Goal: Task Accomplishment & Management: Contribute content

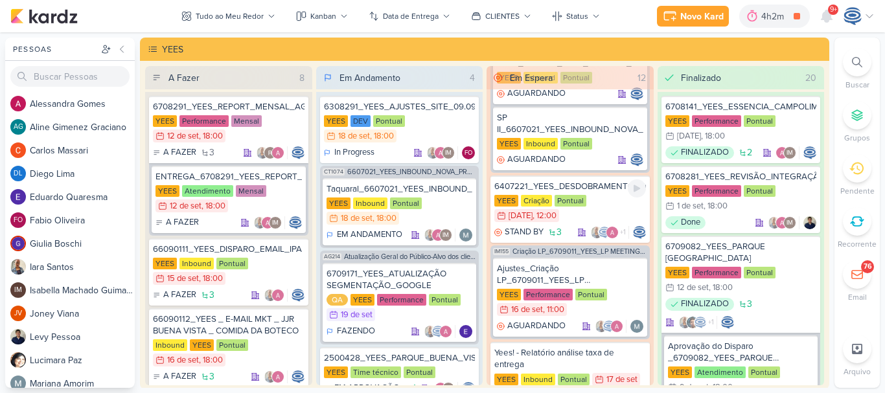
scroll to position [470, 0]
click at [544, 251] on span "Criação LP_6709011_YEES_LP MEETING_PARQUE [GEOGRAPHIC_DATA]" at bounding box center [579, 250] width 135 height 7
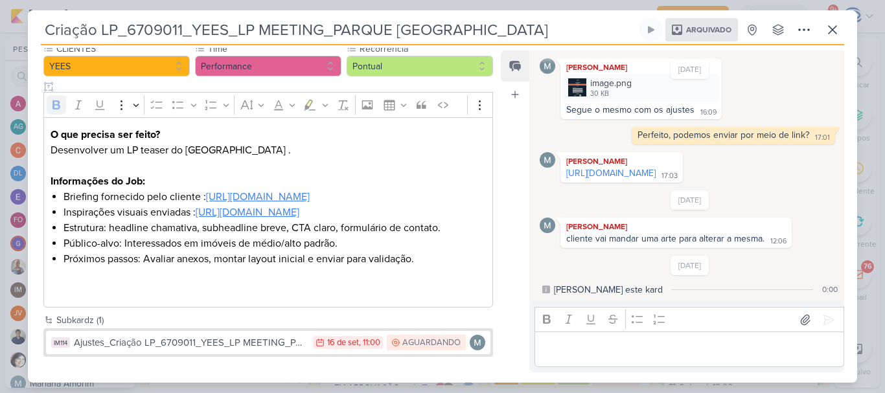
scroll to position [157, 0]
drag, startPoint x: 76, startPoint y: 28, endPoint x: 400, endPoint y: 220, distance: 377.3
click at [400, 220] on li "Inspirações visuais enviadas : https://drive.google.com/drive/folders/1a8EQwWxy…" at bounding box center [274, 213] width 422 height 16
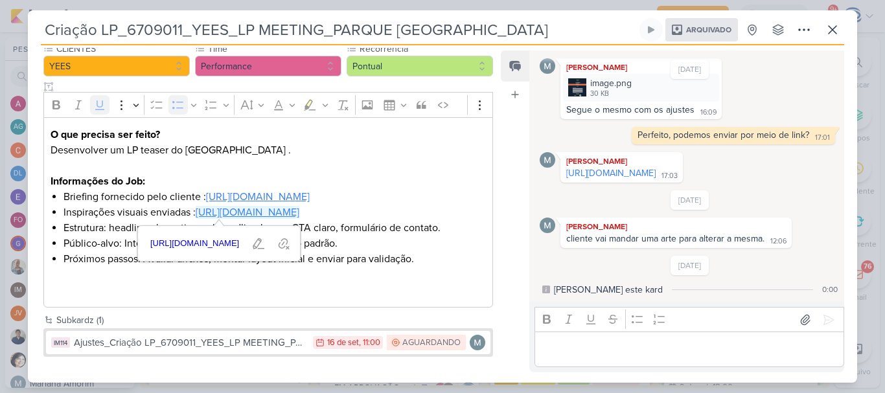
scroll to position [158, 0]
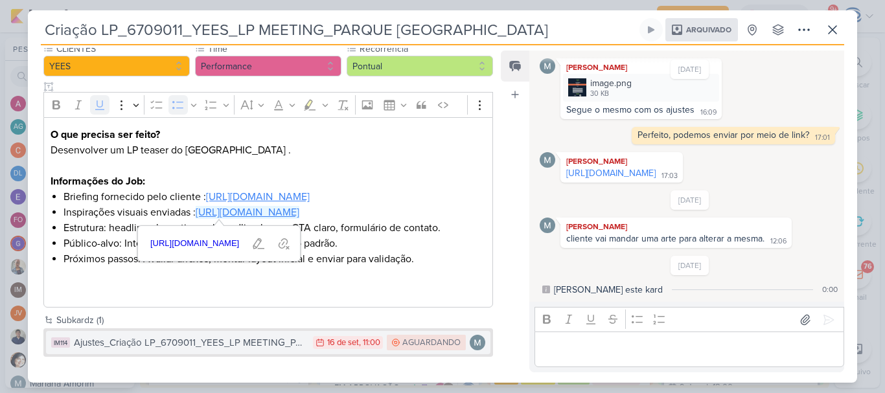
click at [261, 340] on div "Ajustes_Criação LP_6709011_YEES_LP MEETING_PARQUE [GEOGRAPHIC_DATA] 01" at bounding box center [190, 343] width 233 height 15
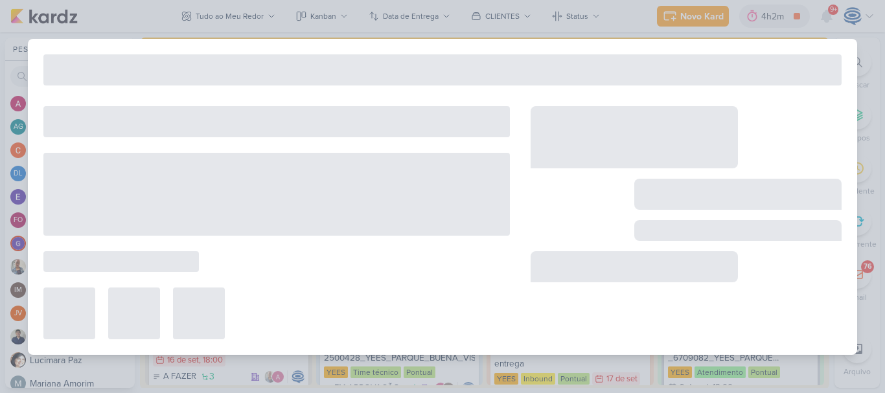
type input "Ajustes_Criação LP_6709011_YEES_LP MEETING_PARQUE [GEOGRAPHIC_DATA] 01"
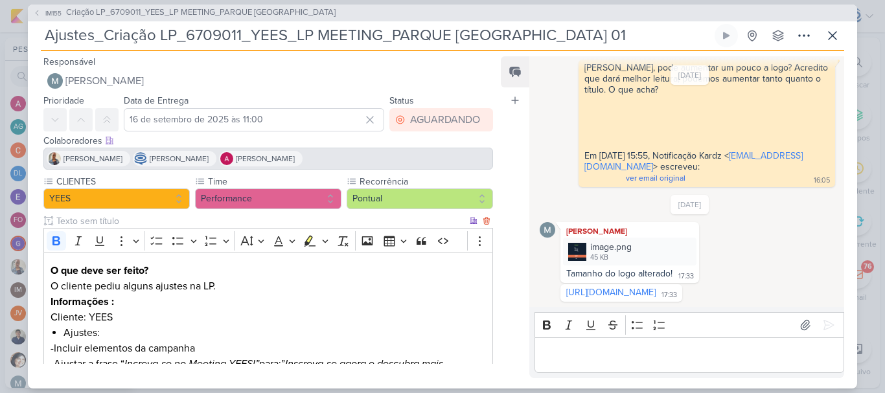
scroll to position [229, 0]
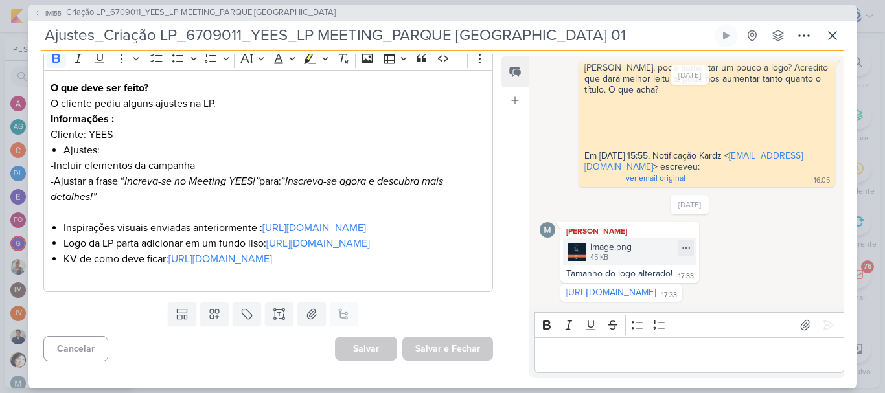
click at [615, 241] on div "image.png" at bounding box center [610, 247] width 41 height 14
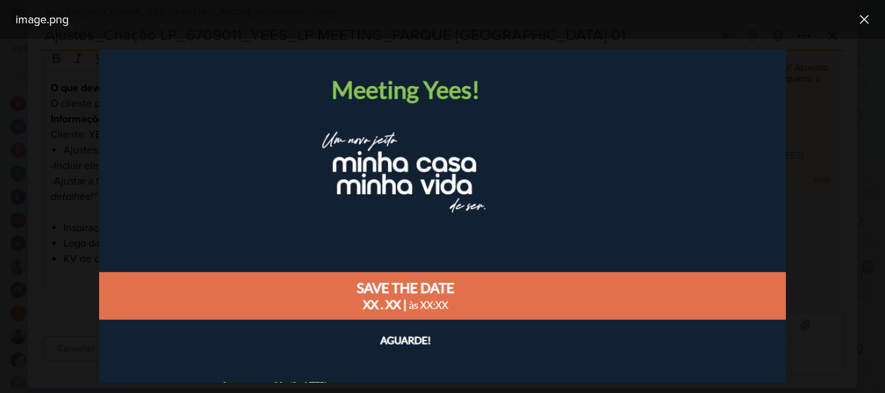
click at [812, 252] on div at bounding box center [442, 216] width 885 height 354
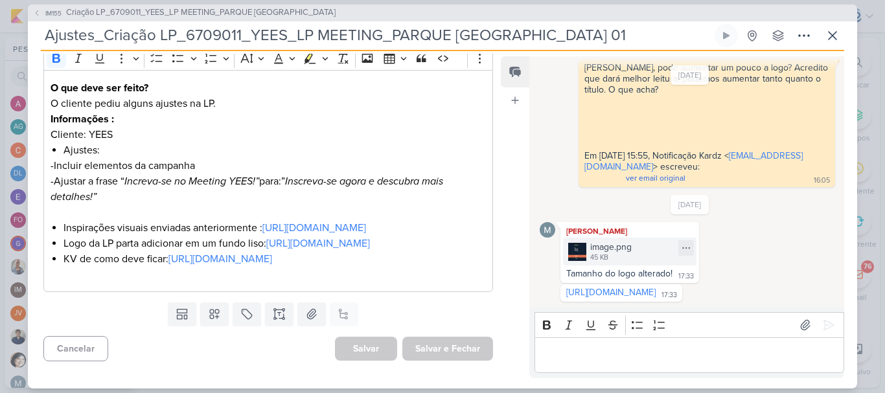
click at [616, 240] on div "image.png" at bounding box center [610, 247] width 41 height 14
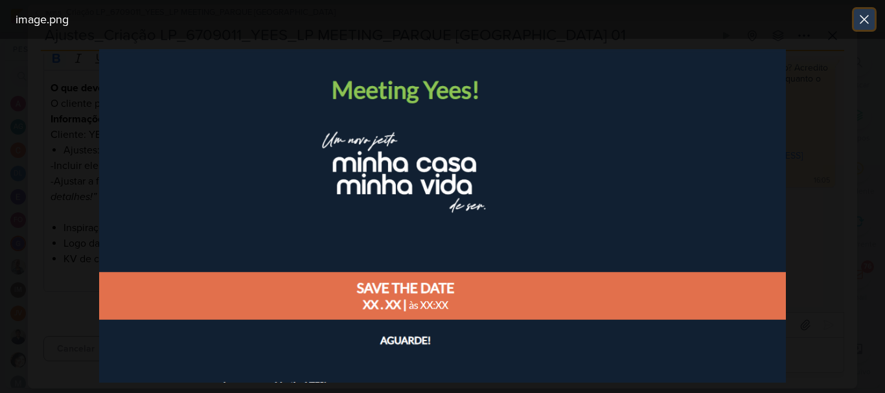
click at [864, 21] on icon at bounding box center [864, 20] width 8 height 8
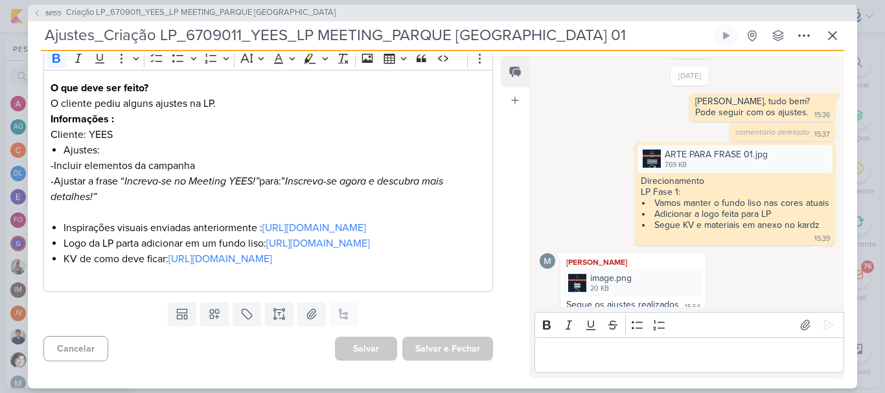
scroll to position [124, 0]
click at [620, 283] on div "image.png" at bounding box center [610, 279] width 41 height 14
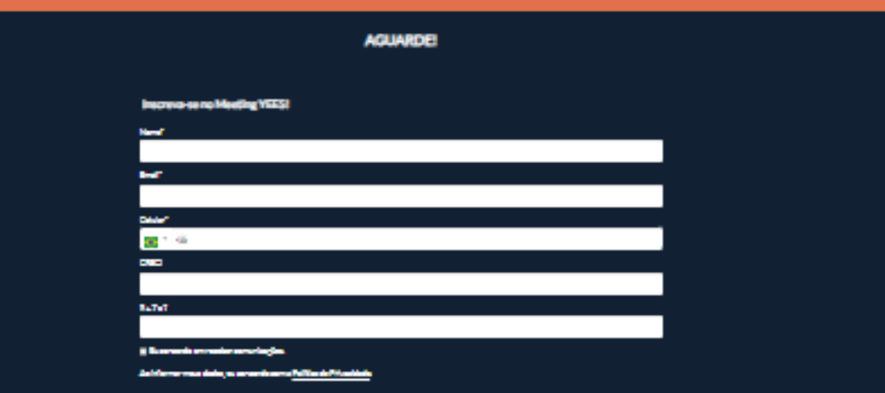
click at [521, 227] on img at bounding box center [442, 216] width 452 height 246
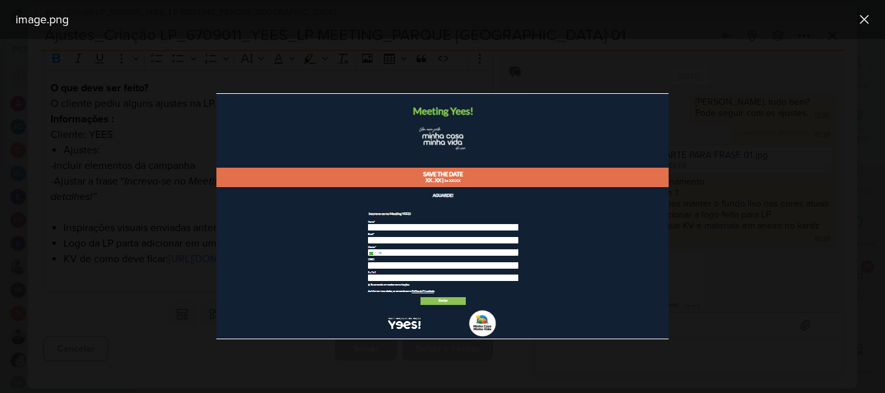
click at [717, 194] on div at bounding box center [442, 216] width 885 height 354
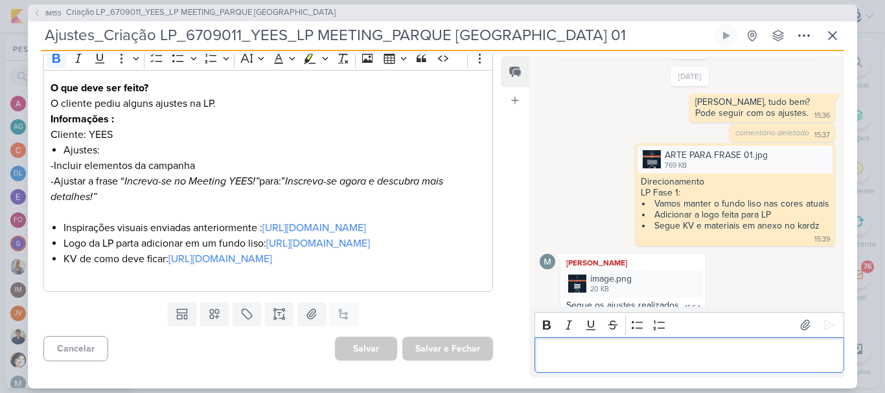
click at [578, 346] on div "Editor editing area: main" at bounding box center [689, 356] width 310 height 36
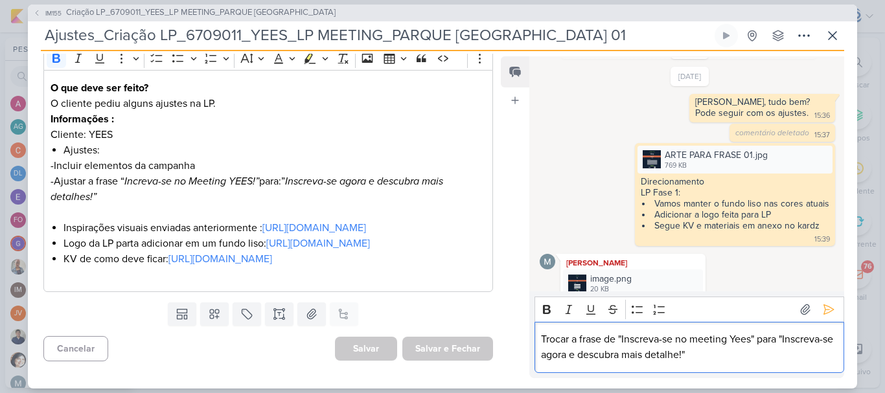
click at [542, 336] on p "Trocar a frase de "Inscreva-se no meeting Yees" para "Inscreva-se agora e descu…" at bounding box center [689, 347] width 296 height 31
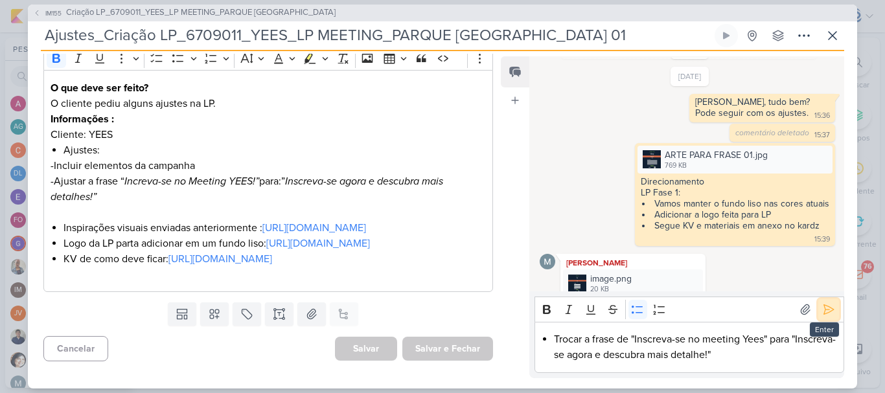
click at [822, 311] on icon at bounding box center [828, 309] width 13 height 13
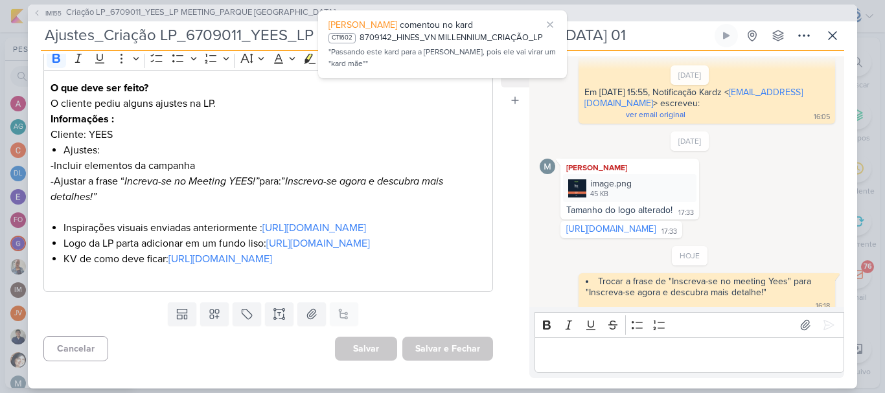
scroll to position [502, 0]
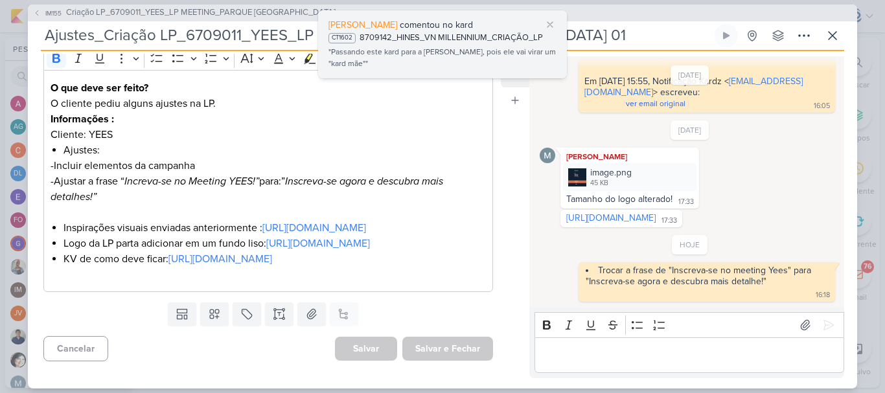
click at [390, 49] on div ""Passando este kard para a Carol, pois ele vai virar um "kard mãe""" at bounding box center [442, 58] width 228 height 25
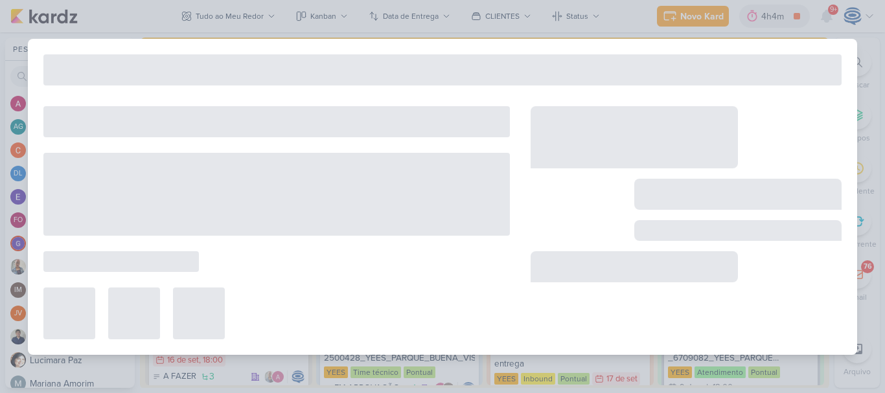
type input "8709142_HINES_VN MILLENNIUM_CRIAÇÃO_LP"
type input "16 de setembro de 2025 às 18:00"
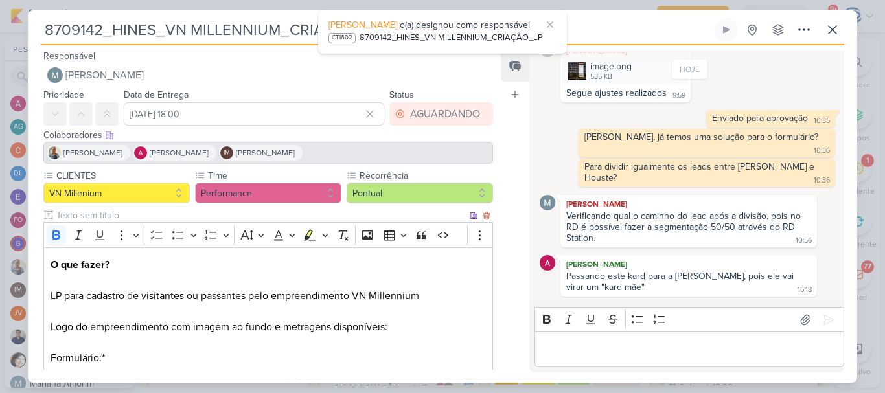
scroll to position [376, 0]
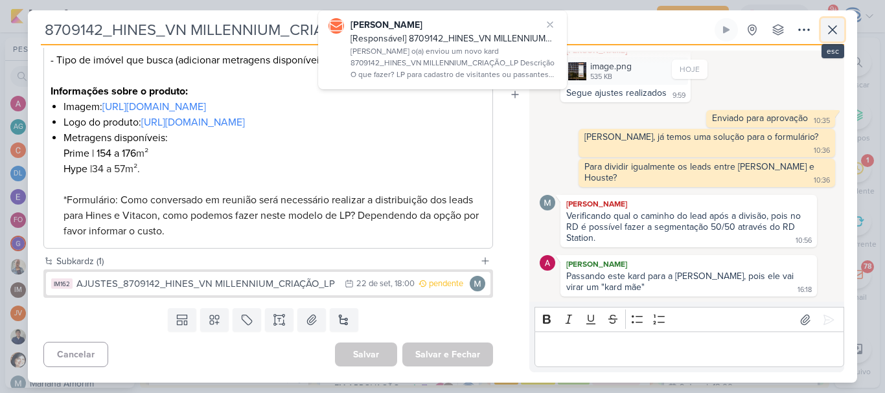
click at [834, 28] on icon at bounding box center [833, 30] width 8 height 8
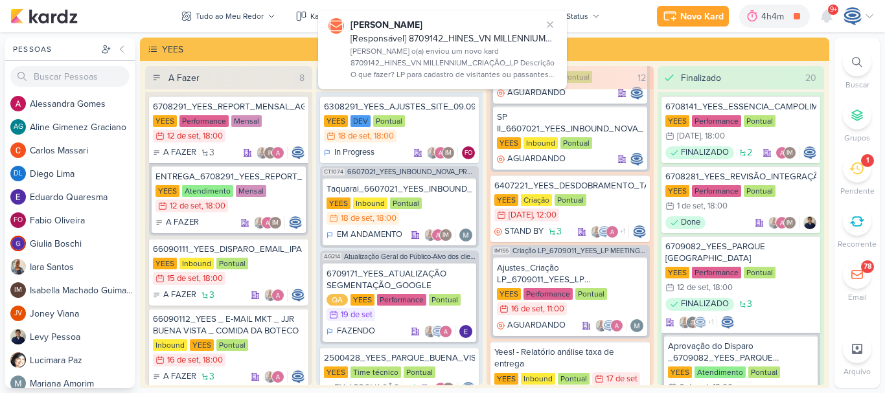
click at [859, 174] on icon at bounding box center [856, 169] width 14 height 12
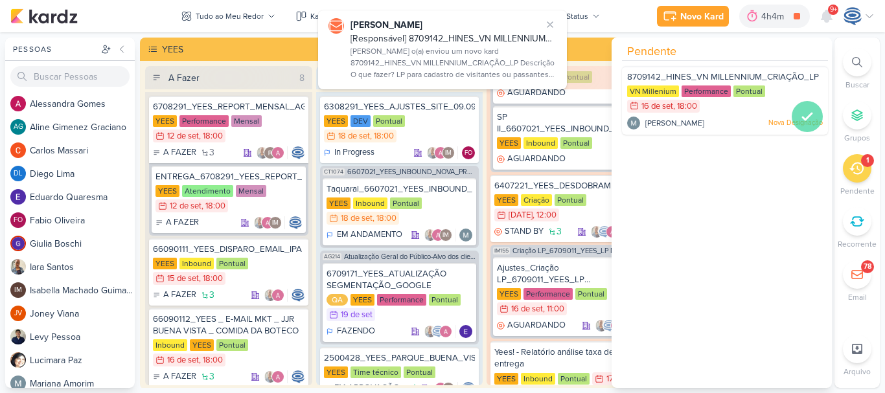
click at [799, 121] on icon at bounding box center [807, 117] width 16 height 16
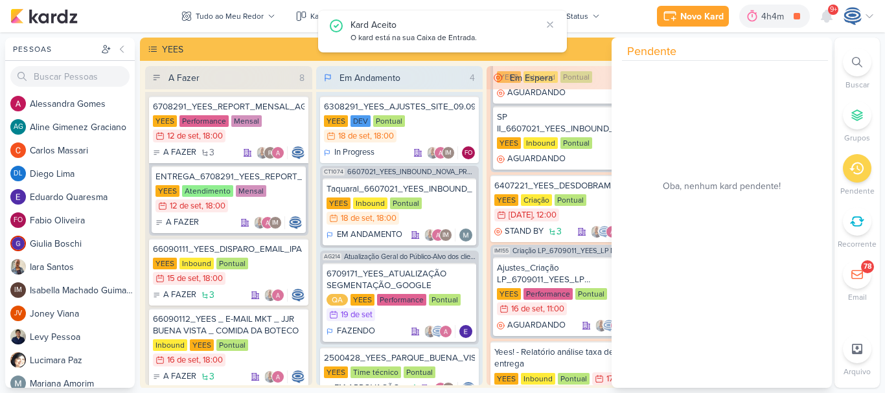
click at [864, 172] on div at bounding box center [857, 168] width 29 height 29
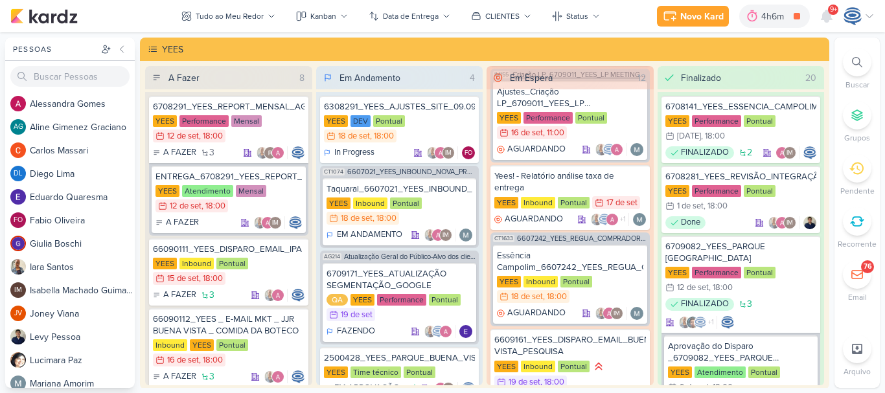
scroll to position [653, 0]
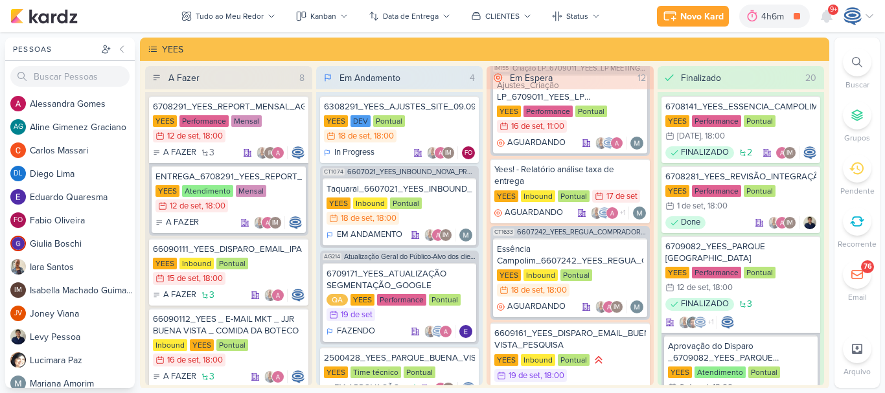
click at [858, 59] on icon at bounding box center [857, 62] width 10 height 10
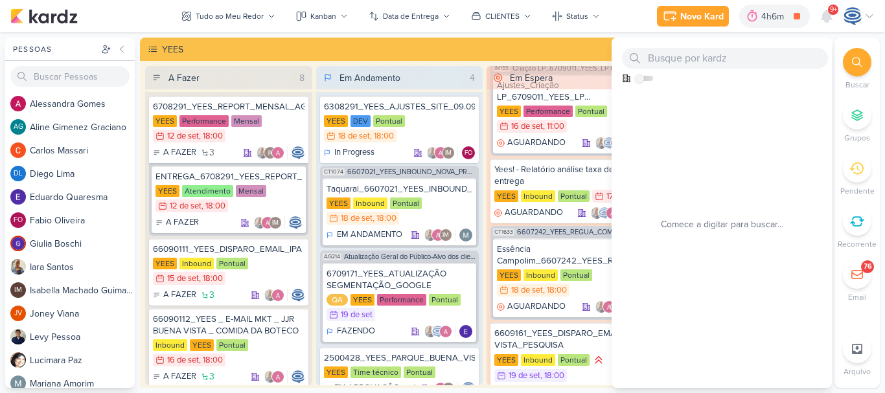
click at [580, 56] on div "YEES" at bounding box center [493, 50] width 663 height 14
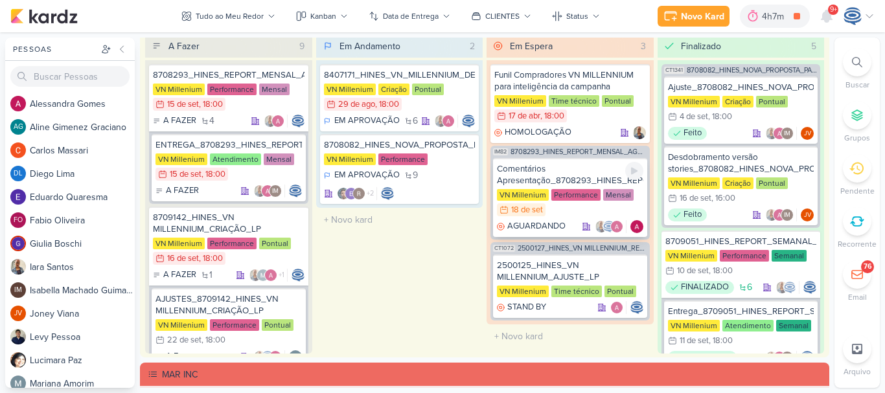
scroll to position [1562, 0]
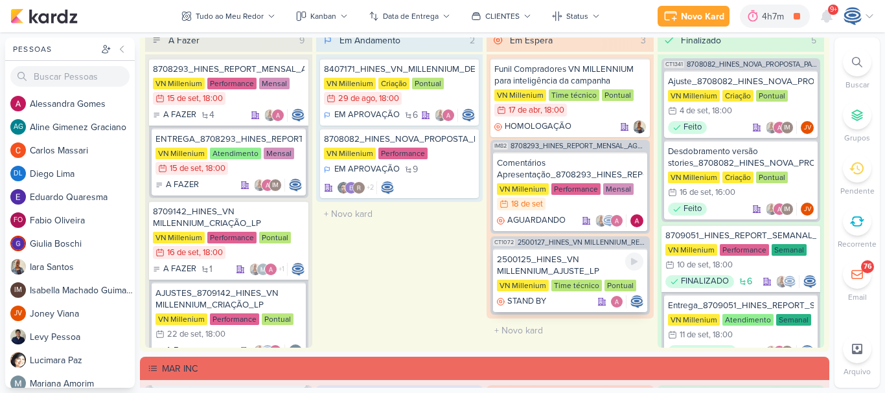
click at [569, 272] on div "2500125_HINES_VN MILLENNIUM_AJUSTE_LP" at bounding box center [570, 265] width 146 height 23
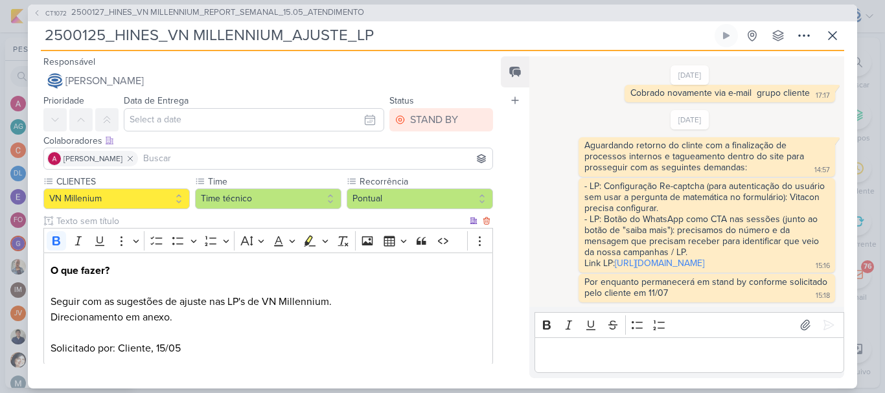
scroll to position [150, 0]
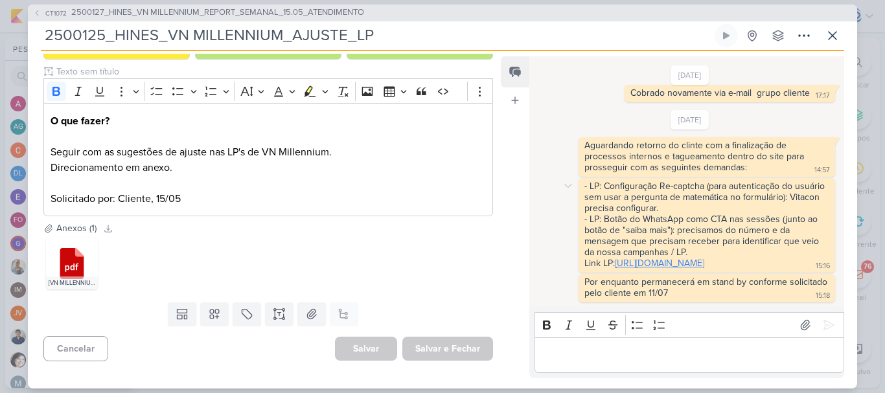
click at [645, 258] on link "https://empreendimentos.vitacon.com.br/click_vn-millennium-vitacon" at bounding box center [659, 263] width 89 height 11
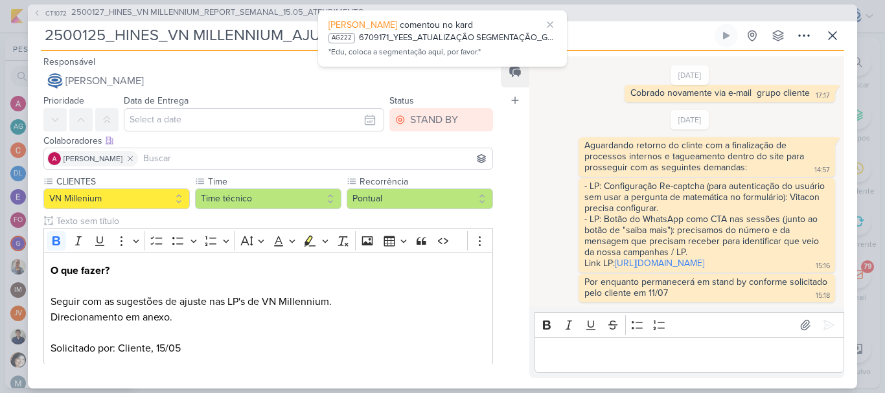
click at [397, 366] on div "Responsável Caroline Traven De Andrade Nenhum contato encontrado create new con…" at bounding box center [442, 220] width 829 height 338
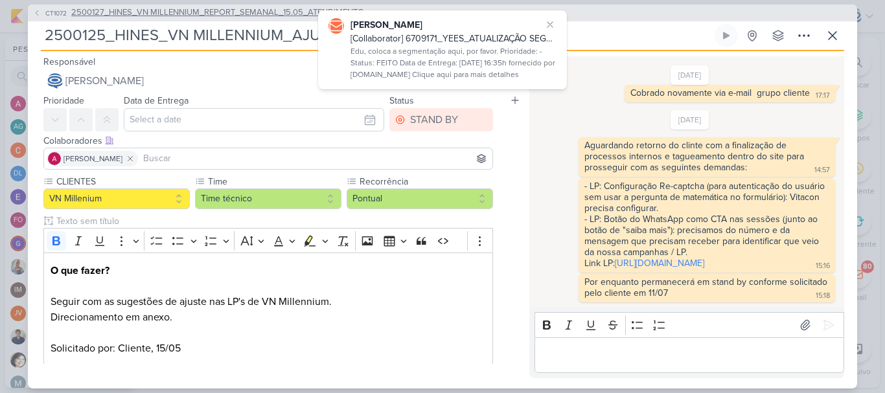
click at [192, 12] on span "2500127_HINES_VN MILLENNIUM_REPORT_SEMANAL_15.05_ATENDIMENTO" at bounding box center [217, 12] width 293 height 13
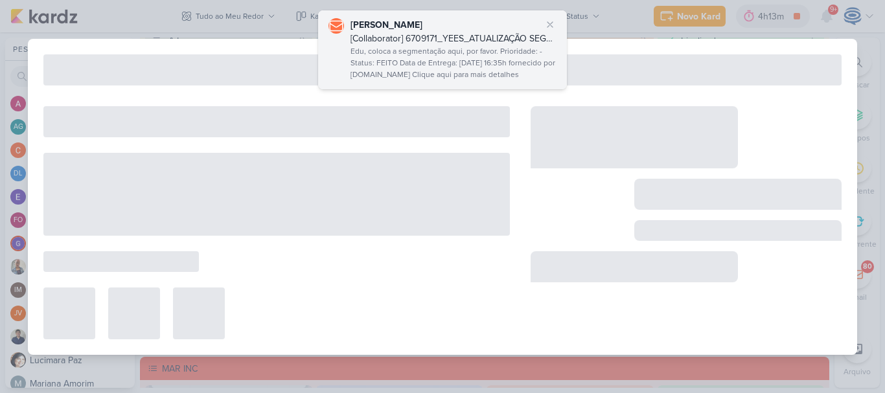
type input "2500127_HINES_VN MILLENNIUM_REPORT_SEMANAL_15.05_ATENDIMENTO"
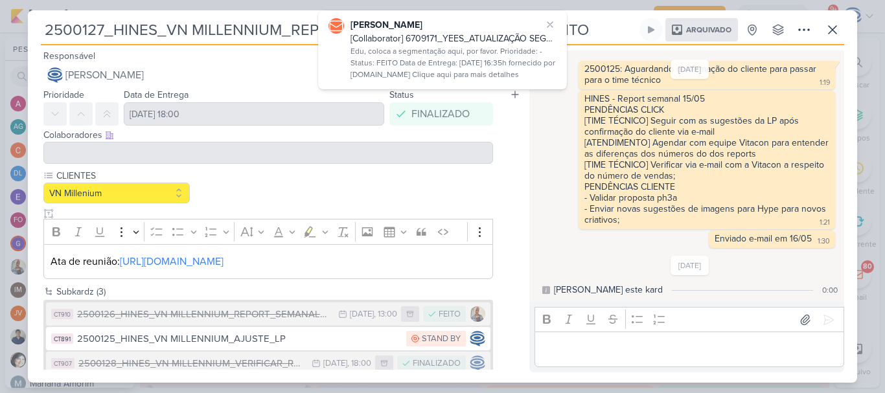
scroll to position [36, 0]
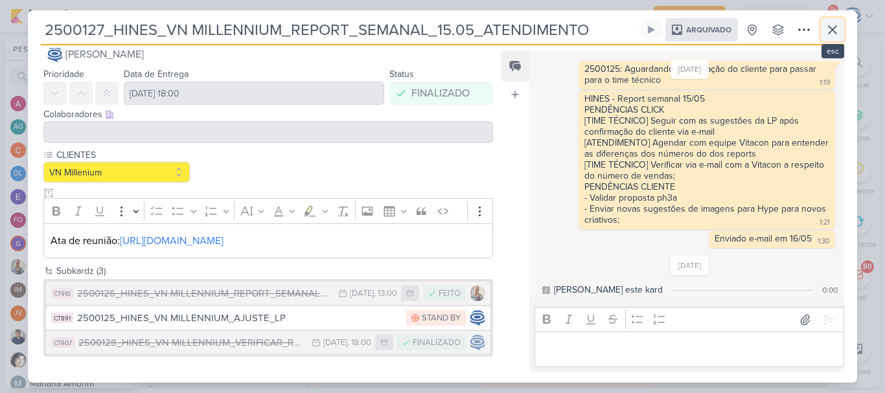
click at [832, 26] on icon at bounding box center [833, 30] width 16 height 16
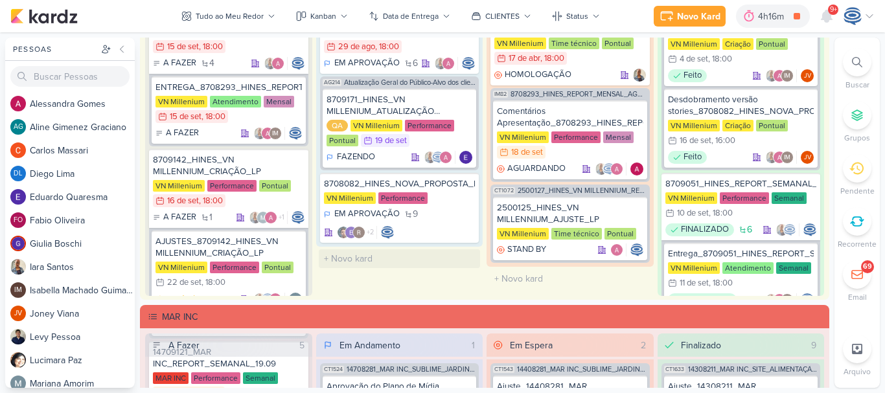
scroll to position [1614, 0]
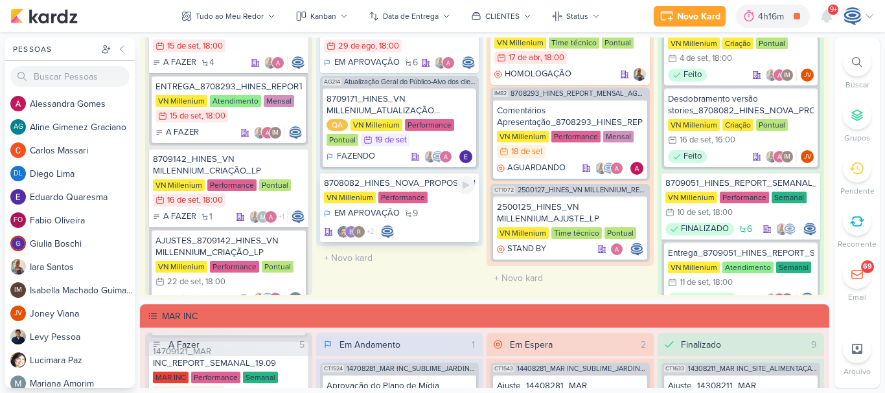
click at [442, 218] on div "EM APROVAÇÃO 9 +2" at bounding box center [400, 222] width 152 height 31
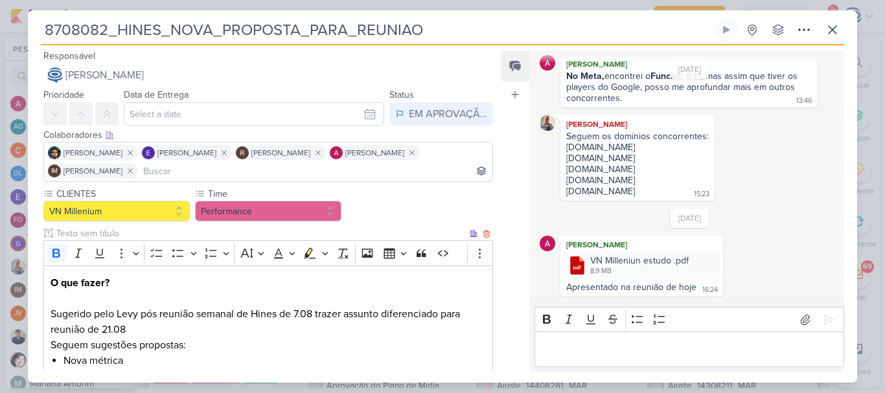
scroll to position [358, 0]
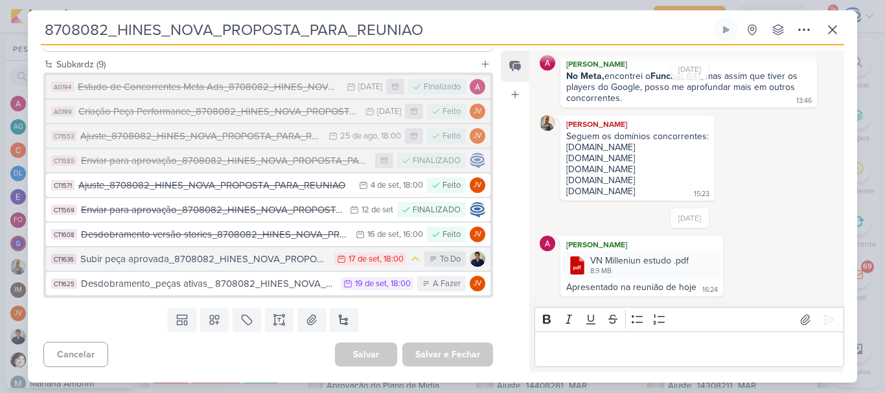
click at [200, 258] on div "Subir peça aprovada_8708082_HINES_NOVA_PROPOSTA_PARA_REUNIAO" at bounding box center [203, 259] width 247 height 15
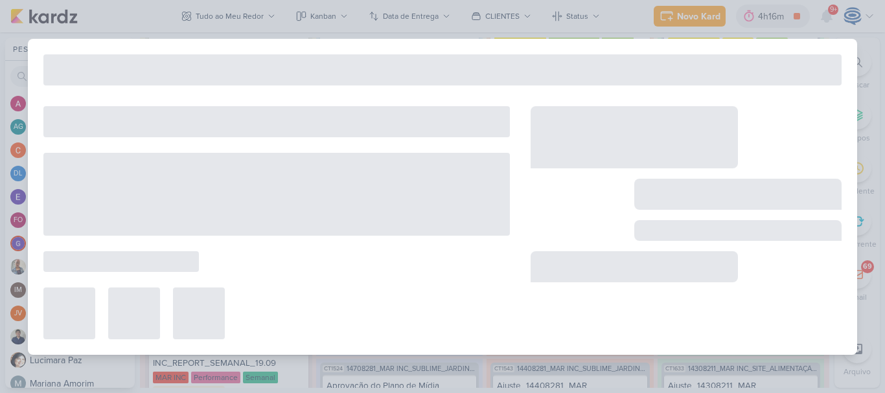
type input "Subir peça aprovada_8708082_HINES_NOVA_PROPOSTA_PARA_REUNIAO"
type input "17 de setembro de 2025 às 18:00"
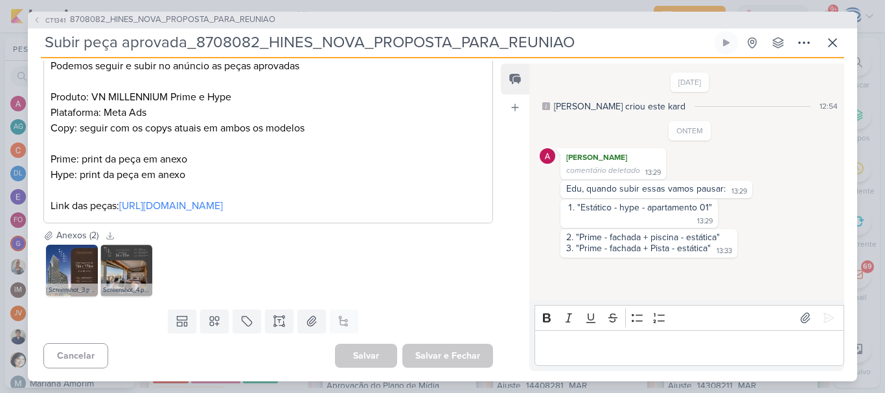
scroll to position [0, 0]
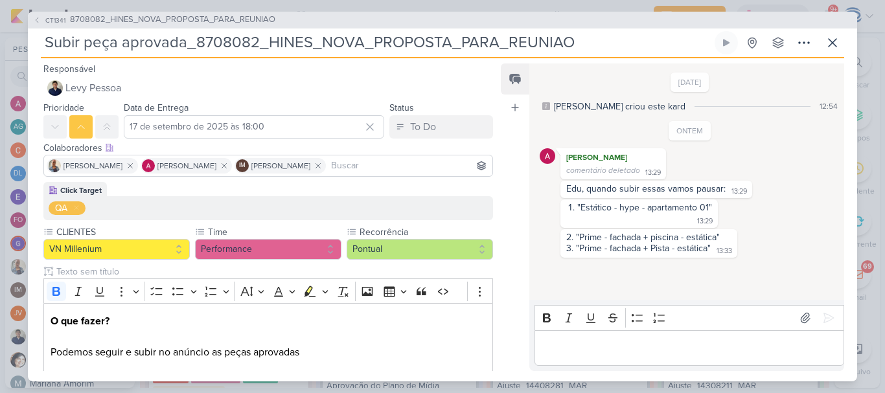
click at [185, 13] on div "CT1341 8708082_HINES_NOVA_PROPOSTA_PARA_REUNIAO" at bounding box center [442, 20] width 829 height 17
click at [185, 21] on span "8708082_HINES_NOVA_PROPOSTA_PARA_REUNIAO" at bounding box center [172, 20] width 205 height 13
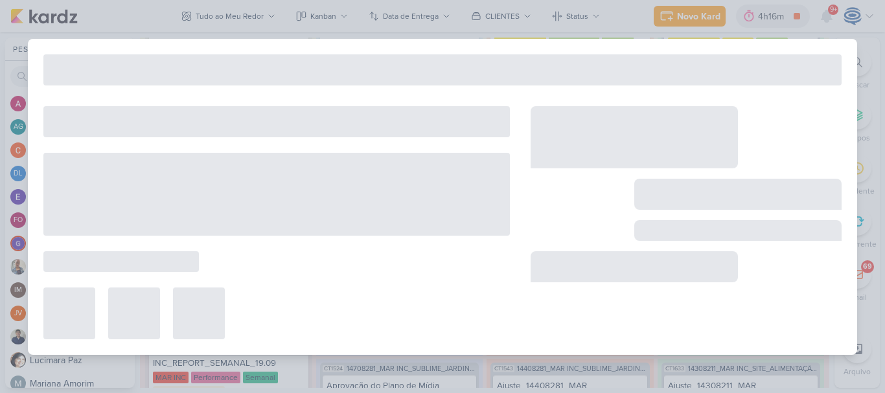
type input "8708082_HINES_NOVA_PROPOSTA_PARA_REUNIAO"
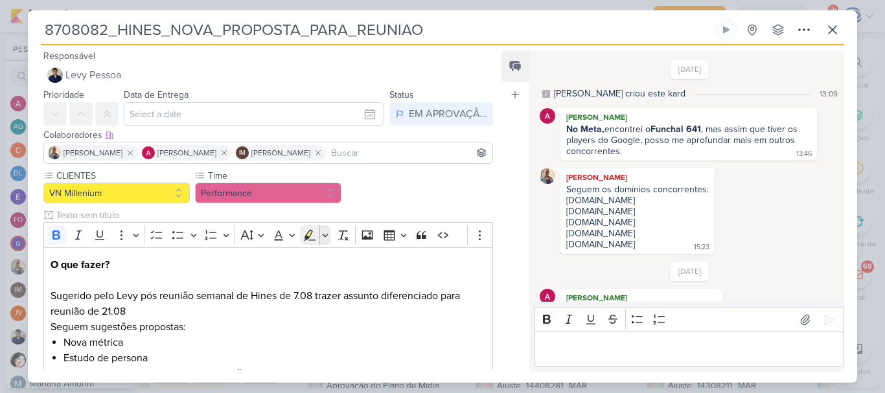
scroll to position [53, 0]
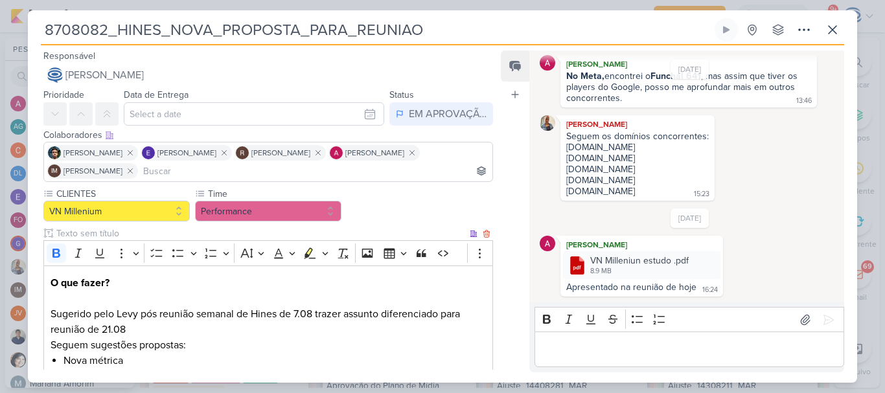
click at [310, 231] on input "text" at bounding box center [260, 234] width 413 height 14
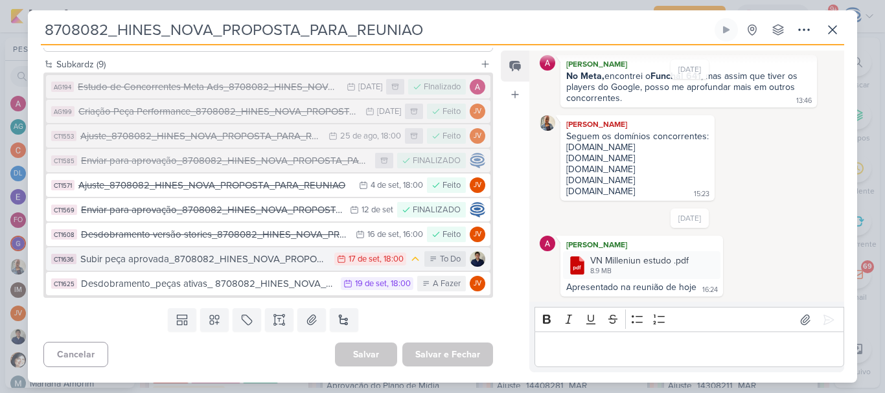
click at [166, 258] on div "Subir peça aprovada_8708082_HINES_NOVA_PROPOSTA_PARA_REUNIAO" at bounding box center [203, 259] width 247 height 15
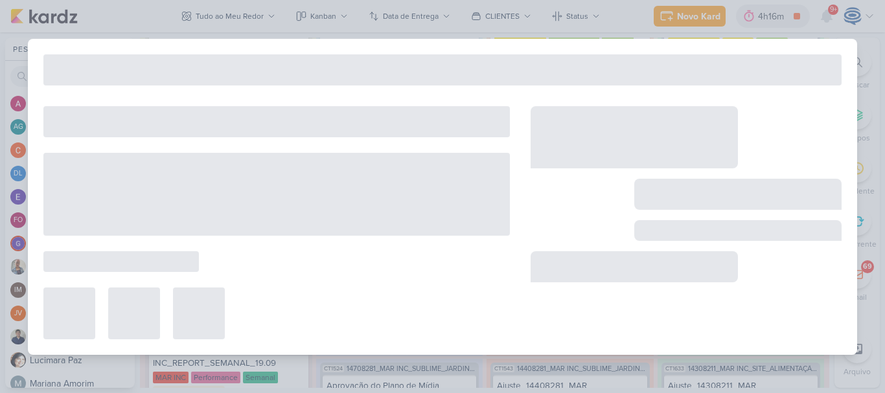
type input "Subir peça aprovada_8708082_HINES_NOVA_PROPOSTA_PARA_REUNIAO"
type input "17 de setembro de 2025 às 18:00"
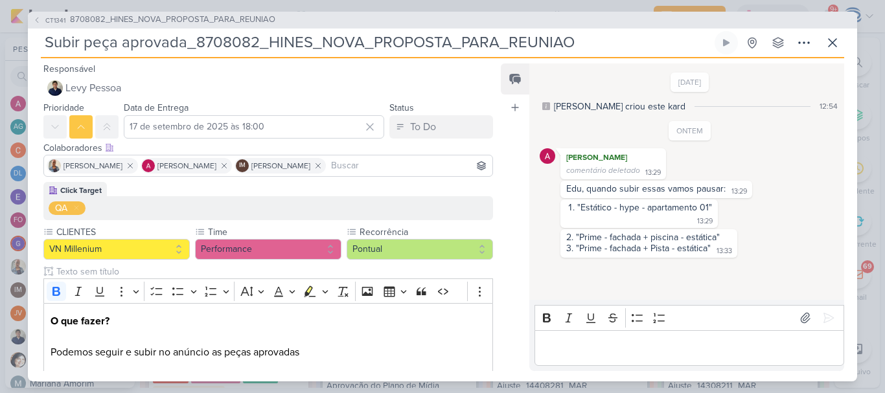
drag, startPoint x: 579, startPoint y: 40, endPoint x: 41, endPoint y: 37, distance: 538.3
click at [41, 37] on input "Subir peça aprovada_8708082_HINES_NOVA_PROPOSTA_PARA_REUNIAO" at bounding box center [376, 42] width 671 height 23
click at [836, 50] on icon at bounding box center [833, 43] width 16 height 16
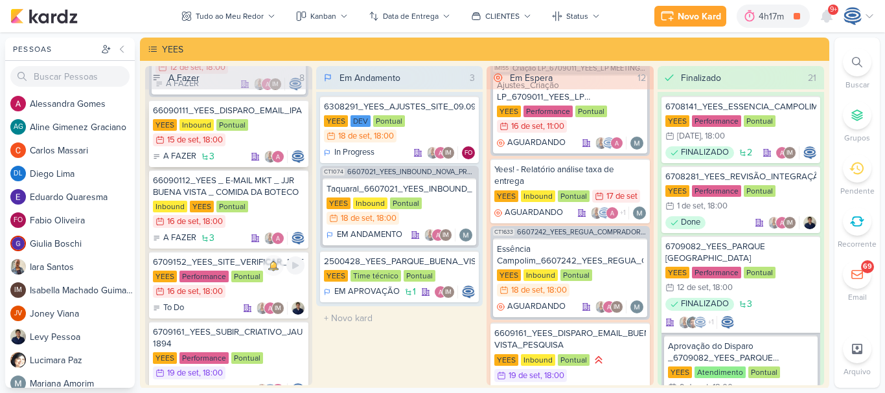
scroll to position [139, 0]
click at [251, 272] on div "Pontual" at bounding box center [247, 276] width 32 height 12
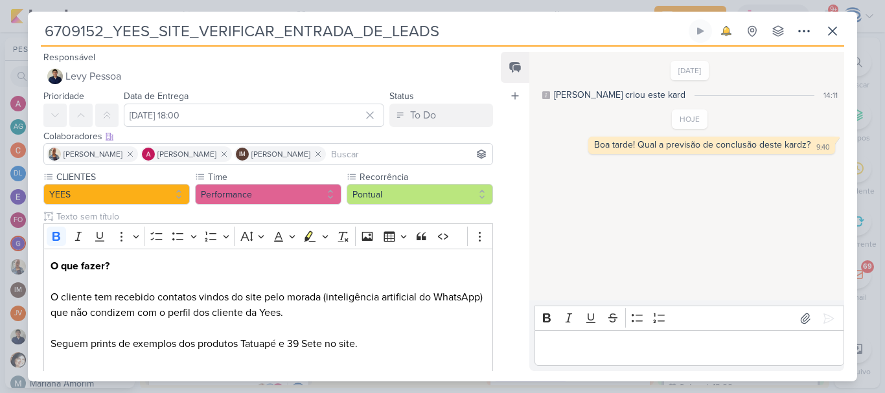
drag, startPoint x: 485, startPoint y: 26, endPoint x: 40, endPoint y: 26, distance: 444.4
click at [40, 26] on div "6709152_YEES_SITE_VERIFICAR_ENTRADA_DE_LEADS 1 solicitação de atenção Criado po…" at bounding box center [442, 200] width 829 height 362
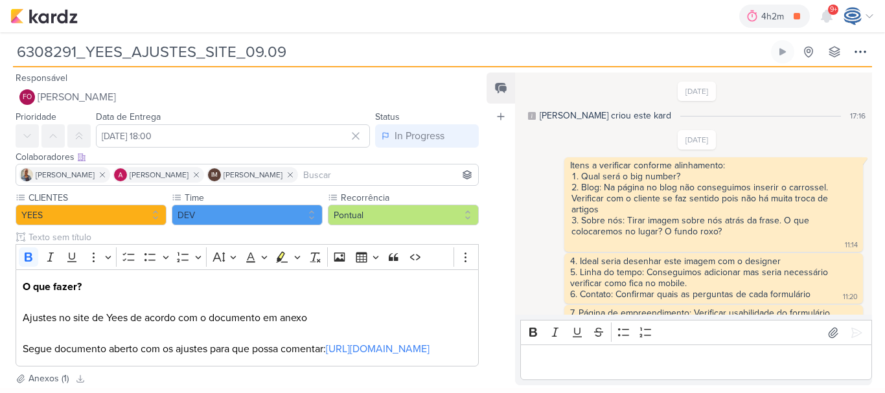
scroll to position [709, 0]
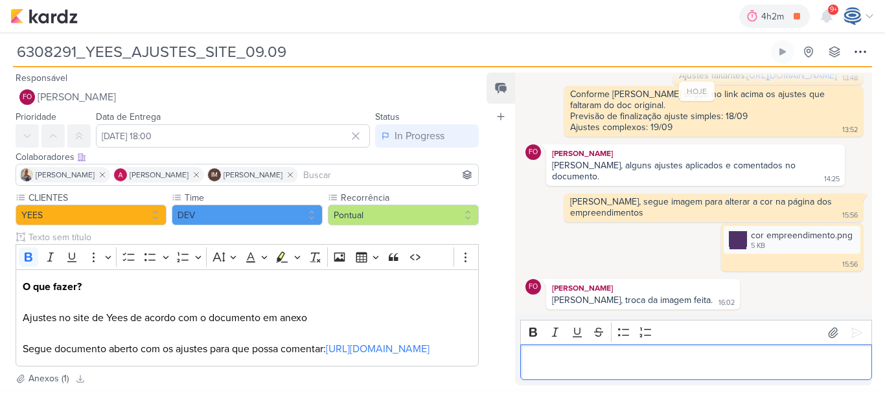
click at [579, 366] on p "Editor editing area: main" at bounding box center [696, 363] width 338 height 16
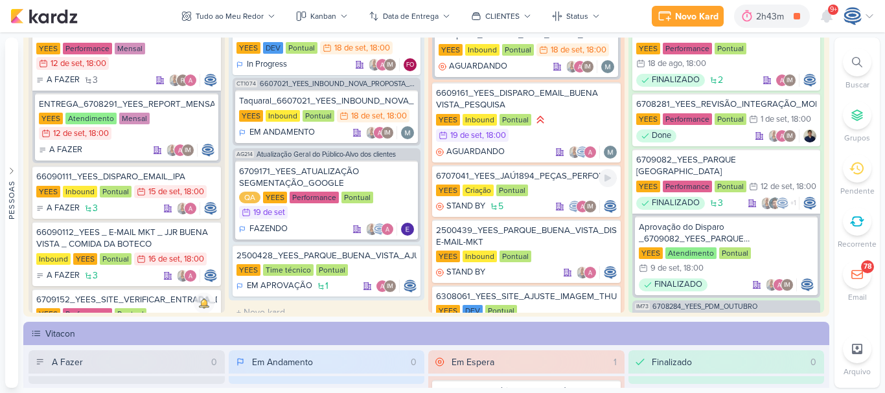
scroll to position [874, 0]
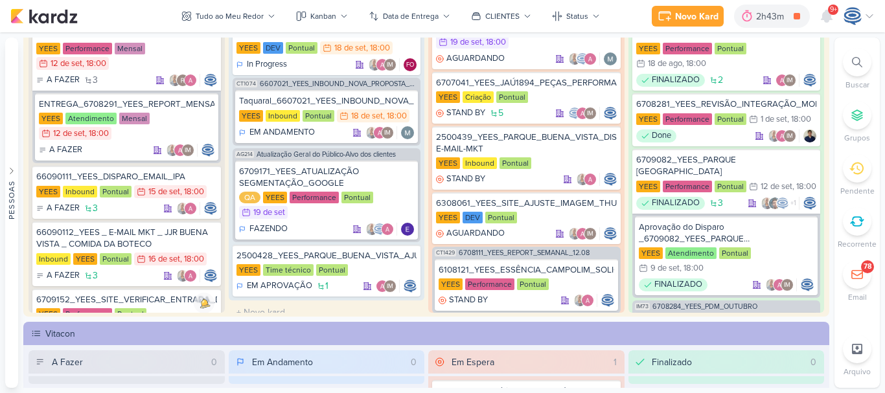
click at [855, 66] on icon at bounding box center [857, 62] width 10 height 10
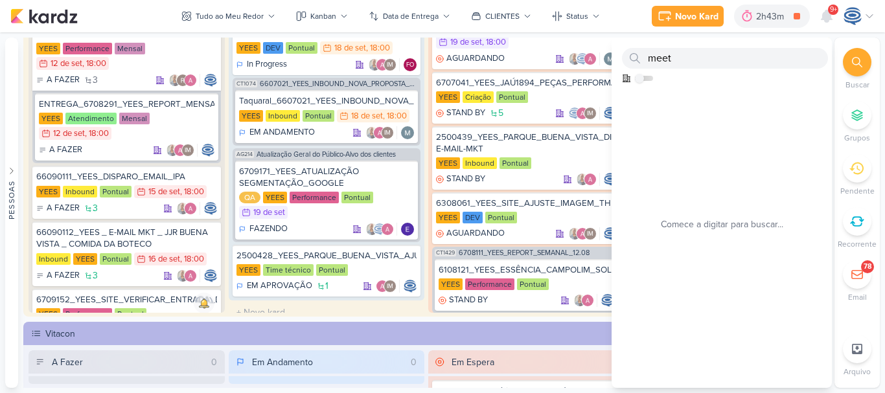
click at [825, 66] on div "meet Como admin, ative para buscar em todos os kardz da organização" at bounding box center [722, 63] width 220 height 51
click at [797, 56] on input "meet" at bounding box center [725, 58] width 206 height 21
click at [868, 57] on div at bounding box center [857, 62] width 29 height 29
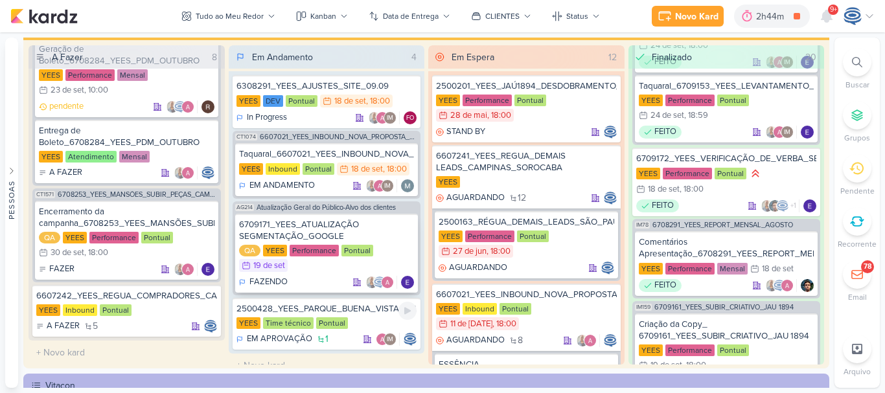
scroll to position [19, 0]
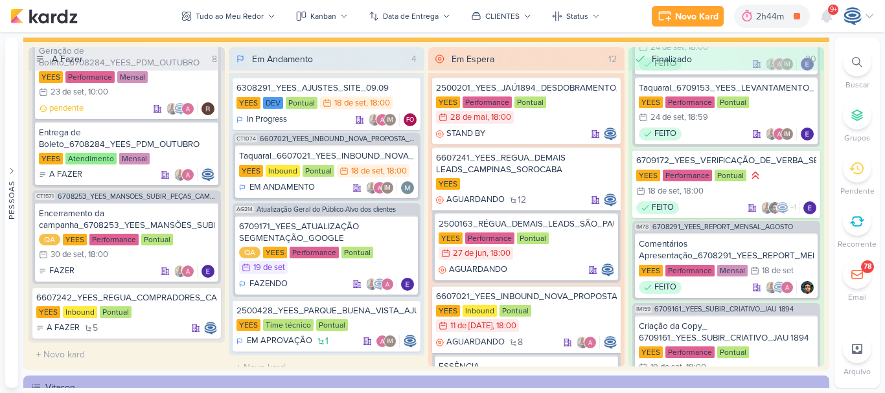
click at [854, 62] on icon at bounding box center [857, 62] width 10 height 10
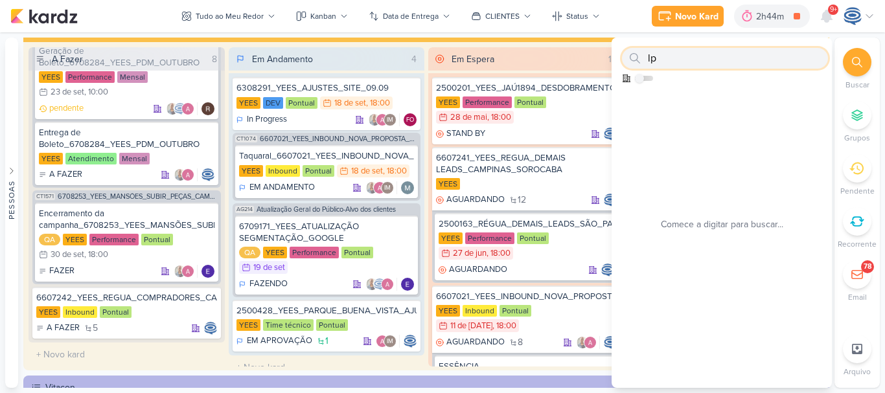
type input "l"
type input "L"
paste input "6709011_YEES_LP MEETING_PARQUE BUENA VISTA"
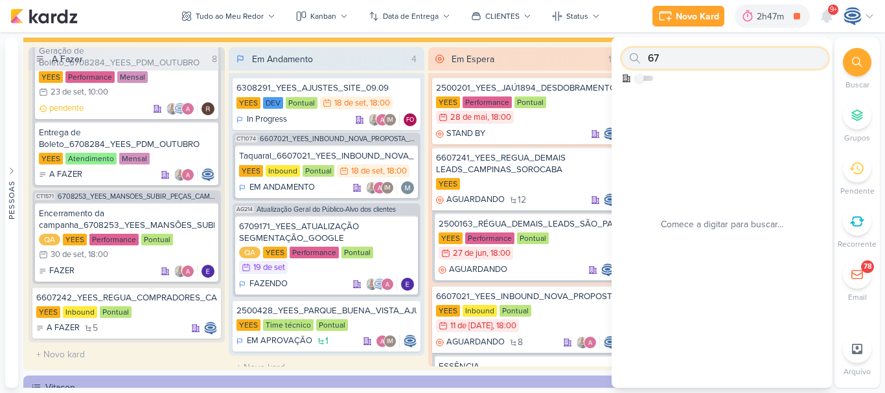
type input "6"
paste input "6709011"
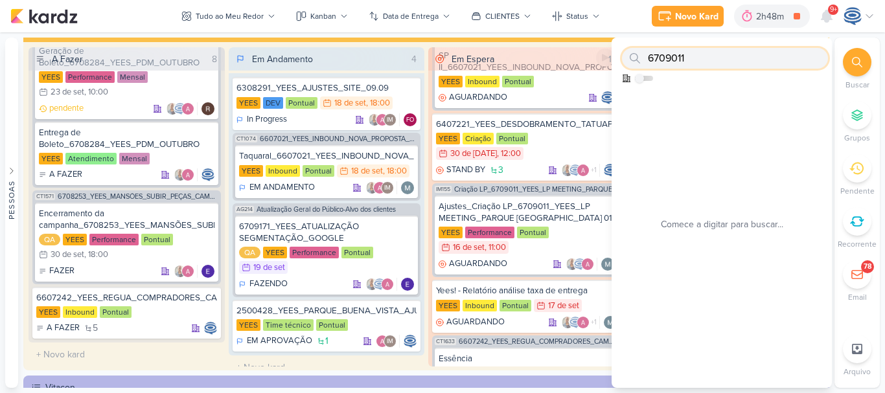
scroll to position [503, 0]
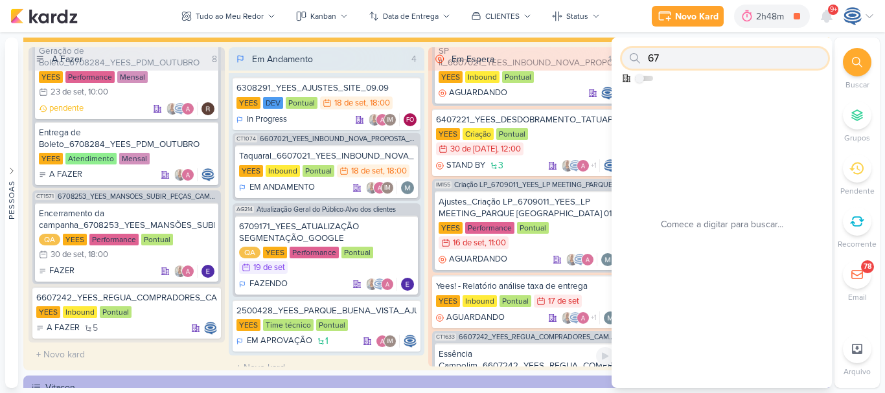
type input "6"
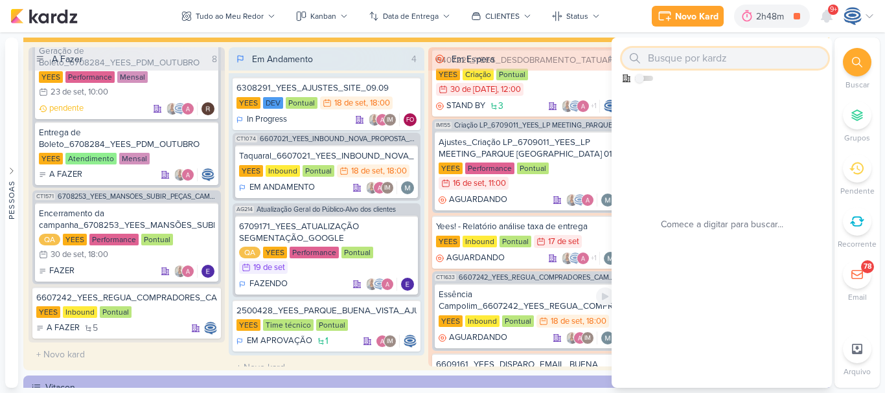
scroll to position [565, 0]
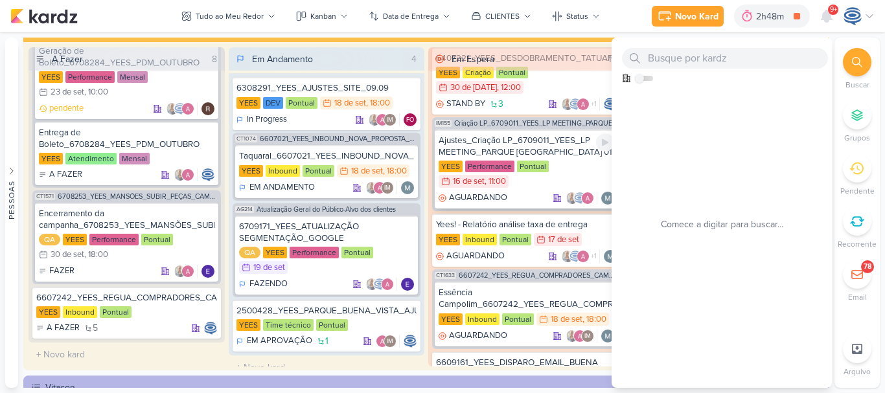
click at [558, 135] on div "Ajustes_Criação LP_6709011_YEES_LP MEETING_PARQUE [GEOGRAPHIC_DATA] 01" at bounding box center [527, 146] width 176 height 23
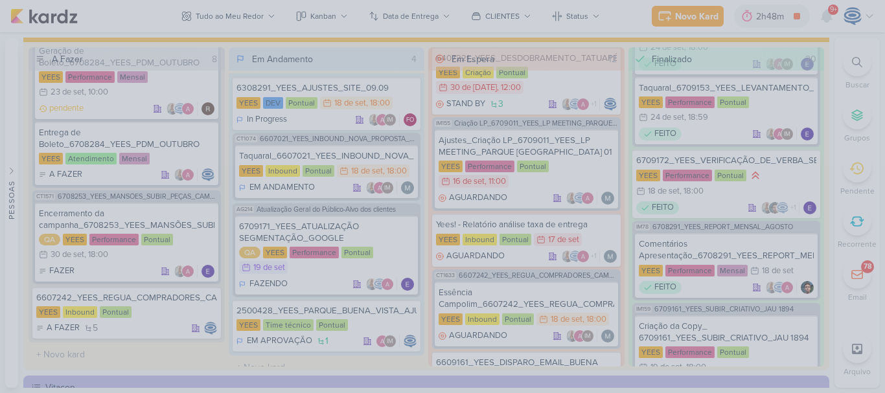
click at [511, 92] on div at bounding box center [442, 196] width 885 height 393
drag, startPoint x: 511, startPoint y: 92, endPoint x: 497, endPoint y: 92, distance: 14.3
click at [497, 92] on div at bounding box center [442, 196] width 885 height 393
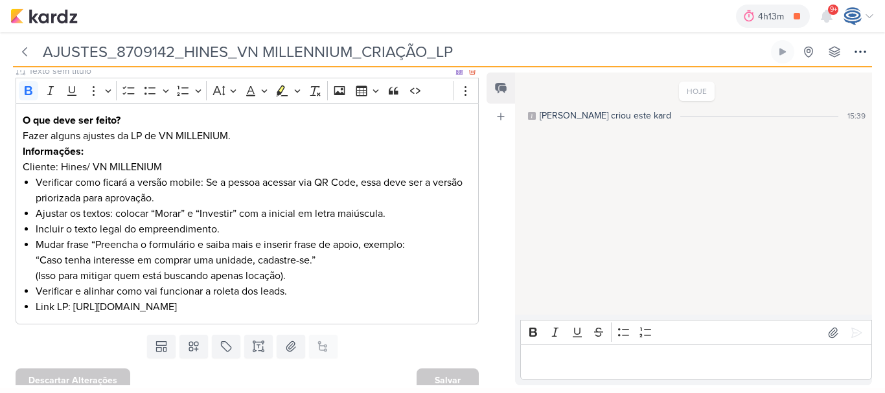
scroll to position [167, 0]
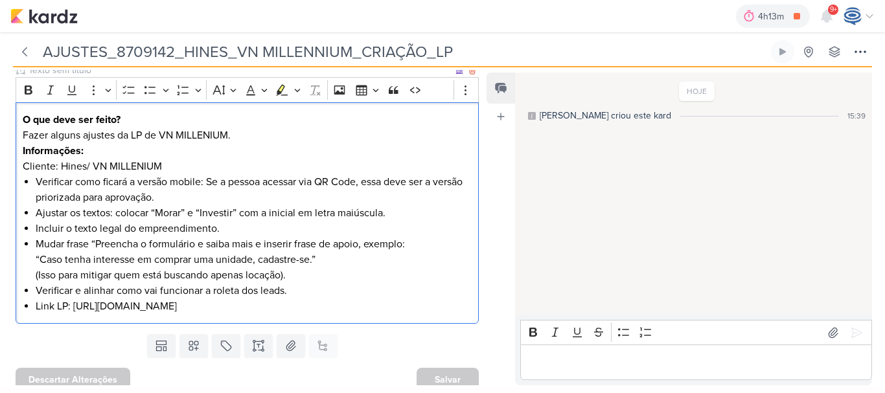
click at [237, 137] on p "Fazer alguns ajustes da LP de VN MILLENIUM." at bounding box center [248, 136] width 450 height 16
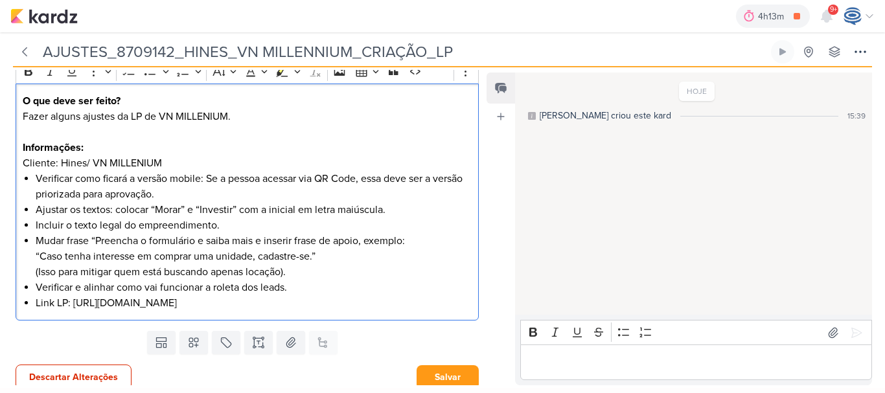
scroll to position [193, 0]
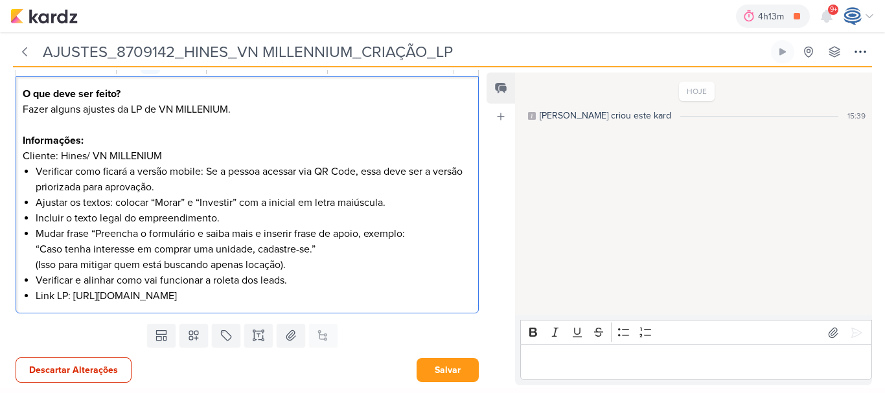
click at [431, 297] on li "Link LP: https://drive.google.com/drive/folders/1tZd45b2o4BEmjIRjHQv0RvCLP565XX…" at bounding box center [254, 296] width 437 height 16
click at [441, 295] on li "Link LP: https://drive.google.com/drive/folders/1tZd45b2o4BEmjIRjHQv0RvCLP565XX…" at bounding box center [254, 296] width 437 height 16
click at [304, 277] on li "Verificar e alinhar como vai funcionar a roleta dos leads." at bounding box center [254, 281] width 437 height 16
click at [174, 301] on link "https://drive.google.com/drive/folders/1tZd45b2o4BEmjIRjHQv0RvCLP565XX92" at bounding box center [123, 296] width 104 height 13
drag, startPoint x: 441, startPoint y: 297, endPoint x: 33, endPoint y: 301, distance: 408.1
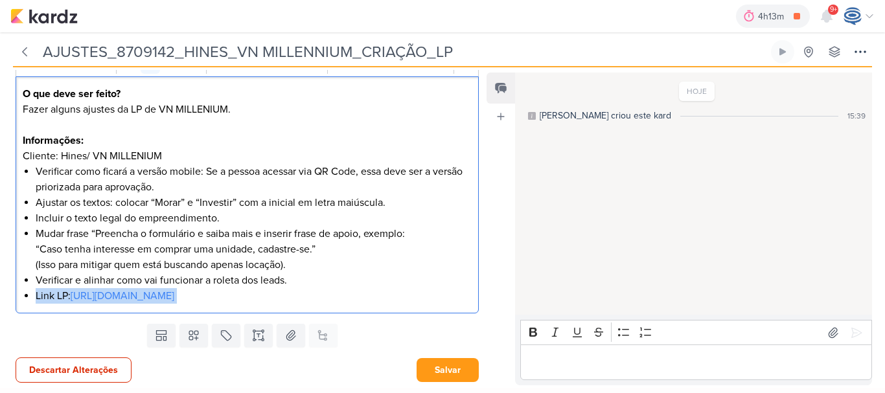
click at [33, 301] on div "O que deve ser feito? Fazer alguns ajustes da LP de VN MILLENIUM. Informações: …" at bounding box center [247, 195] width 463 height 238
copy li "Link LP: https://drive.google.com/drive/folders/1tZd45b2o4BEmjIRjHQv0RvCLP565XX…"
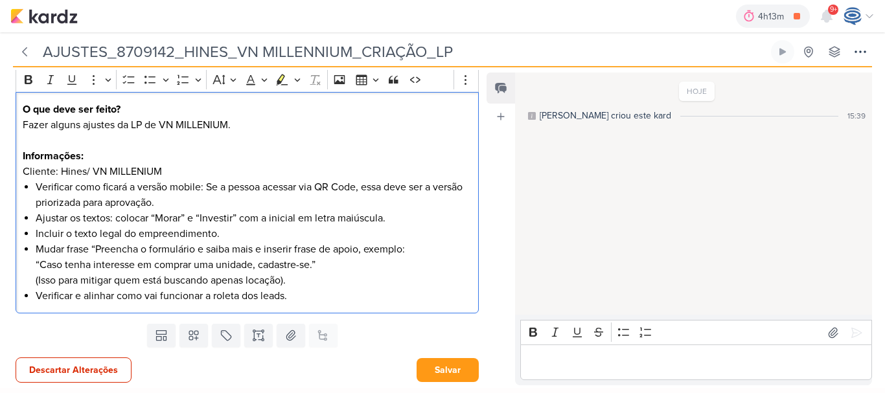
click at [262, 119] on p "Fazer alguns ajustes da LP de VN MILLENIUM." at bounding box center [248, 125] width 450 height 16
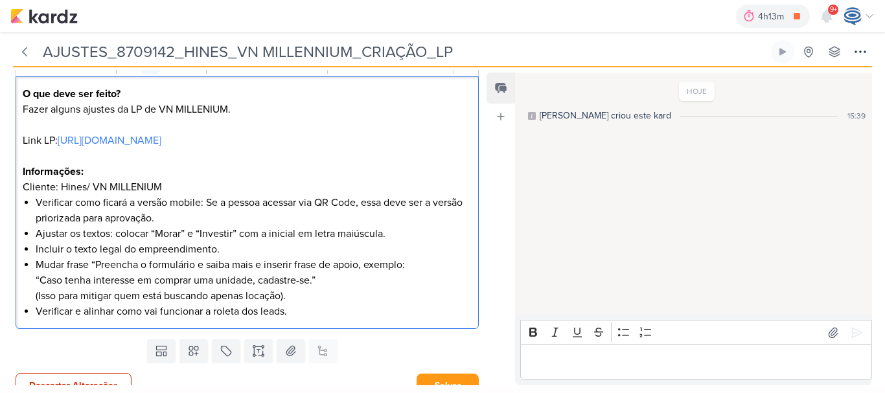
click at [192, 197] on li "Verificar como ficará a versão mobile: Se a pessoa acessar via QR Code, essa de…" at bounding box center [254, 210] width 437 height 31
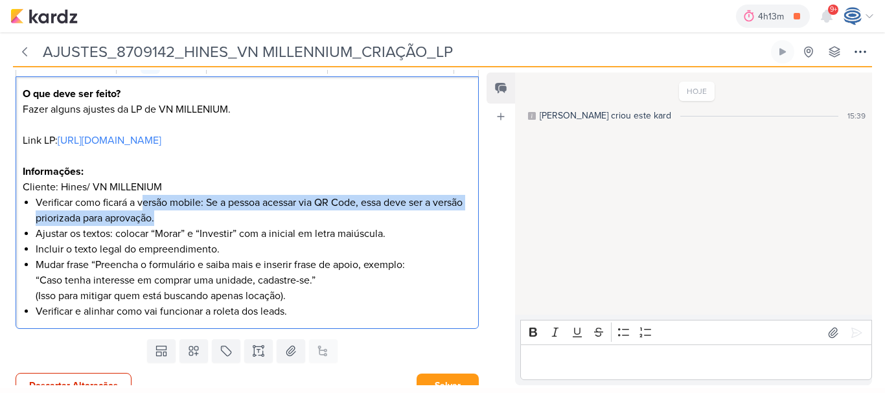
drag, startPoint x: 145, startPoint y: 204, endPoint x: 209, endPoint y: 221, distance: 66.3
click at [209, 221] on li "Verificar como ficará a versão mobile: Se a pessoa acessar via QR Code, essa de…" at bounding box center [254, 210] width 437 height 31
click at [214, 221] on li "Verificar como ficará a versão mobile: Se a pessoa acessar via QR Code, essa de…" at bounding box center [254, 210] width 437 height 31
drag, startPoint x: 236, startPoint y: 214, endPoint x: 211, endPoint y: 203, distance: 27.6
click at [211, 203] on li "Verificar como ficará a versão mobile: Se a pessoa acessar via QR Code, essa de…" at bounding box center [254, 210] width 437 height 31
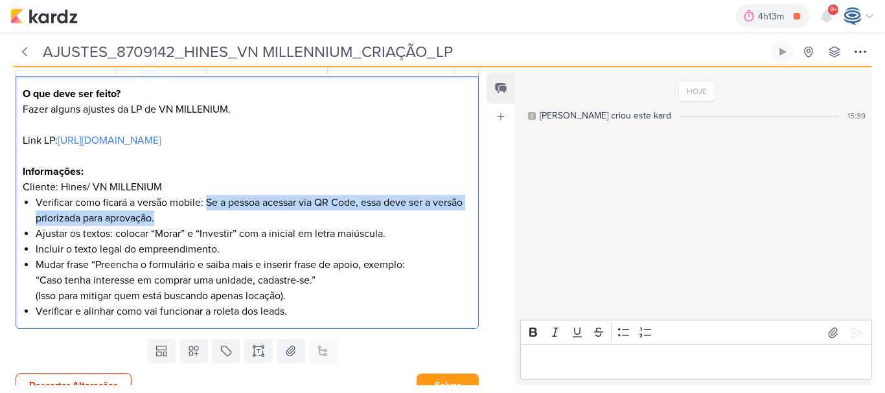
scroll to position [209, 0]
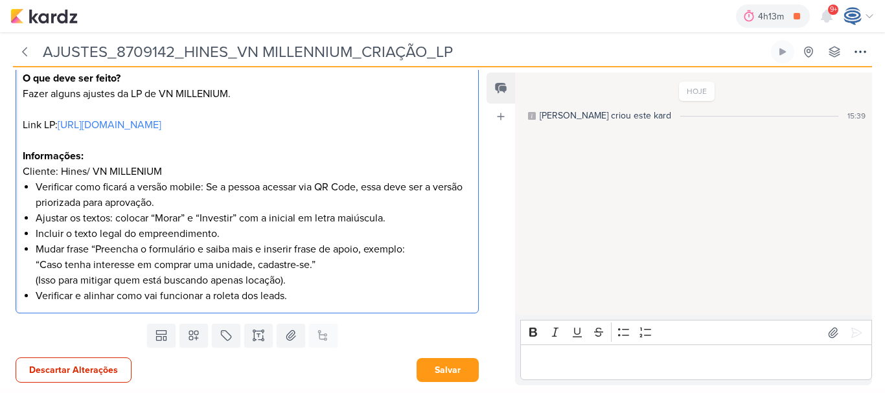
click at [231, 234] on li "Incluir o texto legal do empreendimento." at bounding box center [254, 234] width 437 height 16
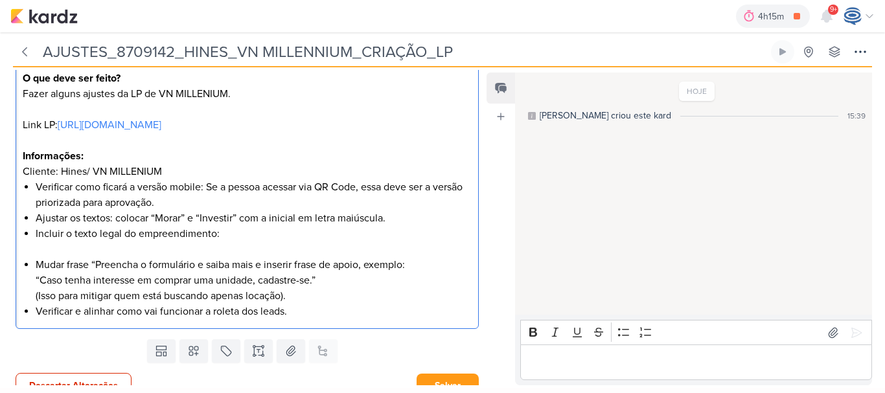
click at [52, 249] on li "Incluir o texto legal do empreendimento:" at bounding box center [254, 241] width 437 height 31
drag, startPoint x: 52, startPoint y: 249, endPoint x: 349, endPoint y: 249, distance: 296.0
click at [349, 249] on li "Incluir o texto legal do empreendimento:" at bounding box center [254, 241] width 437 height 31
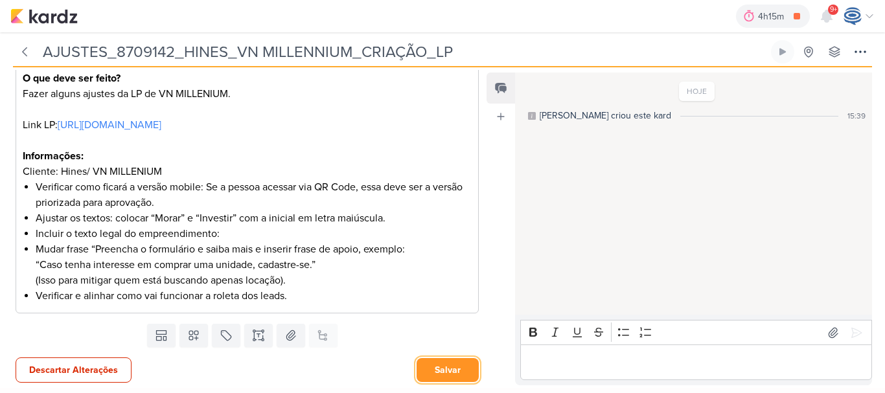
click at [433, 371] on button "Salvar" at bounding box center [448, 370] width 62 height 24
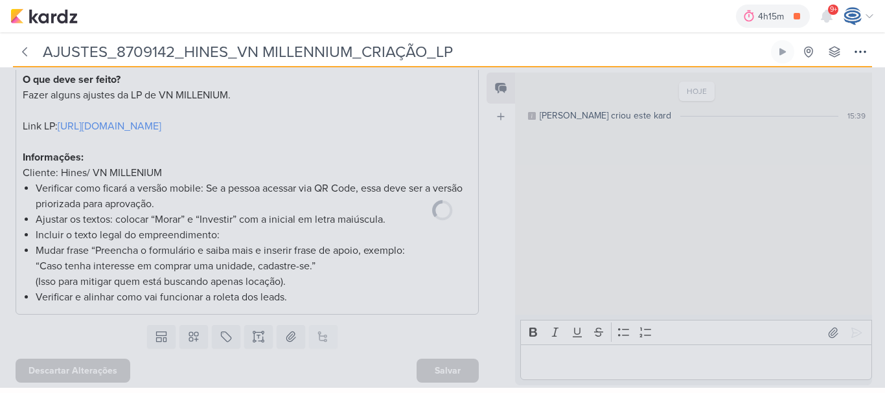
scroll to position [207, 0]
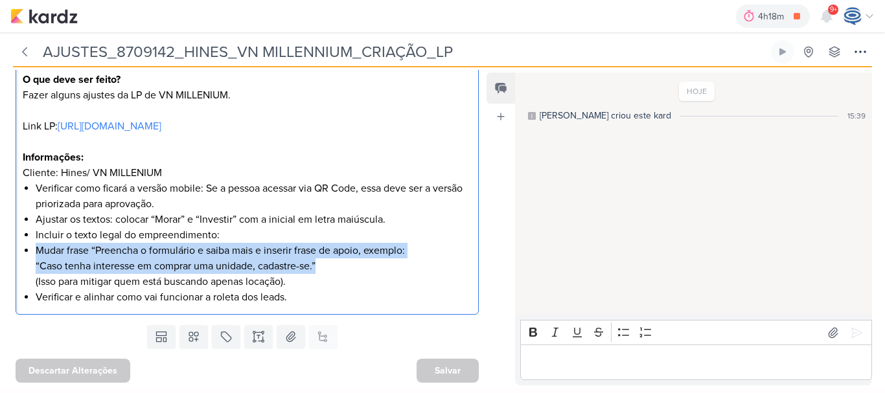
drag, startPoint x: 36, startPoint y: 247, endPoint x: 323, endPoint y: 262, distance: 286.8
click at [323, 262] on li "Mudar frase “Preencha o formulário e saiba mais e inserir frase de apoio, exemp…" at bounding box center [254, 266] width 437 height 47
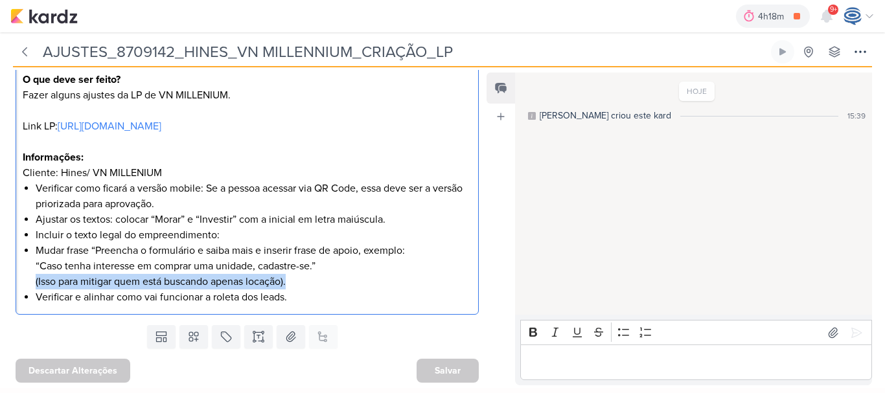
drag, startPoint x: 299, startPoint y: 278, endPoint x: 32, endPoint y: 279, distance: 267.5
click at [32, 279] on div "O que deve ser feito? Fazer alguns ajustes da LP de VN MILLENIUM. Link LP: http…" at bounding box center [247, 188] width 463 height 253
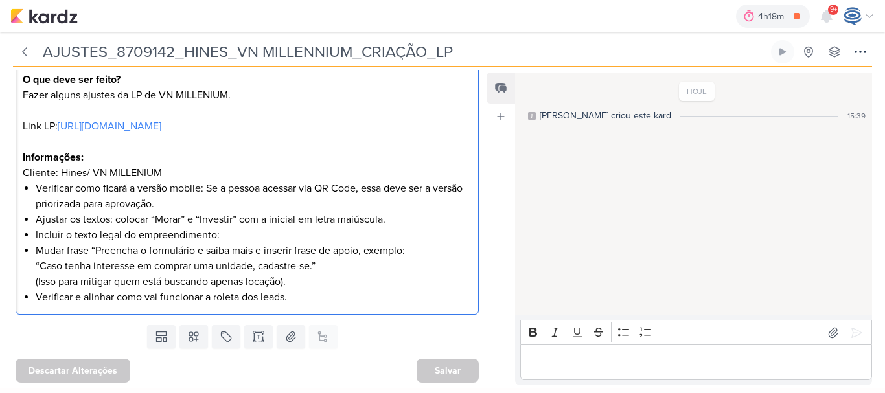
click at [321, 265] on li "Mudar frase “Preencha o formulário e saiba mais e inserir frase de apoio, exemp…" at bounding box center [254, 266] width 437 height 47
drag, startPoint x: 303, startPoint y: 306, endPoint x: 31, endPoint y: 294, distance: 271.7
click at [36, 295] on li "Verificar e alinhar como vai funcionar a roleta dos leads." at bounding box center [254, 298] width 437 height 16
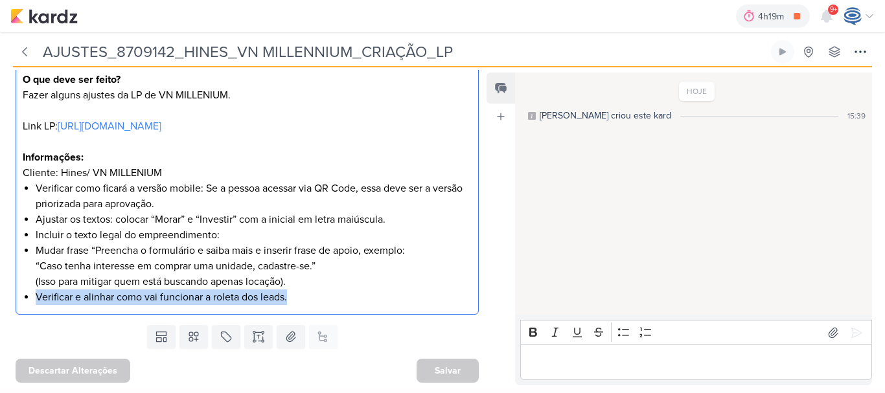
drag, startPoint x: 36, startPoint y: 295, endPoint x: 301, endPoint y: 295, distance: 265.0
click at [301, 295] on li "Verificar e alinhar como vai funcionar a roleta dos leads." at bounding box center [254, 298] width 437 height 16
copy li "Verificar e alinhar como vai funcionar a roleta dos leads."
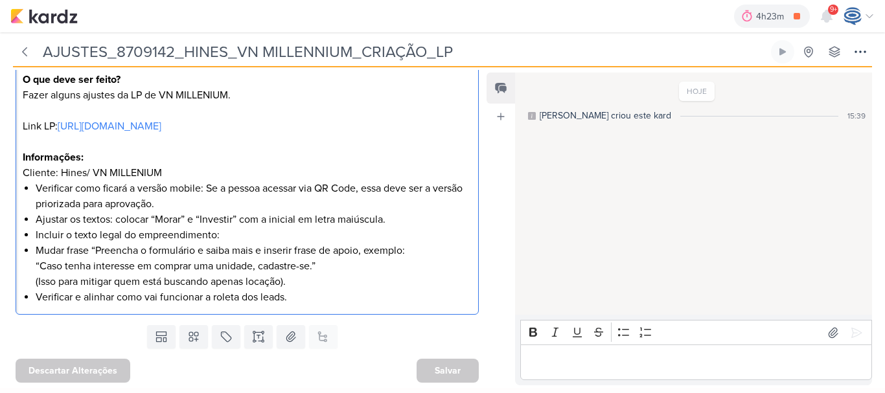
click at [344, 288] on li "Mudar frase “Preencha o formulário e saiba mais e inserir frase de apoio, exemp…" at bounding box center [254, 266] width 437 height 47
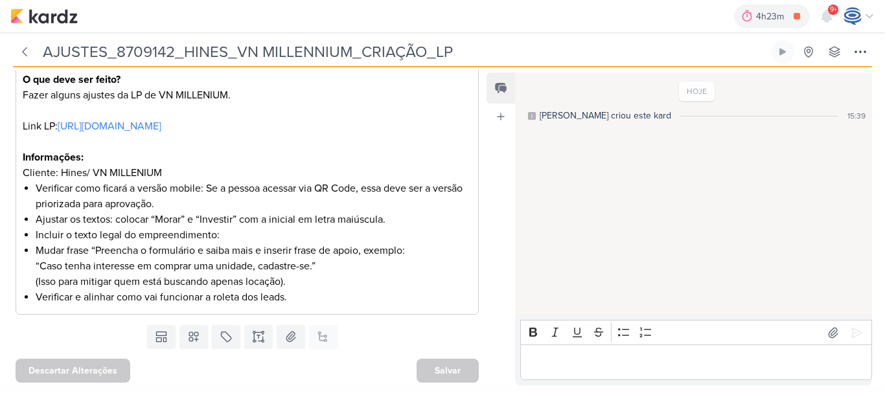
click at [64, 6] on div "4h23m 8709121_HINES_REPORT_SEMANAL_18.09 0h10m Hoje 4h23m Semana 0h10m Mês 0h10…" at bounding box center [442, 16] width 864 height 32
click at [57, 23] on img at bounding box center [43, 16] width 67 height 16
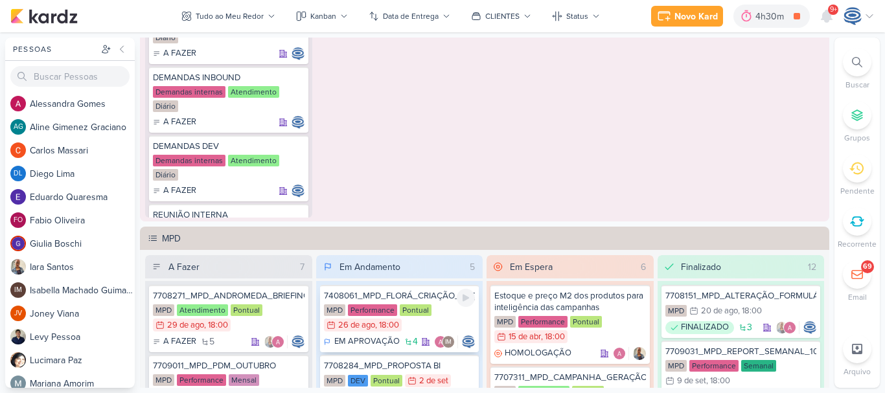
click at [439, 314] on div "MPD Performance Pontual 26/8 [DATE] 18:00" at bounding box center [400, 318] width 152 height 29
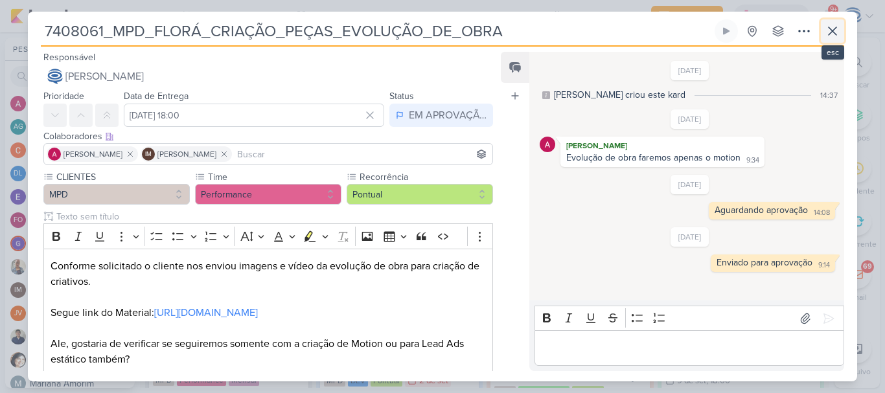
click at [823, 33] on button at bounding box center [832, 30] width 23 height 23
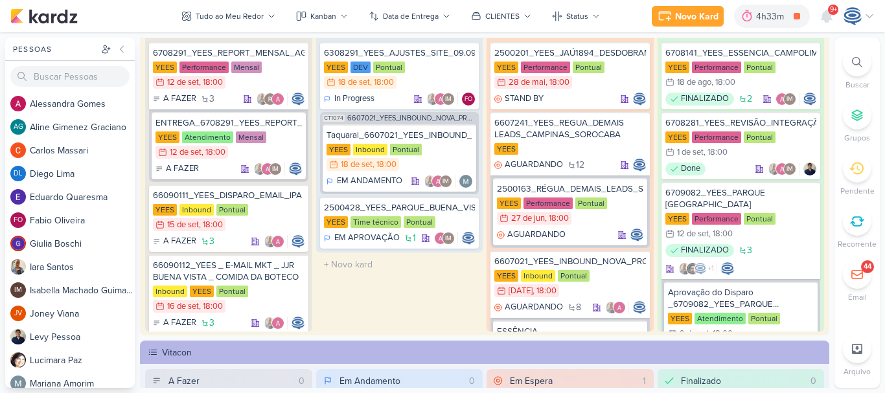
scroll to position [65, 0]
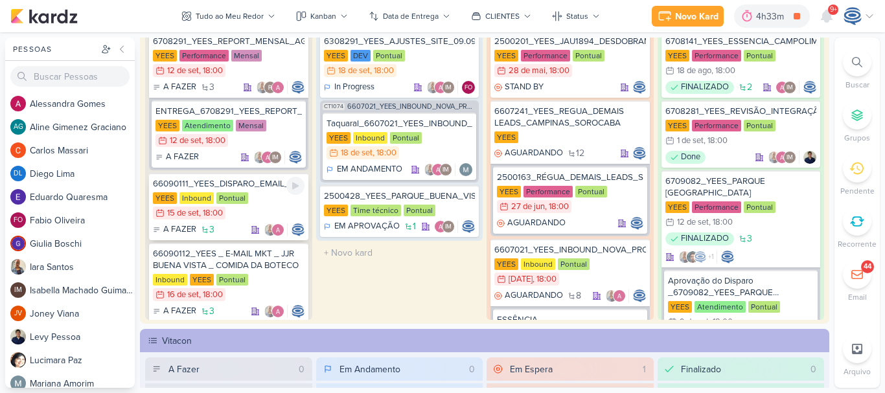
click at [260, 205] on div "YEES Inbound Pontual 15/9 15 de set , 18:00" at bounding box center [229, 206] width 152 height 29
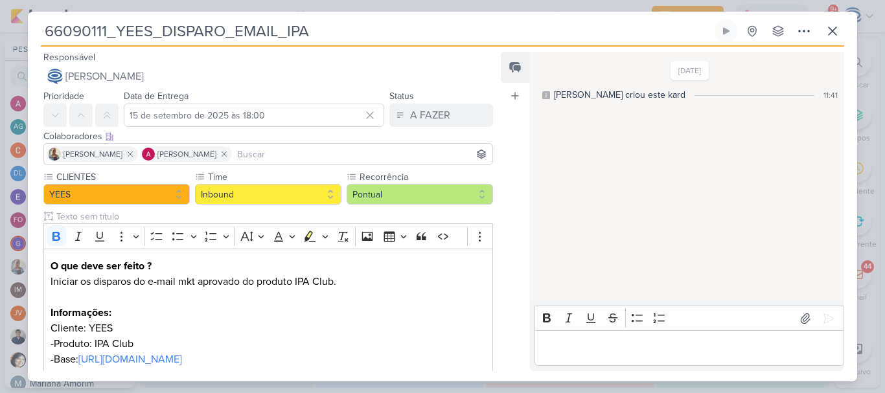
scroll to position [269, 0]
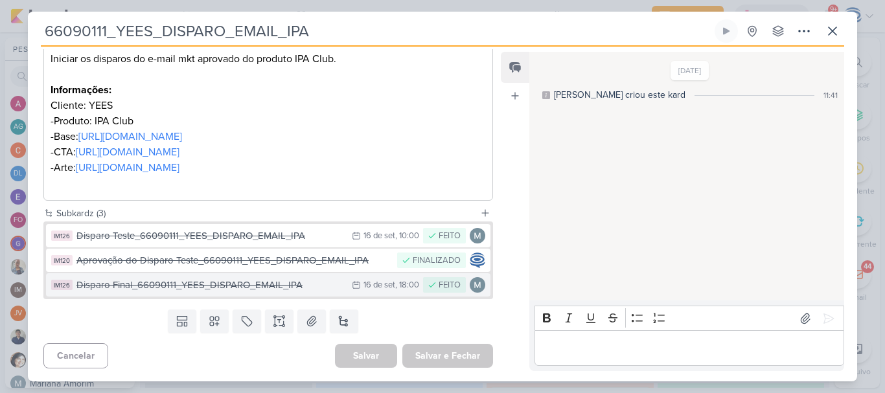
click at [196, 289] on div "Disparo Final_66090111_YEES_DISPARO_EMAIL_IPA" at bounding box center [210, 285] width 269 height 15
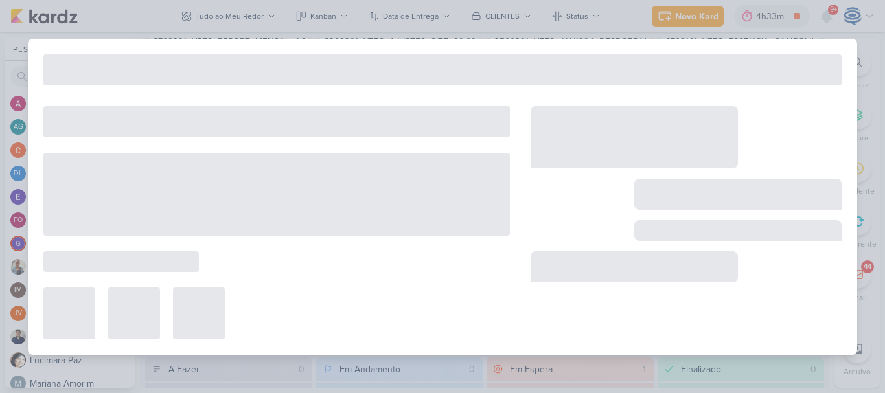
type input "Disparo Final_66090111_YEES_DISPARO_EMAIL_IPA"
type input "16 de setembro de 2025 às 18:00"
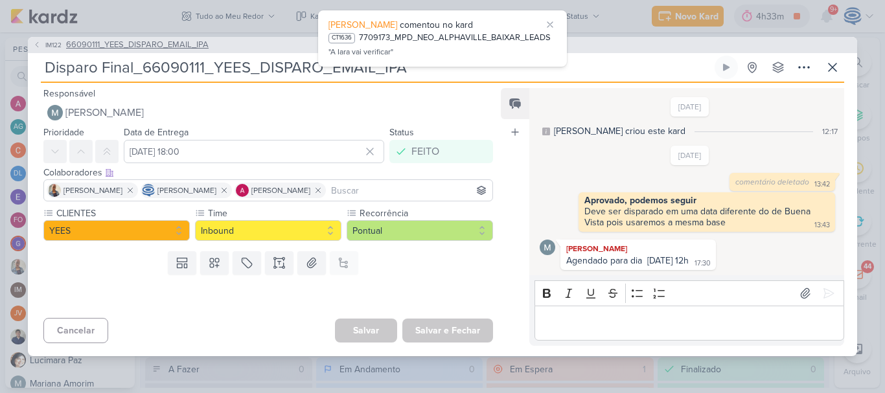
click at [115, 46] on span "66090111_YEES_DISPARO_EMAIL_IPA" at bounding box center [137, 45] width 143 height 13
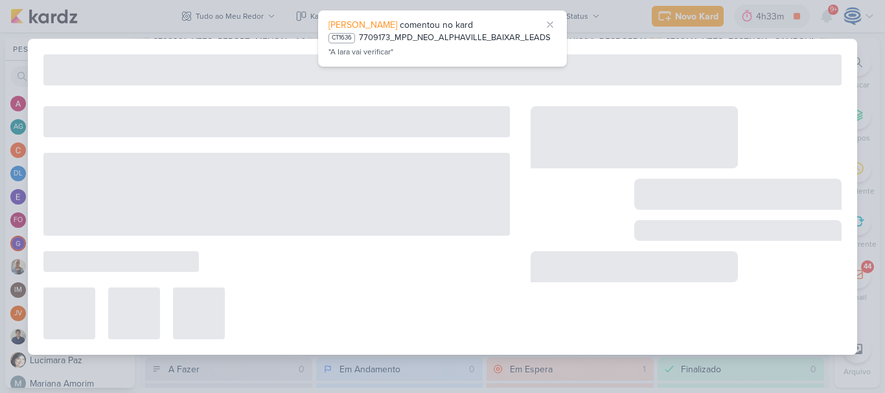
type input "66090111_YEES_DISPARO_EMAIL_IPA"
type input "15 de setembro de 2025 às 18:00"
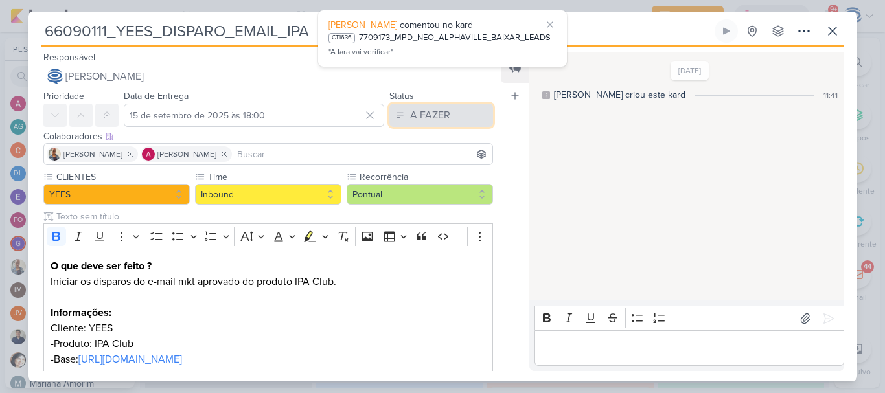
click at [443, 113] on div "A FAZER" at bounding box center [430, 116] width 40 height 16
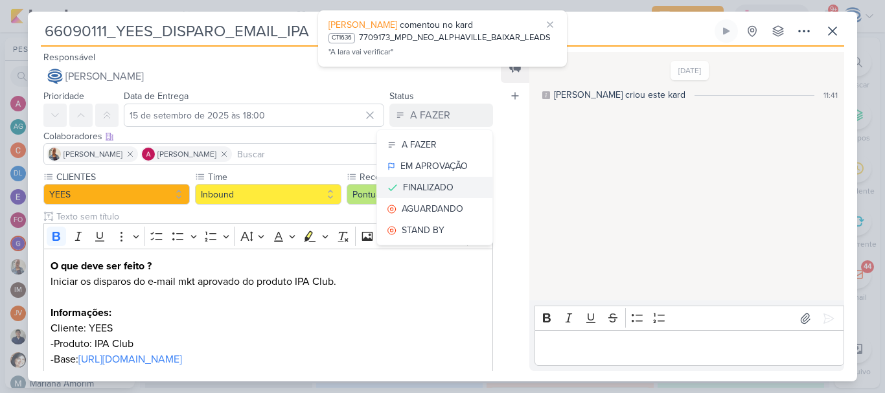
click at [427, 183] on div "FINALIZADO" at bounding box center [428, 188] width 51 height 14
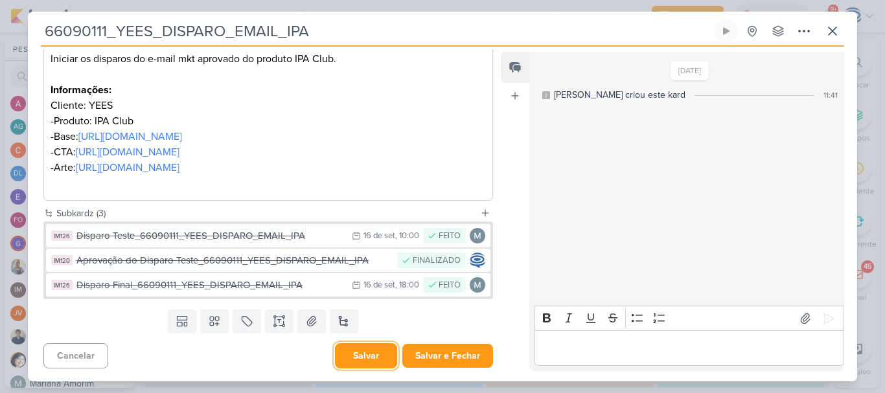
click at [370, 356] on button "Salvar" at bounding box center [366, 355] width 62 height 25
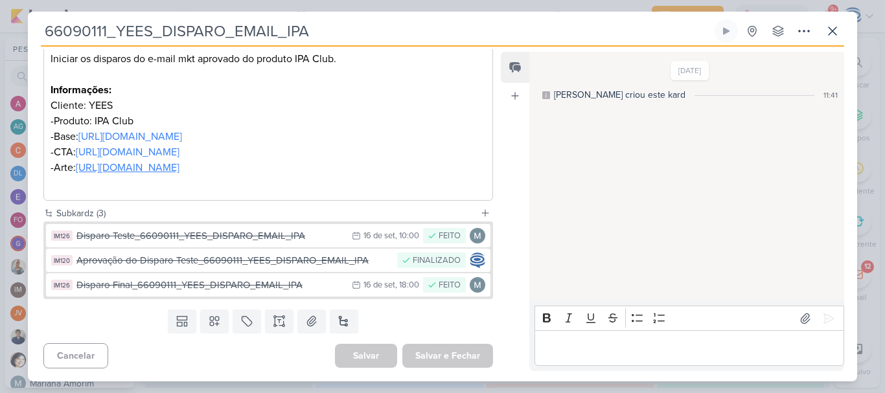
scroll to position [0, 0]
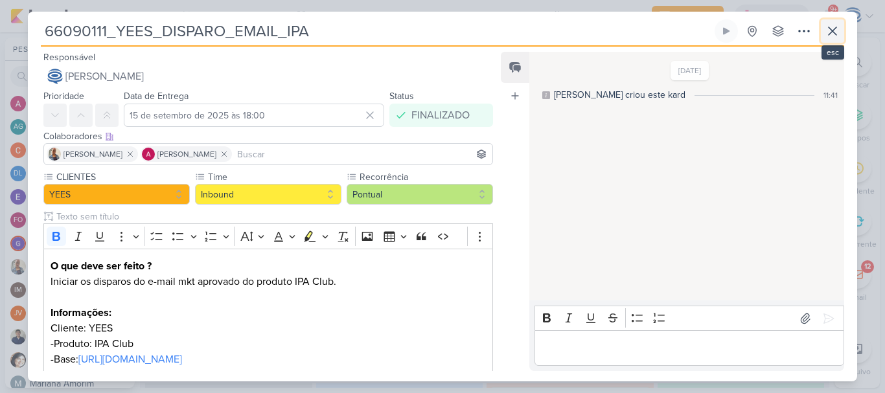
click at [832, 33] on icon at bounding box center [833, 31] width 16 height 16
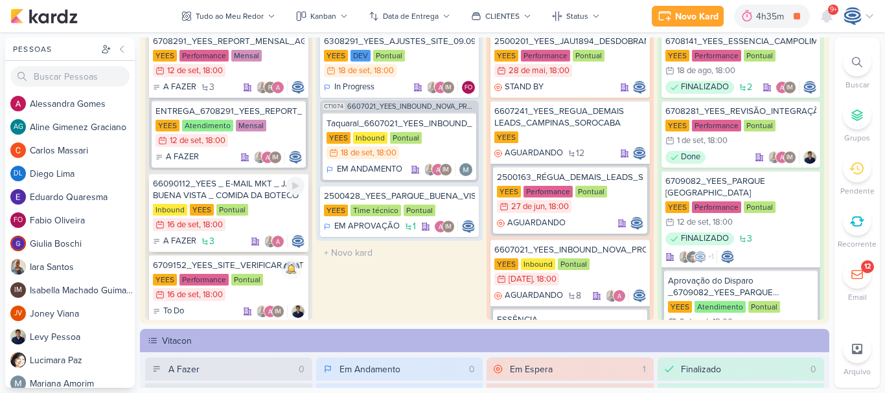
click at [266, 207] on div "Inbound YEES Pontual 16/9 16 de set , 18:00" at bounding box center [229, 218] width 152 height 29
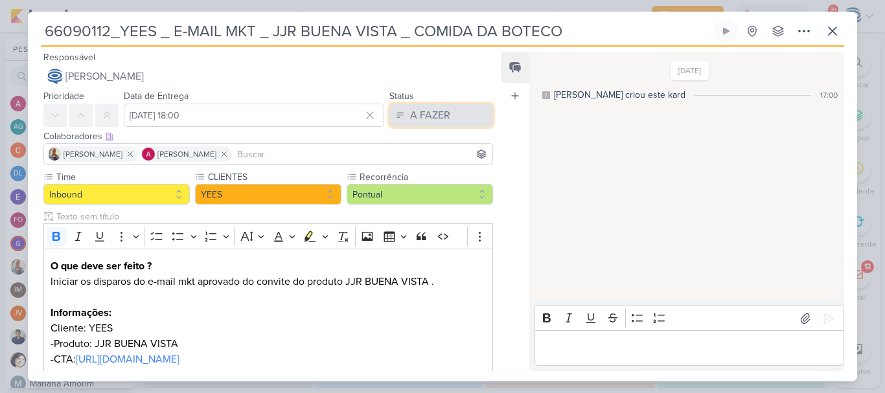
click at [424, 120] on div "A FAZER" at bounding box center [430, 116] width 40 height 16
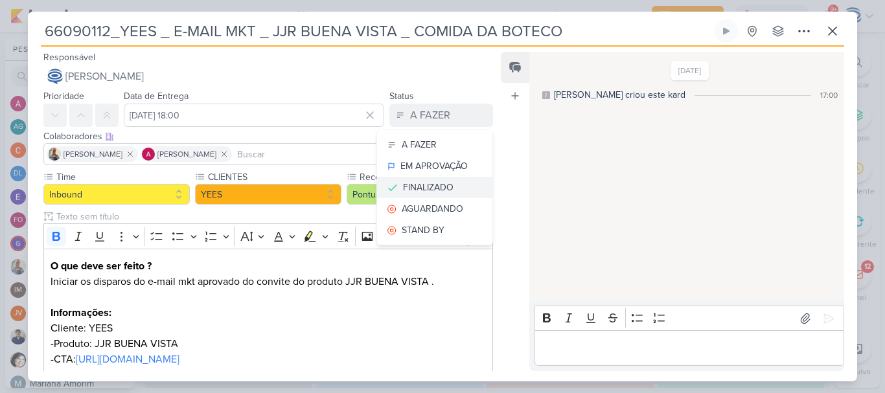
click at [426, 186] on div "FINALIZADO" at bounding box center [428, 188] width 51 height 14
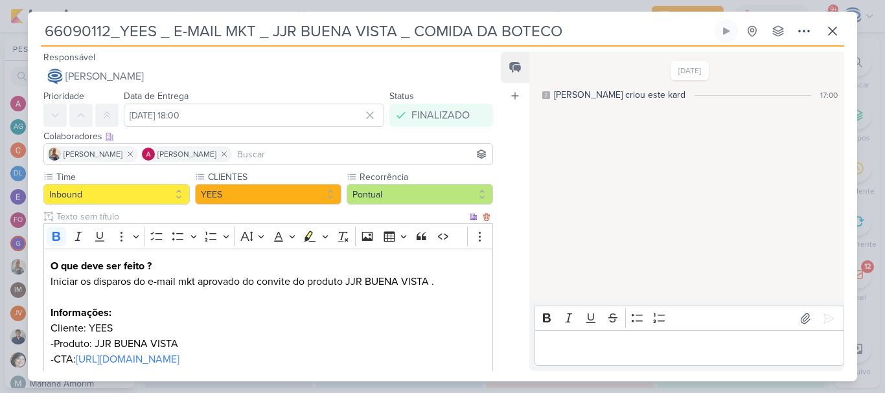
scroll to position [238, 0]
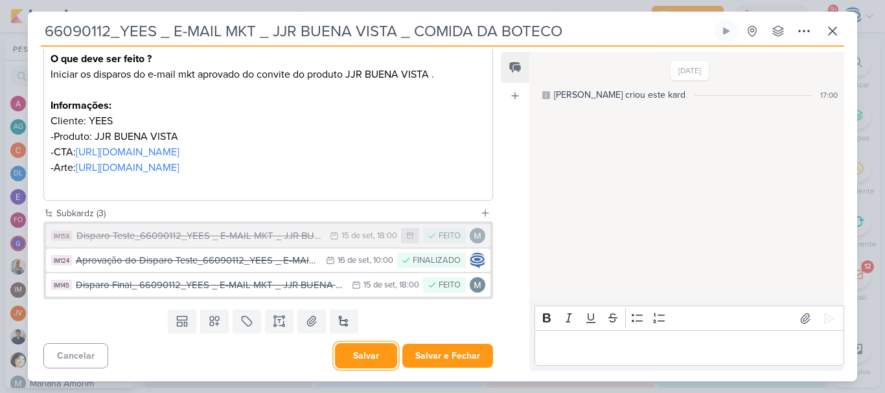
click at [361, 358] on button "Salvar" at bounding box center [366, 355] width 62 height 25
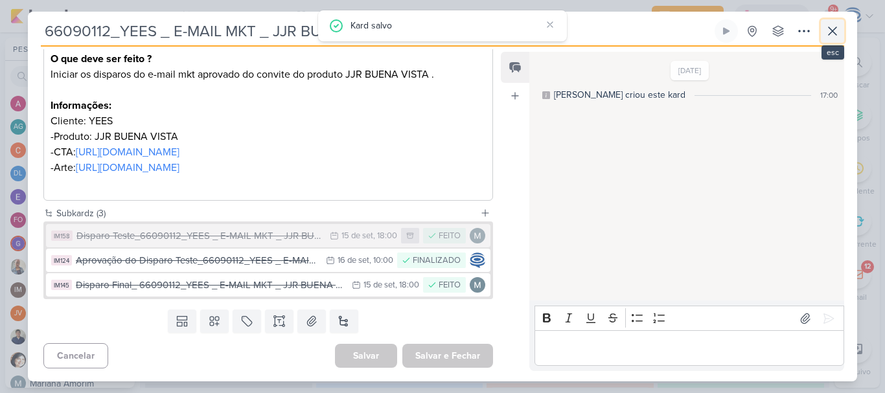
click at [834, 21] on button at bounding box center [832, 30] width 23 height 23
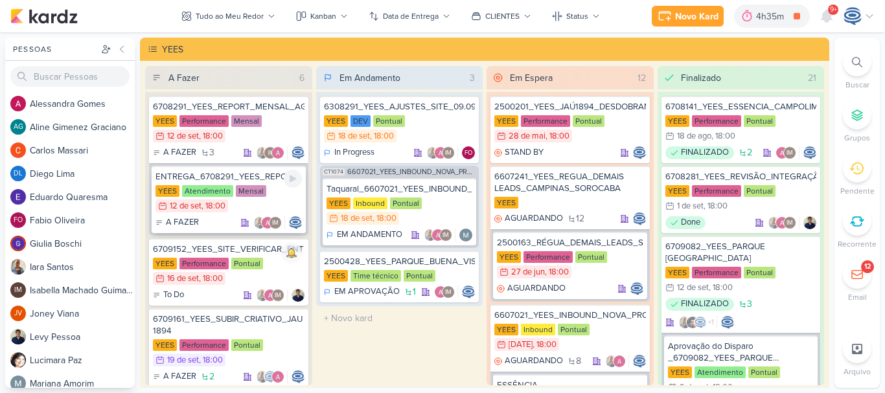
scroll to position [13, 0]
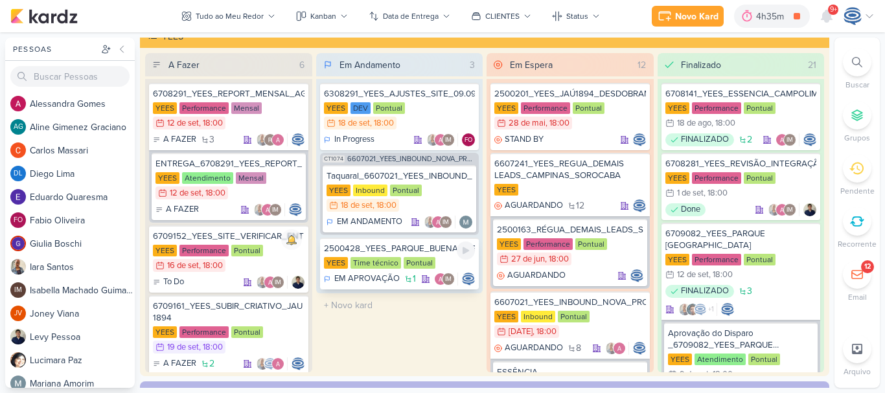
click at [428, 246] on div "2500428_YEES_PARQUE_BUENA_VISTA_AJUSTE_LP" at bounding box center [400, 249] width 152 height 12
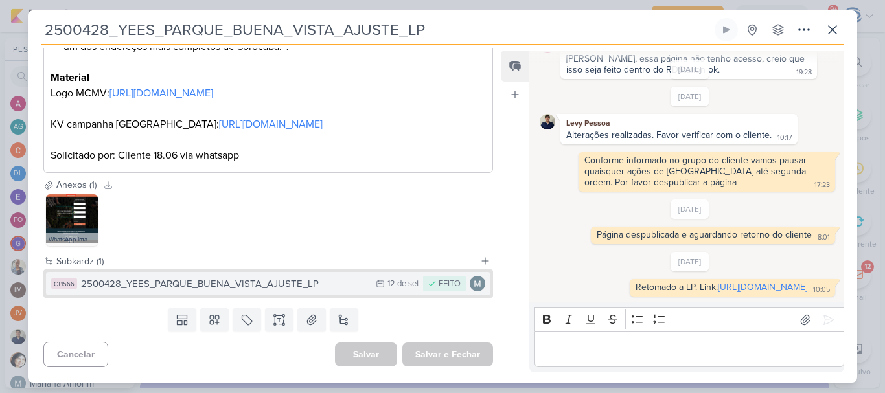
scroll to position [0, 0]
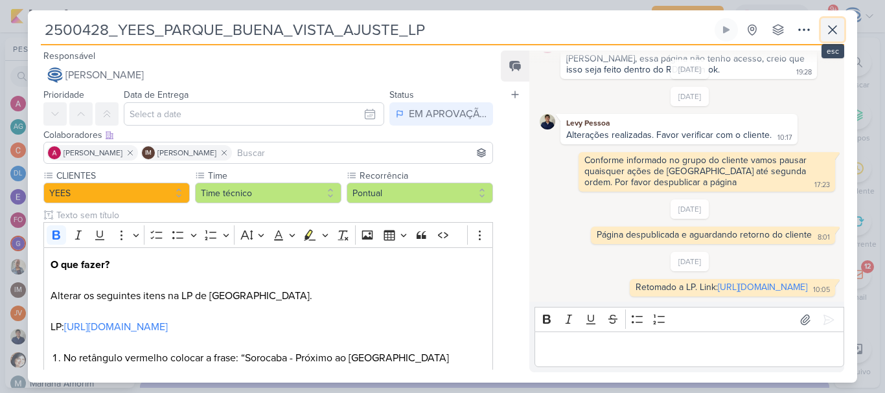
click at [834, 34] on icon at bounding box center [833, 30] width 16 height 16
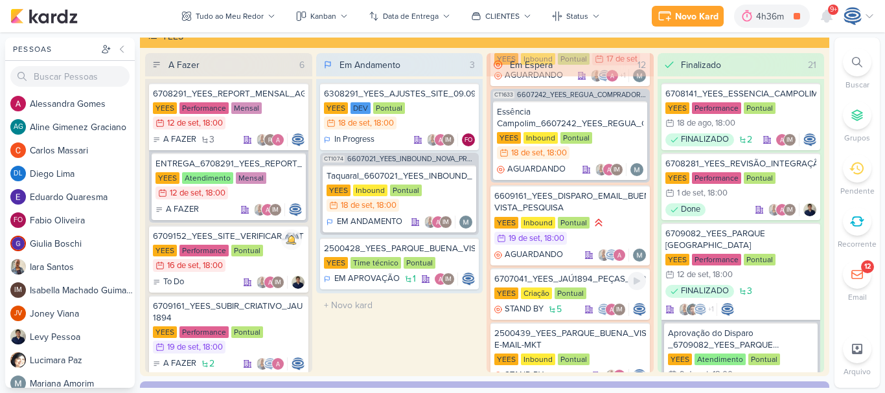
scroll to position [793, 0]
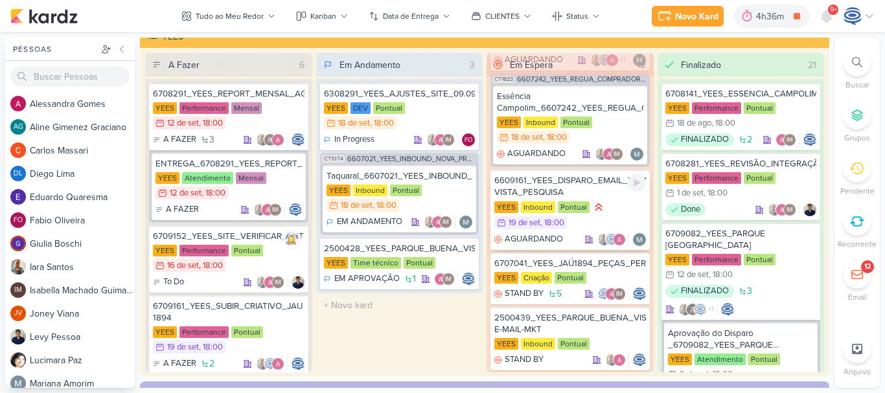
click at [590, 190] on div "6609161_YEES_DISPARO_EMAIL_BUENA VISTA_PESQUISA" at bounding box center [570, 186] width 152 height 23
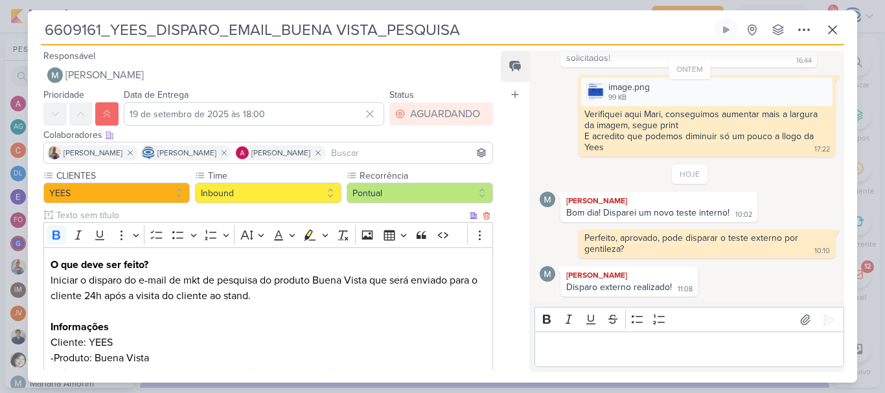
scroll to position [155, 0]
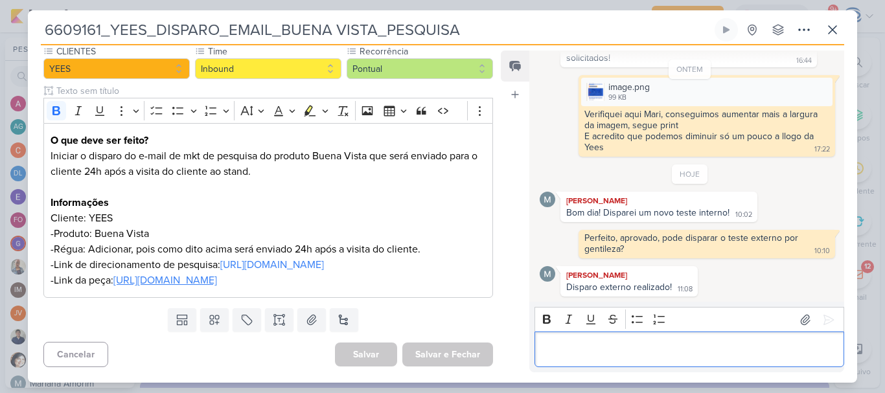
click at [623, 349] on p "Editor editing area: main" at bounding box center [689, 350] width 296 height 16
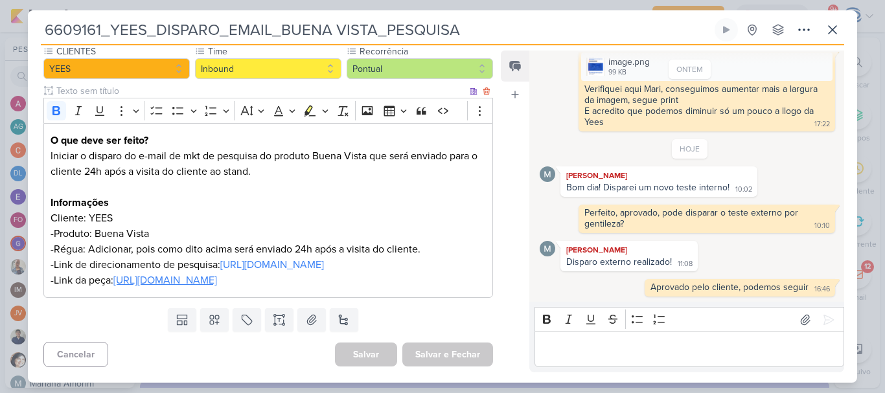
scroll to position [136, 0]
drag, startPoint x: 464, startPoint y: 29, endPoint x: 43, endPoint y: 22, distance: 421.1
click at [43, 22] on input "6609161_YEES_DISPARO_EMAIL_BUENA VISTA_PESQUISA" at bounding box center [376, 29] width 671 height 23
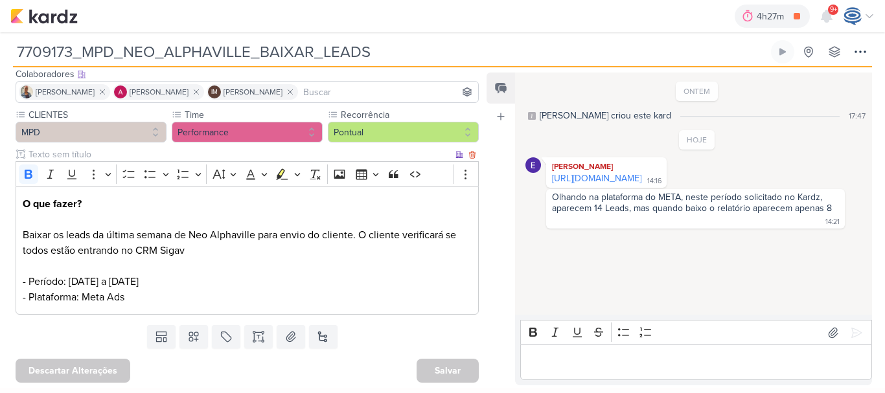
scroll to position [83, 0]
click at [591, 369] on p "Editor editing area: main" at bounding box center [696, 363] width 338 height 16
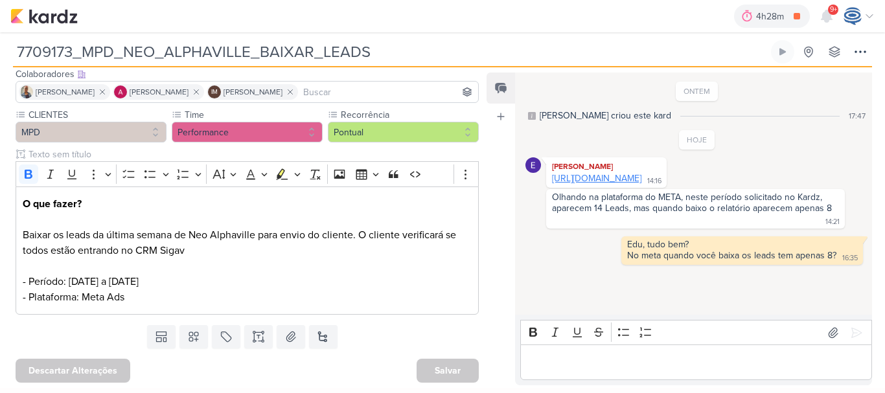
click at [641, 184] on link "[URL][DOMAIN_NAME]" at bounding box center [596, 178] width 89 height 11
click at [565, 375] on div "Editor editing area: main" at bounding box center [696, 363] width 352 height 36
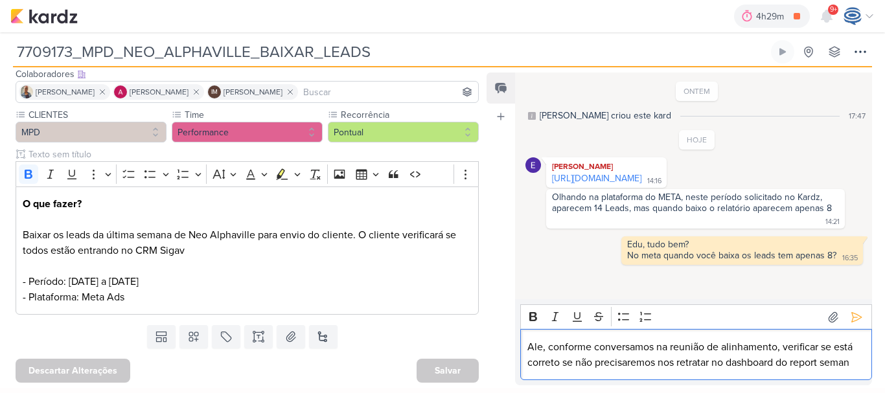
scroll to position [8, 0]
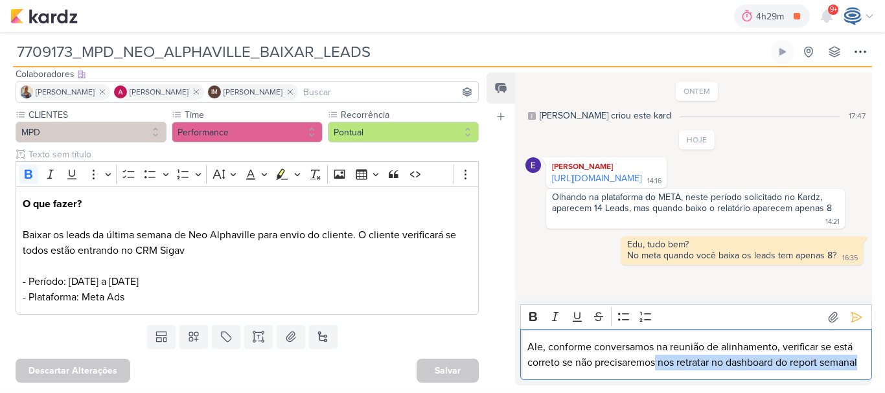
drag, startPoint x: 657, startPoint y: 347, endPoint x: 709, endPoint y: 360, distance: 54.0
click at [709, 360] on p "Ale, conforme conversamos na reunião de alinhamento, verificar se está correto …" at bounding box center [696, 354] width 338 height 31
click at [711, 365] on p "Ale, conforme conversamos na reunião de alinhamento, verificar se está correto …" at bounding box center [696, 354] width 338 height 31
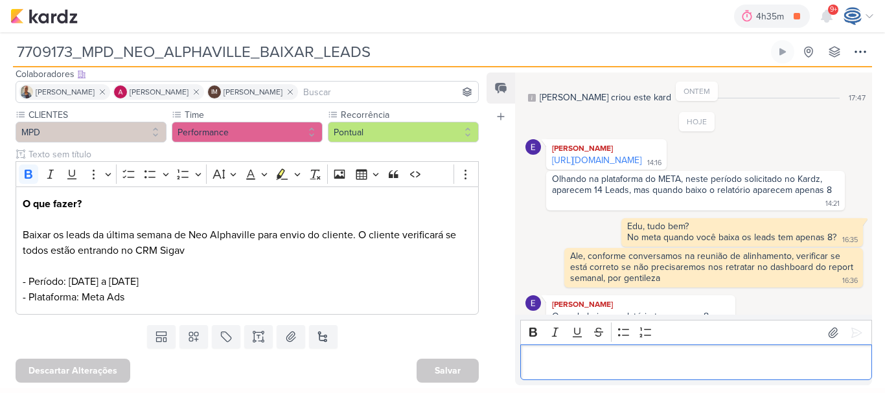
scroll to position [95, 0]
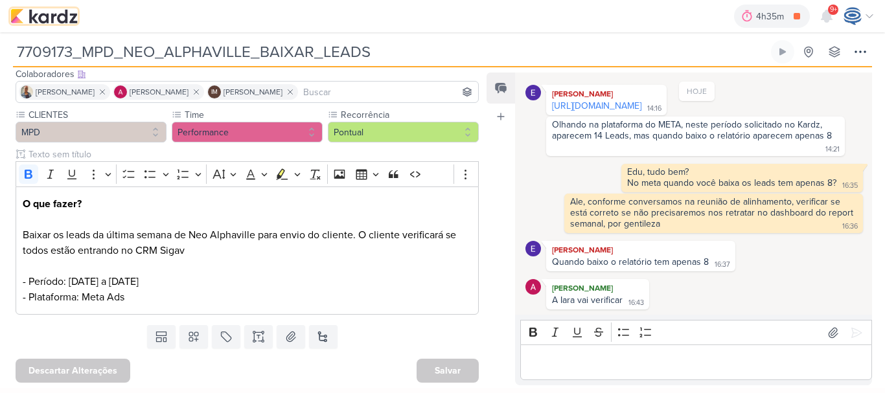
click at [41, 18] on img at bounding box center [43, 16] width 67 height 16
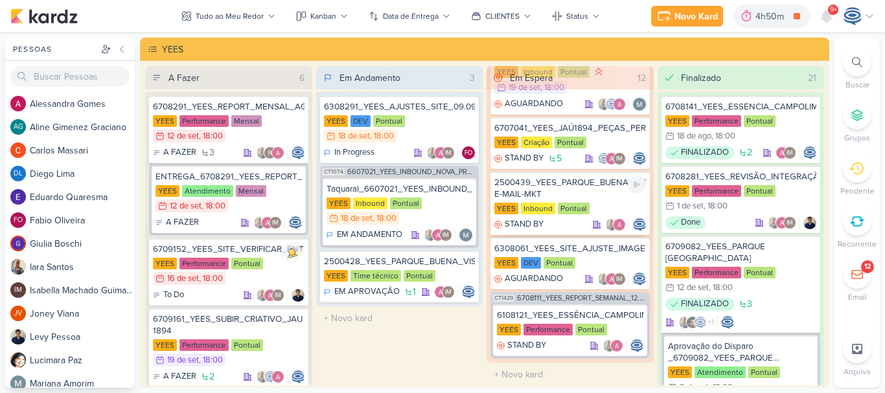
scroll to position [943, 0]
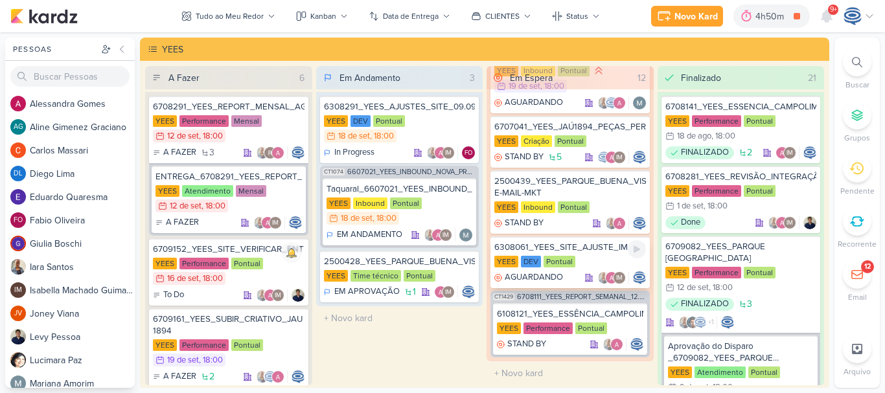
click at [594, 246] on div "6308061_YEES_SITE_AJUSTE_IMAGEM_THUMB" at bounding box center [570, 248] width 152 height 12
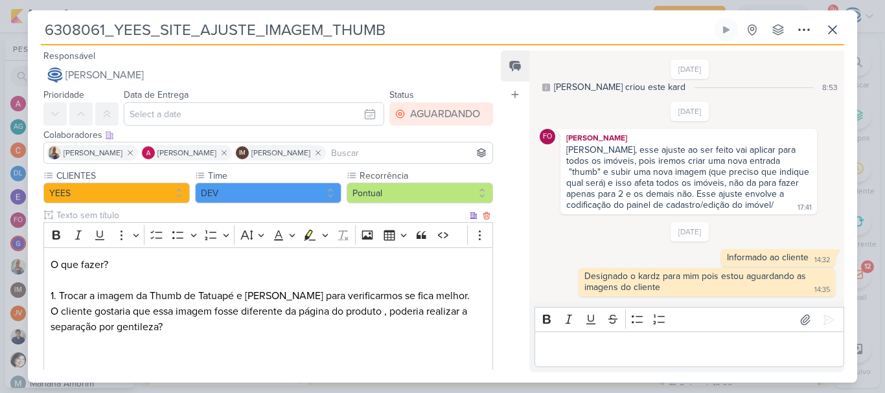
scroll to position [154, 0]
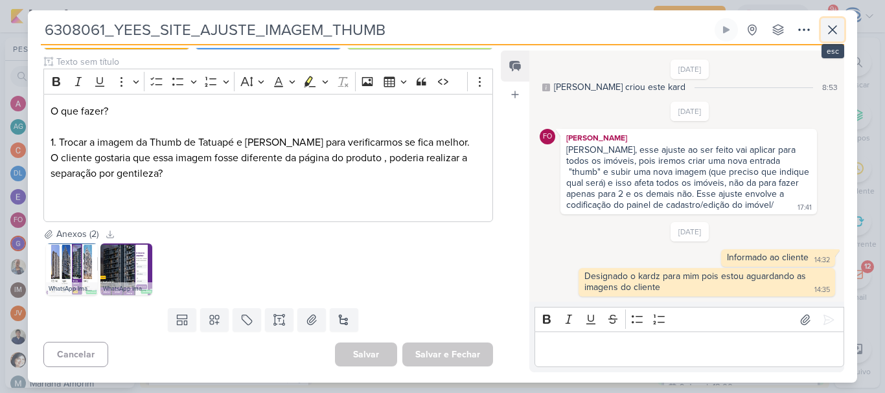
click at [835, 32] on icon at bounding box center [833, 30] width 8 height 8
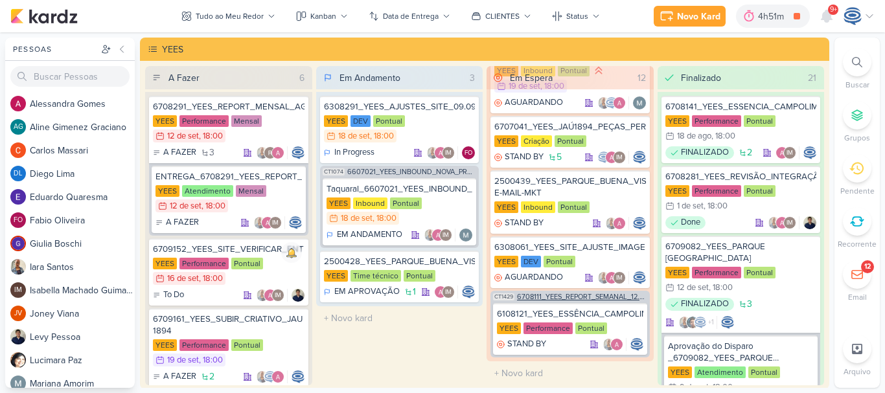
click at [588, 291] on div "CT1429 6708111_YEES_REPORT_SEMANAL_12.08" at bounding box center [569, 296] width 159 height 10
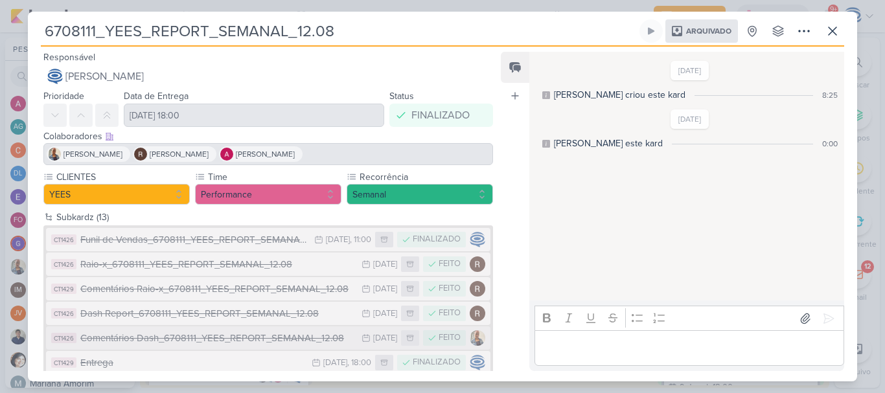
scroll to position [191, 0]
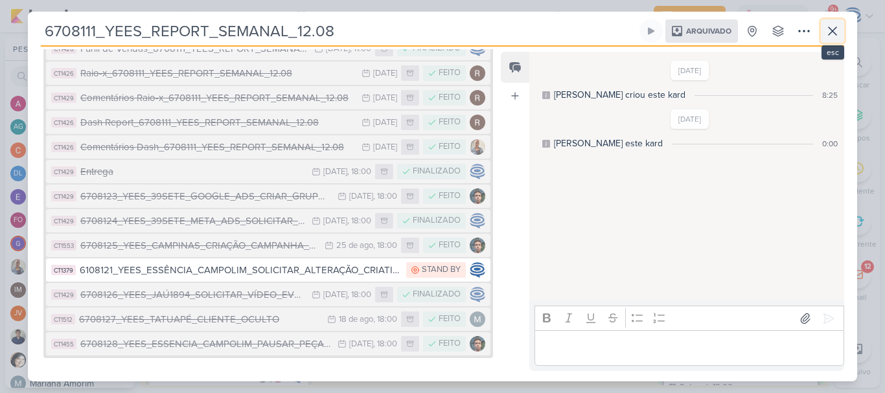
click at [827, 34] on icon at bounding box center [833, 31] width 16 height 16
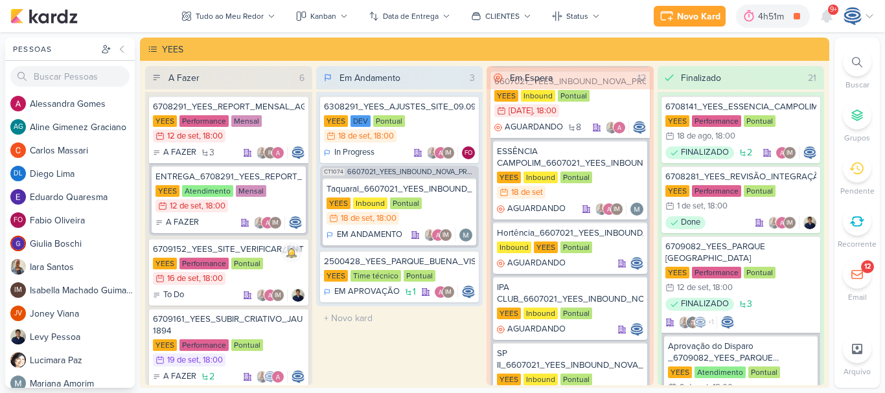
scroll to position [232, 0]
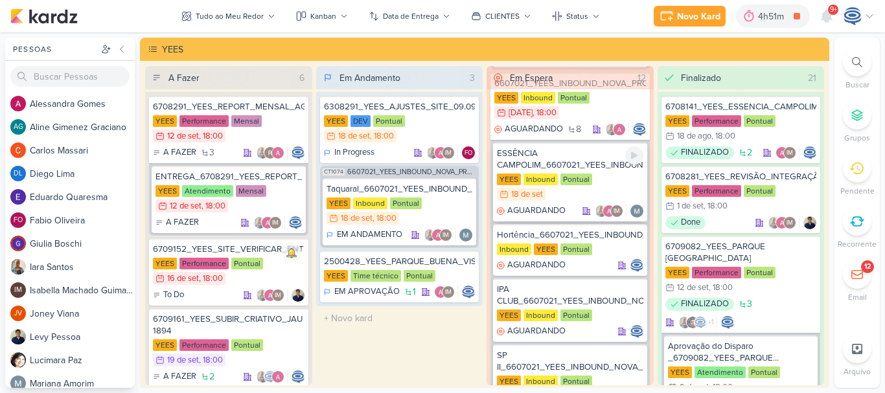
click at [578, 160] on div "ESSÊNCIA CAMPOLIM_6607021_YEES_INBOUND_NOVA_PROPOSTA_RÉGUA_NOVOS_LEADS" at bounding box center [570, 159] width 146 height 23
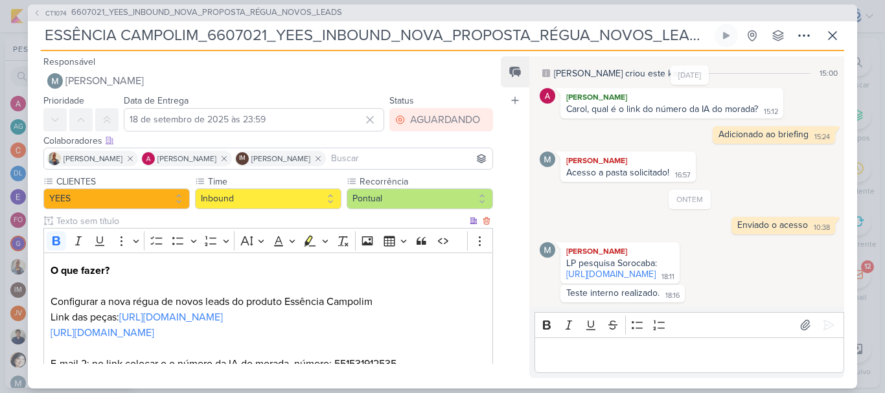
scroll to position [89, 0]
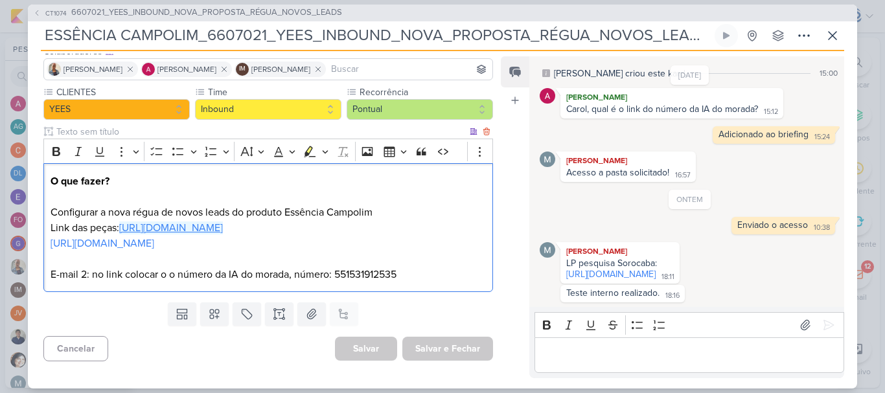
click at [223, 225] on link "https://drive.google.com/drive/folders/1RE5Ta_1i_tmD_yDfY6GKIcd2nKjIQt83" at bounding box center [171, 228] width 104 height 13
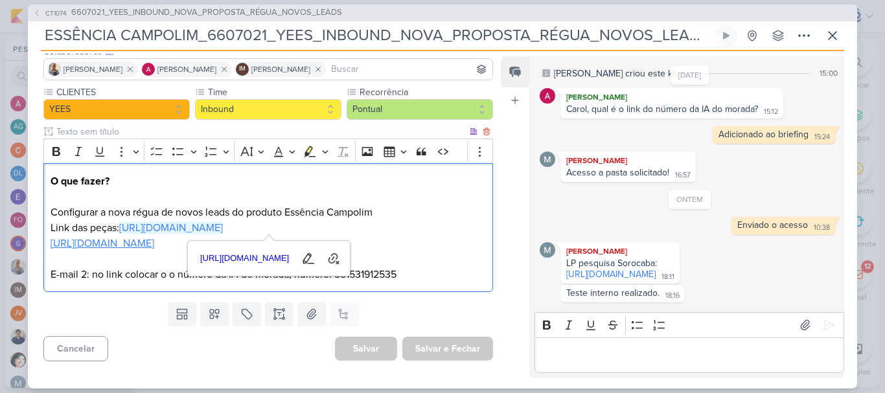
click at [152, 241] on link "https://drive.google.com/drive/folders/1LTHsiaBKgfn6kLg_6azs_W3E2I676s76" at bounding box center [103, 243] width 104 height 13
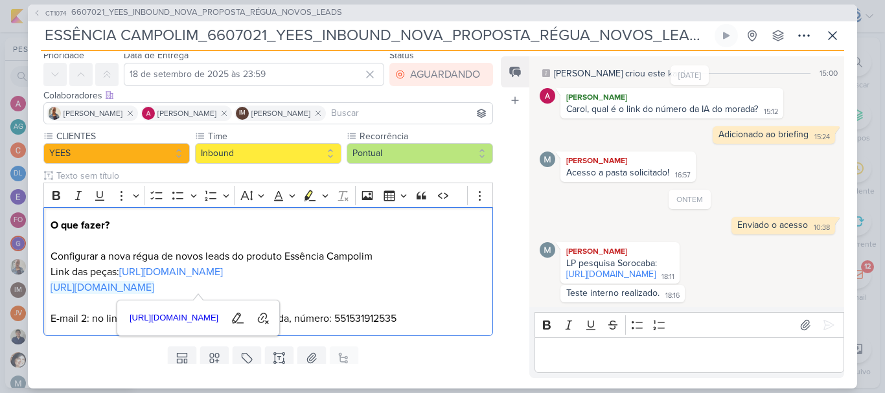
scroll to position [30, 0]
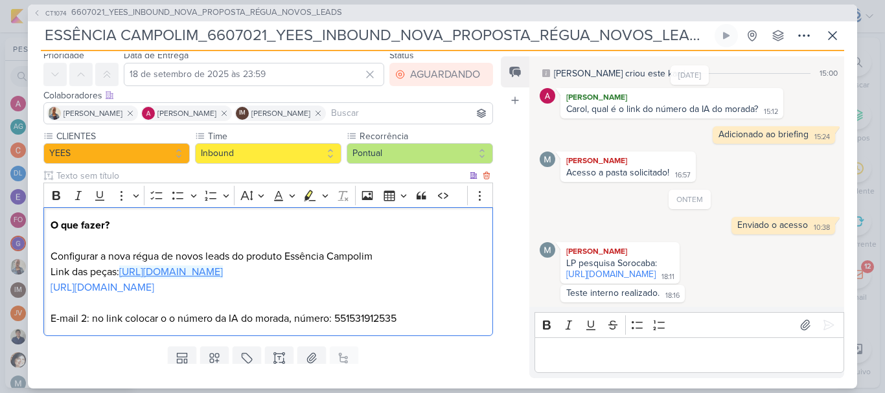
drag, startPoint x: 477, startPoint y: 271, endPoint x: 124, endPoint y: 272, distance: 353.7
click at [124, 272] on p "O que fazer? Configurar a nova régua de novos leads do produto Essência Campoli…" at bounding box center [268, 272] width 435 height 109
click at [415, 288] on p "O que fazer? Configurar a nova régua de novos leads do produto Essência Campoli…" at bounding box center [268, 272] width 435 height 109
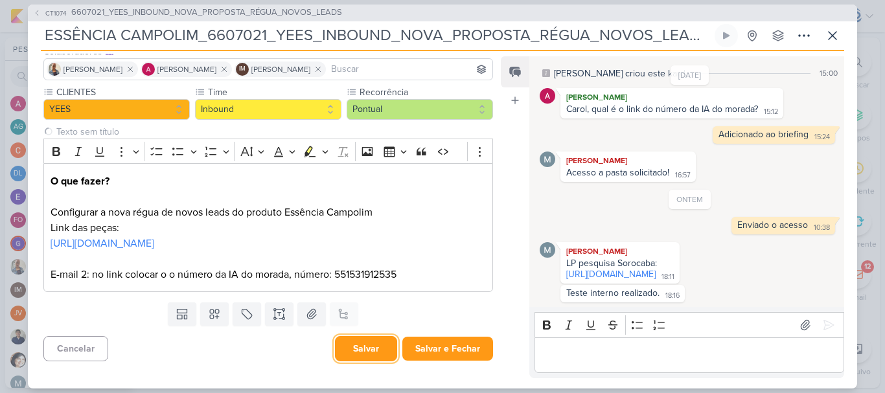
click at [354, 347] on button "Salvar" at bounding box center [366, 348] width 62 height 25
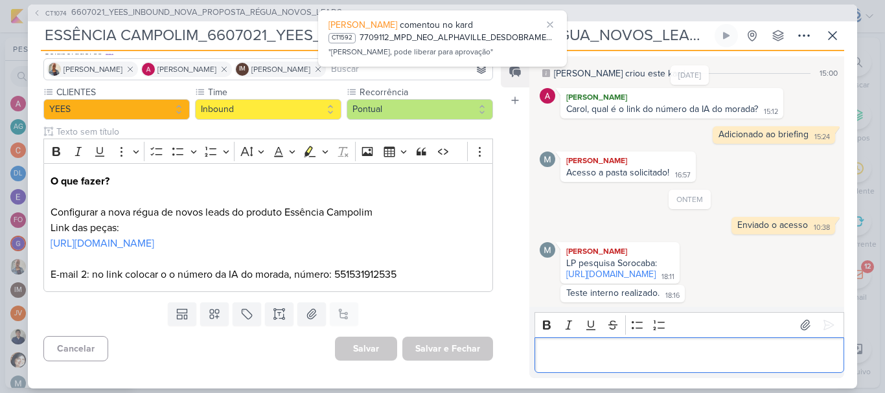
click at [565, 357] on p "Editor editing area: main" at bounding box center [689, 355] width 296 height 16
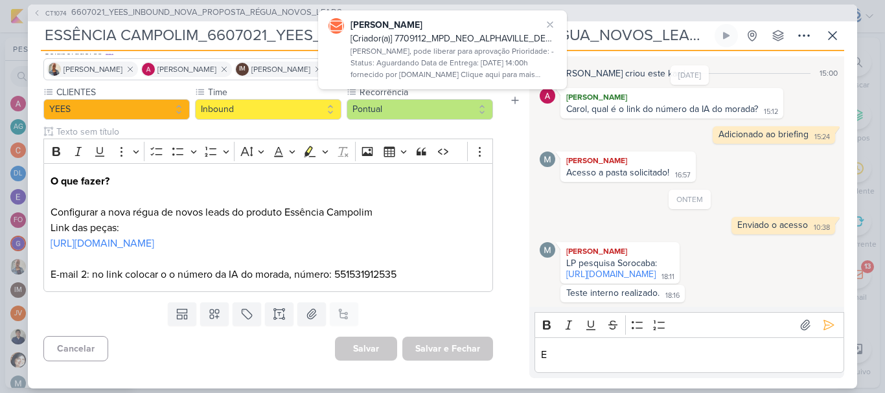
click at [565, 357] on p "E" at bounding box center [689, 355] width 296 height 16
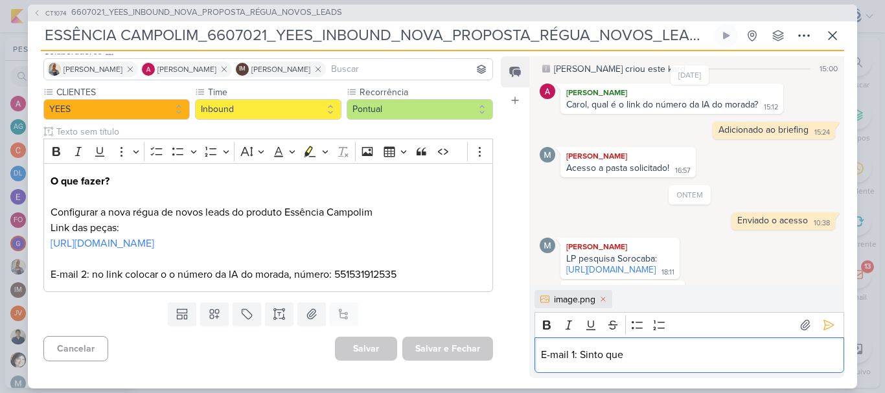
click at [665, 363] on p "E-mail 1: Sinto que" at bounding box center [689, 355] width 296 height 16
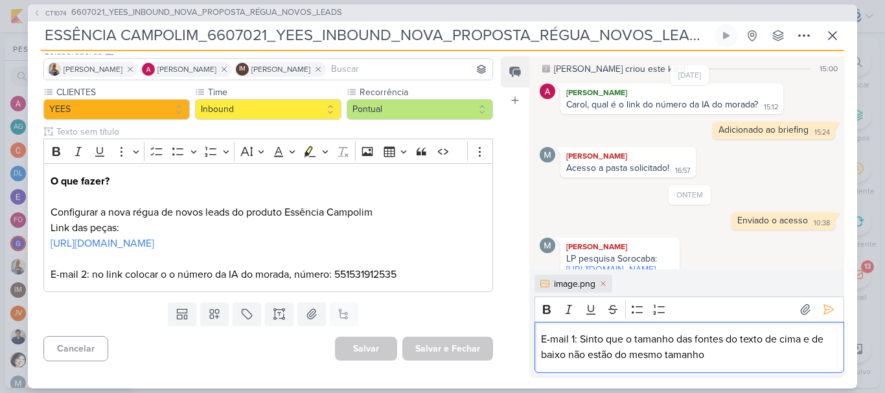
click at [580, 334] on p "E-mail 1: Sinto que o tamanho das fontes do texto de cima e de baixo não estão …" at bounding box center [689, 347] width 296 height 31
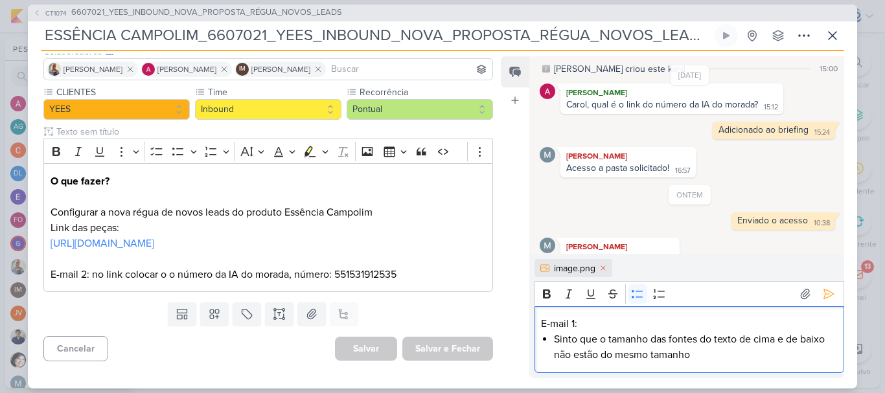
click at [703, 358] on li "Sinto que o tamanho das fontes do texto de cima e de baixo não estão do mesmo t…" at bounding box center [695, 347] width 283 height 31
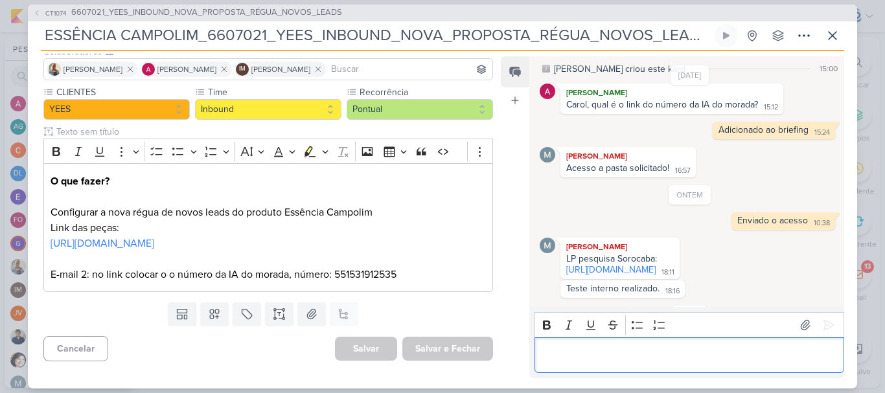
scroll to position [172, 0]
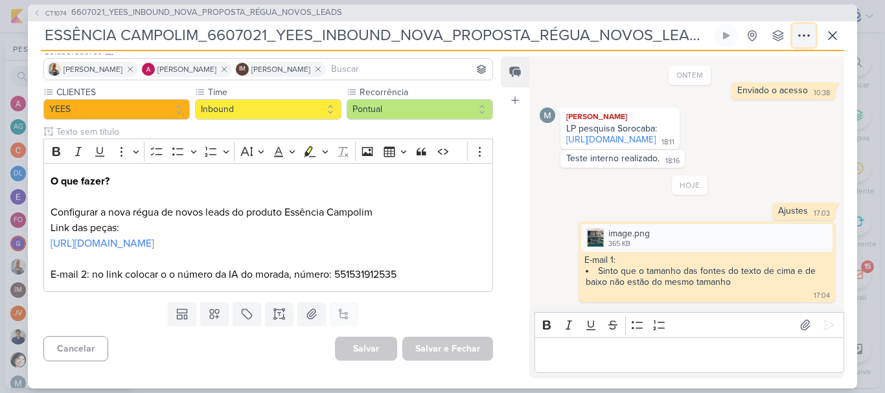
click at [799, 30] on icon at bounding box center [804, 36] width 16 height 16
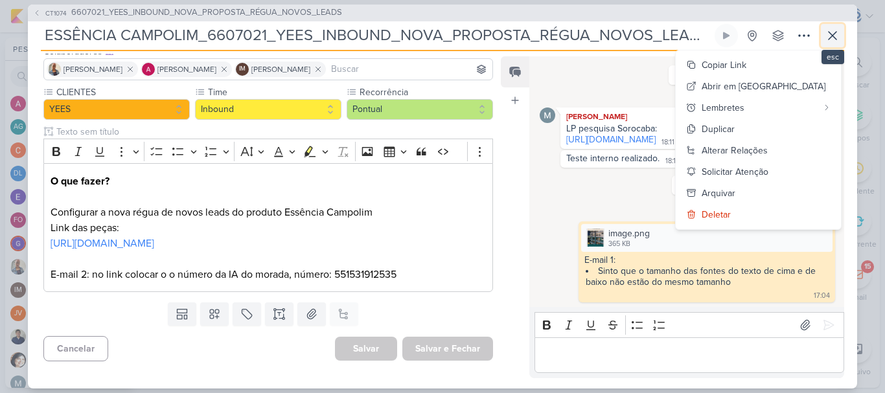
click at [834, 36] on icon at bounding box center [833, 36] width 16 height 16
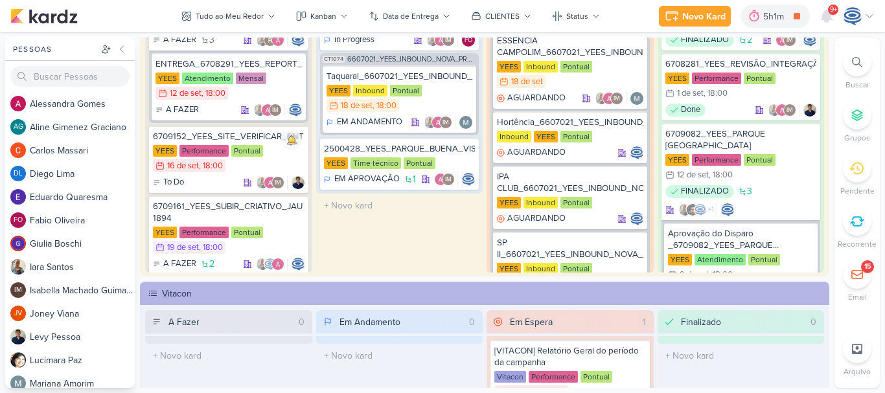
scroll to position [147, 0]
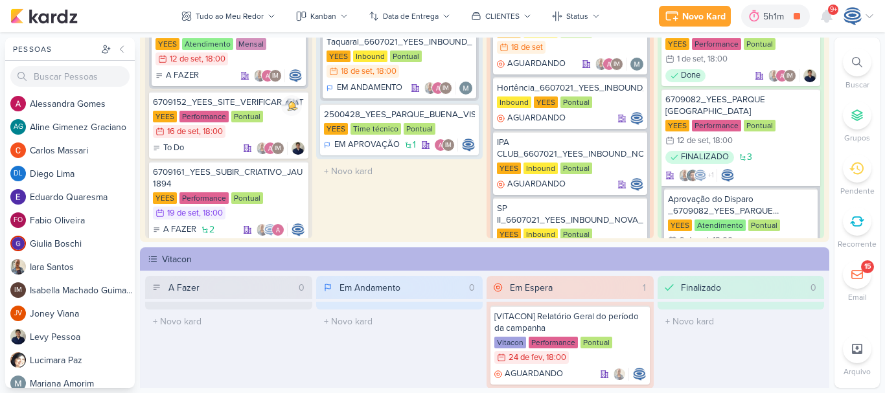
click at [866, 64] on div at bounding box center [857, 62] width 29 height 29
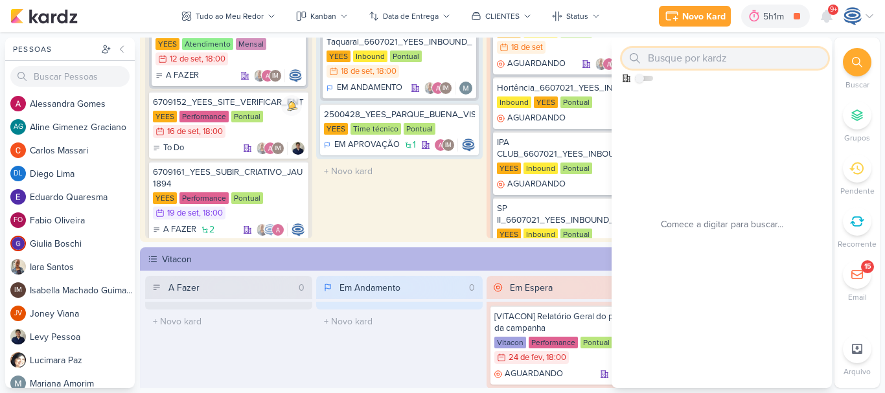
paste input "7709031_MPD_NEO ALPHAVILLE_REVISÃO_INTEGRAÇÃO"
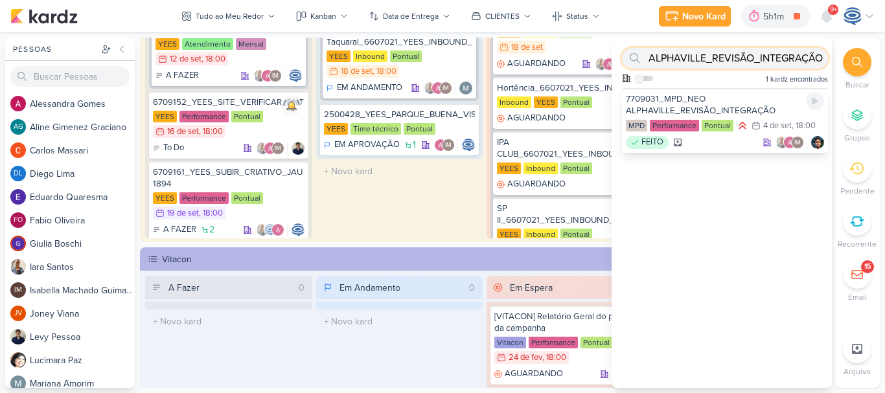
type input "7709031_MPD_NEO ALPHAVILLE_REVISÃO_INTEGRAÇÃO"
click at [720, 146] on div "FEITO IM" at bounding box center [725, 142] width 198 height 13
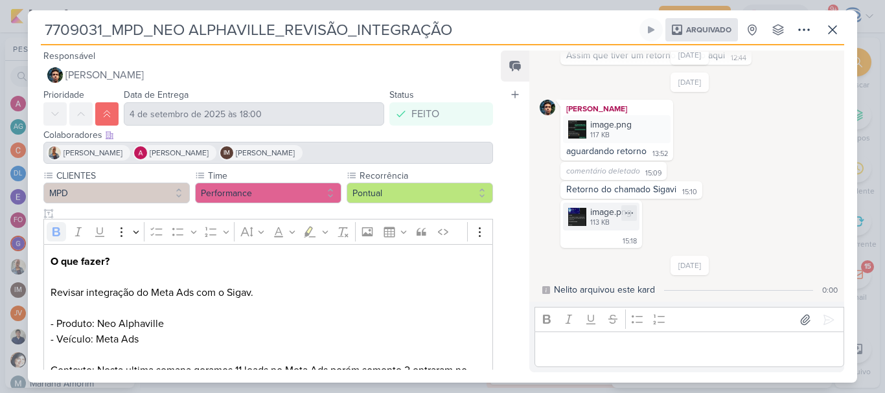
click at [617, 217] on div "image.png" at bounding box center [610, 212] width 41 height 14
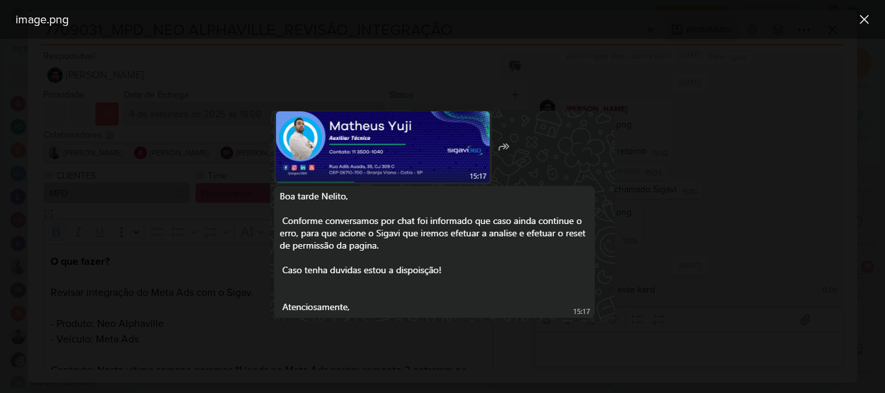
click at [715, 254] on div at bounding box center [442, 216] width 885 height 354
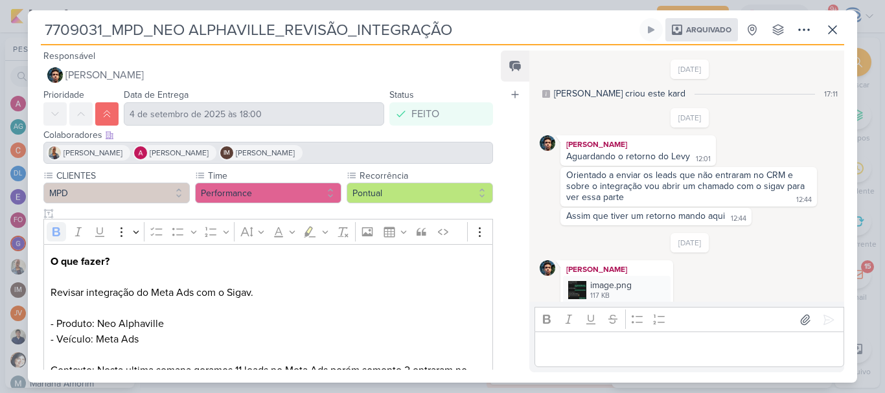
scroll to position [161, 0]
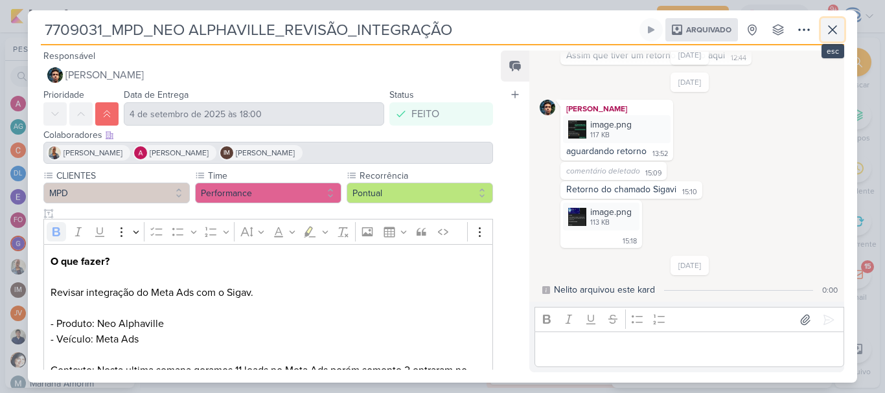
click at [830, 25] on icon at bounding box center [833, 30] width 16 height 16
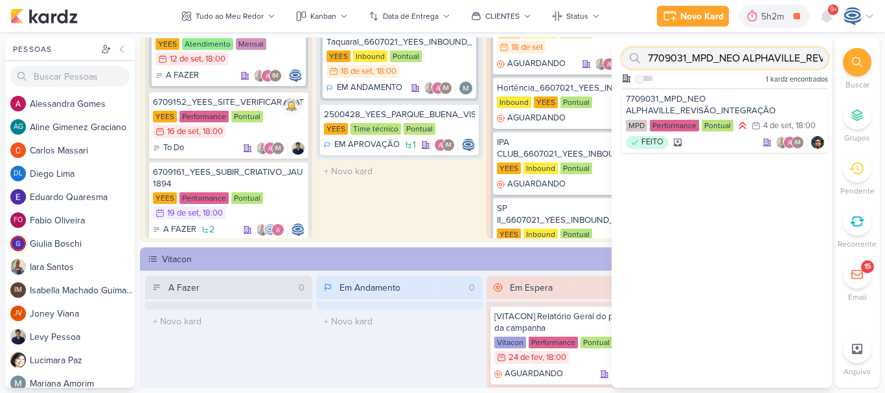
click at [727, 58] on input "7709031_MPD_NEO ALPHAVILLE_REVISÃO_INTEGRAÇÃO" at bounding box center [725, 58] width 206 height 21
click at [855, 54] on div at bounding box center [857, 62] width 29 height 29
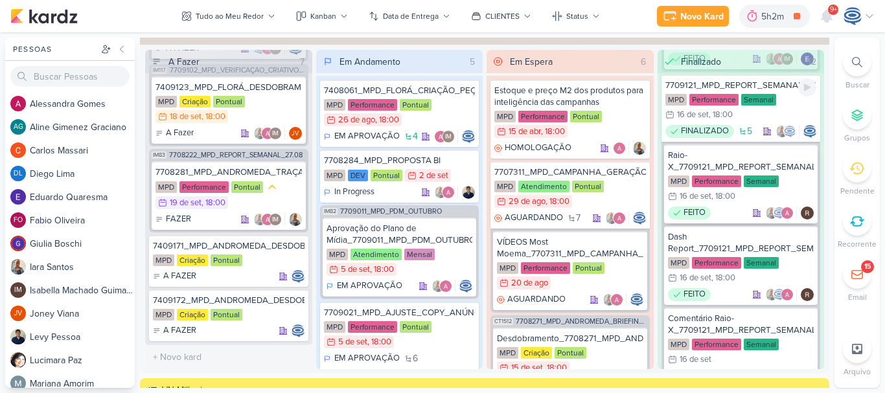
scroll to position [429, 0]
click at [740, 157] on div "Raio-X_7709121_MPD_REPORT_SEMANAL_17.09" at bounding box center [741, 161] width 146 height 23
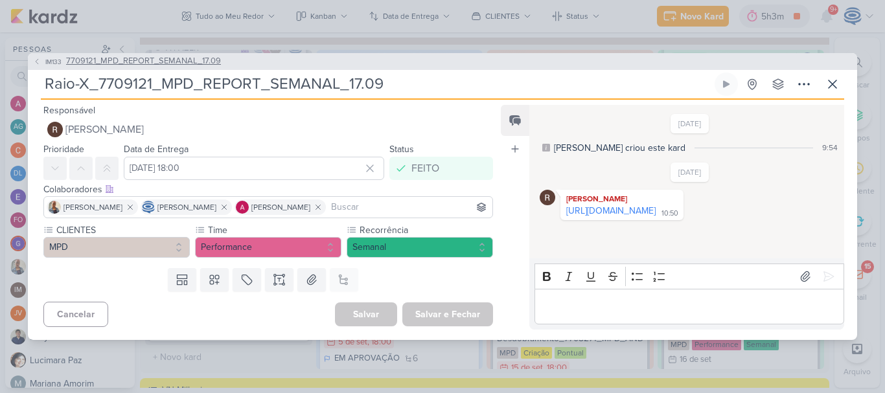
click at [166, 63] on span "7709121_MPD_REPORT_SEMANAL_17.09" at bounding box center [143, 61] width 155 height 13
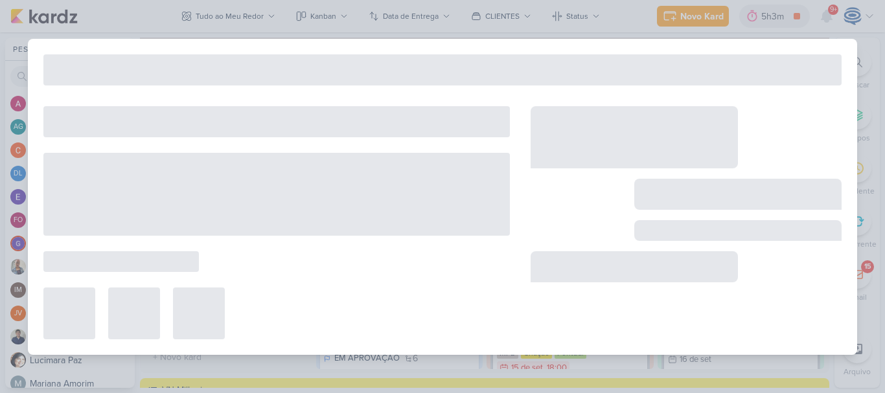
type input "7709121_MPD_REPORT_SEMANAL_17.09"
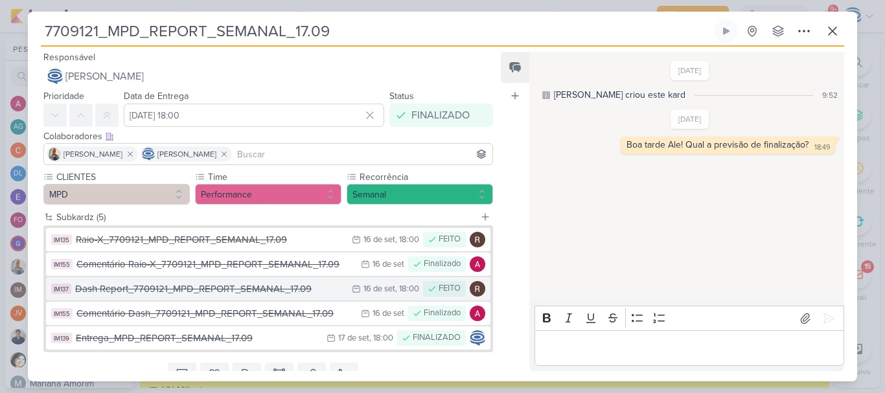
scroll to position [53, 0]
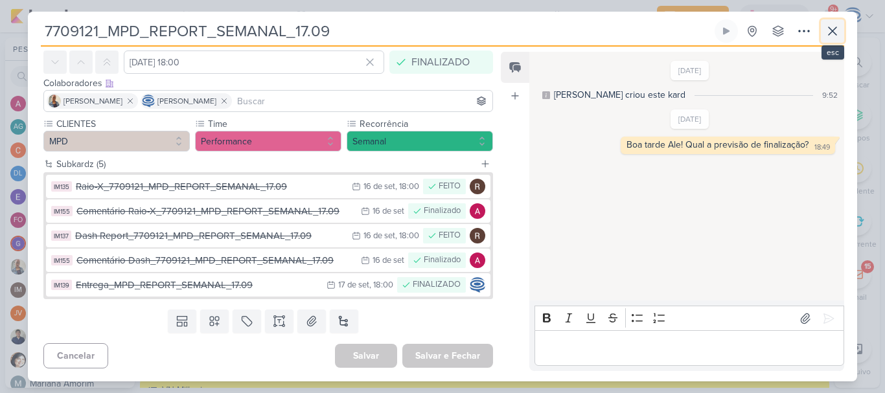
click at [832, 35] on icon at bounding box center [833, 31] width 16 height 16
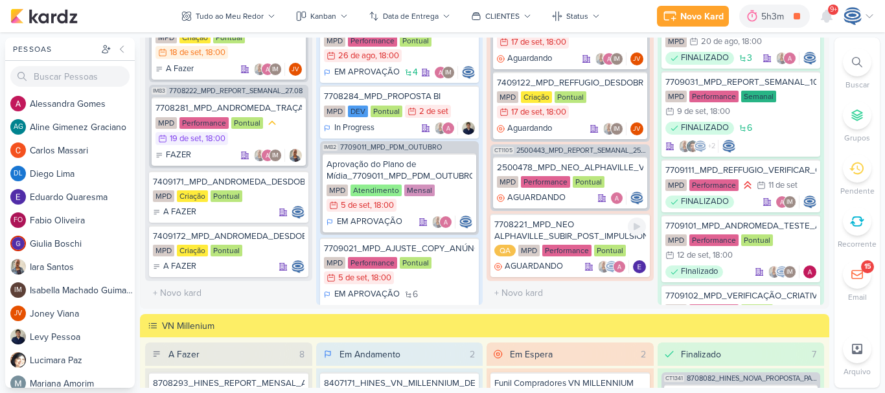
scroll to position [405, 0]
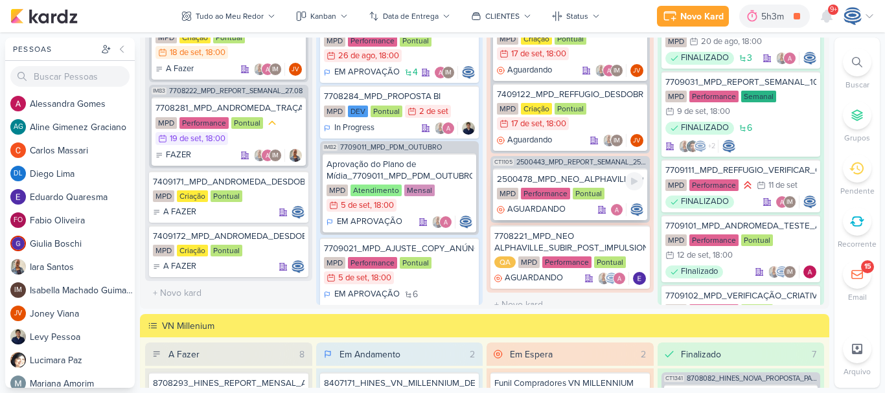
click at [570, 176] on div "2500478_MPD_NEO_ALPHAVILLE_VERIFICAR_SEGMENTÇÃO_REGIAO" at bounding box center [570, 180] width 146 height 12
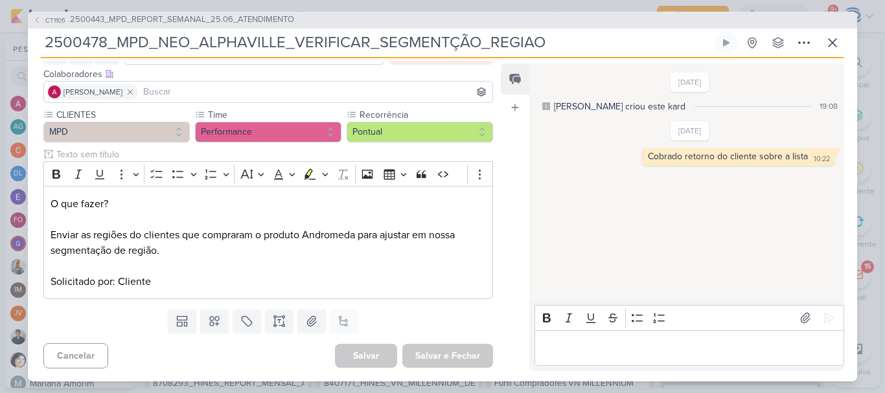
scroll to position [0, 0]
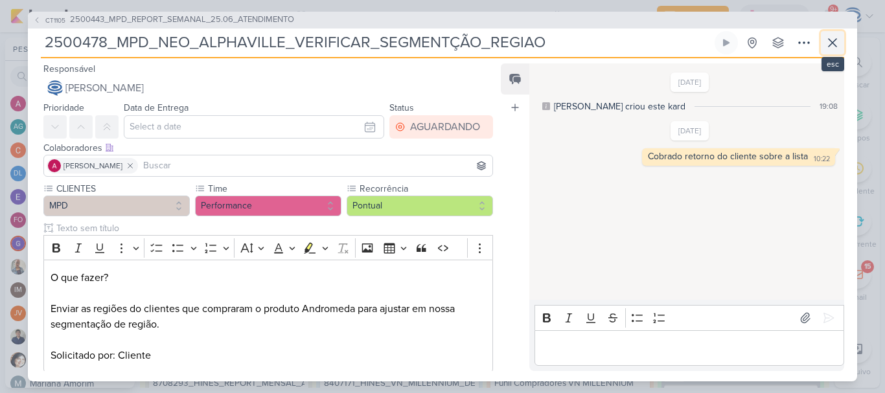
click at [832, 43] on icon at bounding box center [833, 43] width 8 height 8
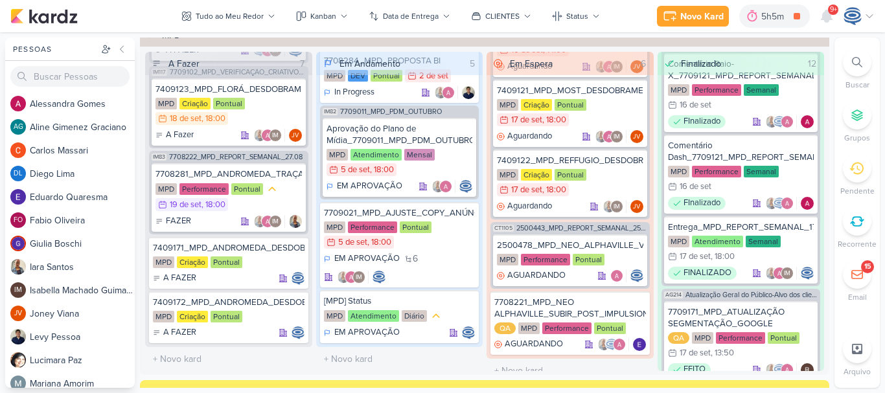
scroll to position [1059, 0]
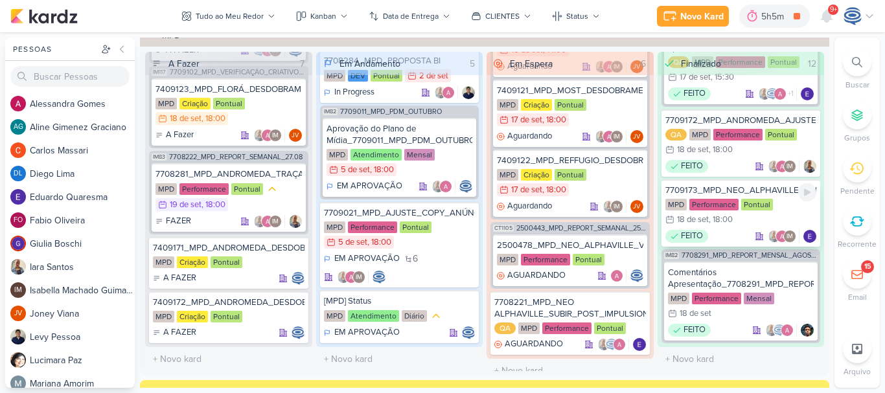
click at [770, 200] on div "MPD Performance Pontual 18/9 18 de set , 18:00" at bounding box center [741, 213] width 152 height 29
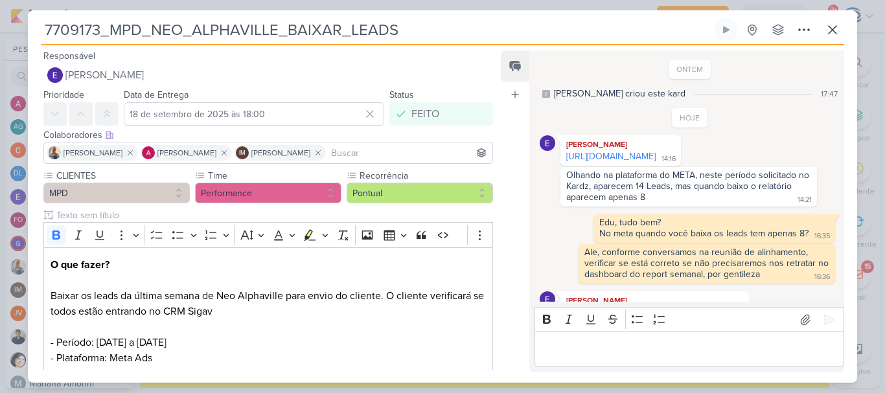
scroll to position [361, 0]
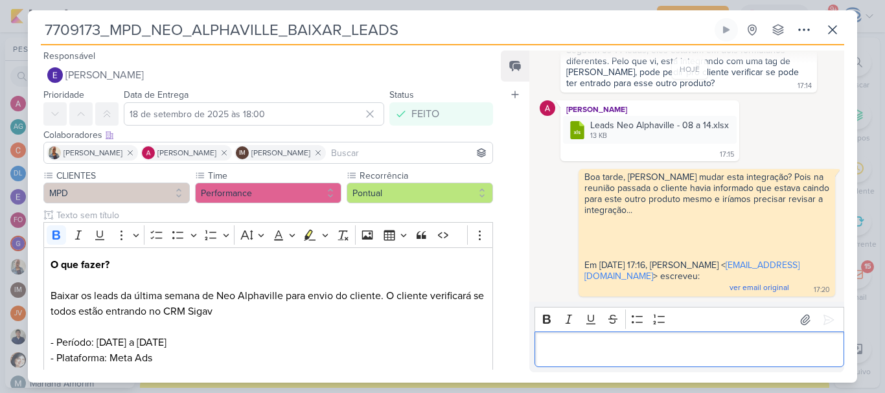
drag, startPoint x: 627, startPoint y: 334, endPoint x: 597, endPoint y: 356, distance: 37.6
click at [597, 356] on p "Editor editing area: main" at bounding box center [689, 350] width 296 height 16
click at [568, 174] on icon at bounding box center [568, 177] width 10 height 10
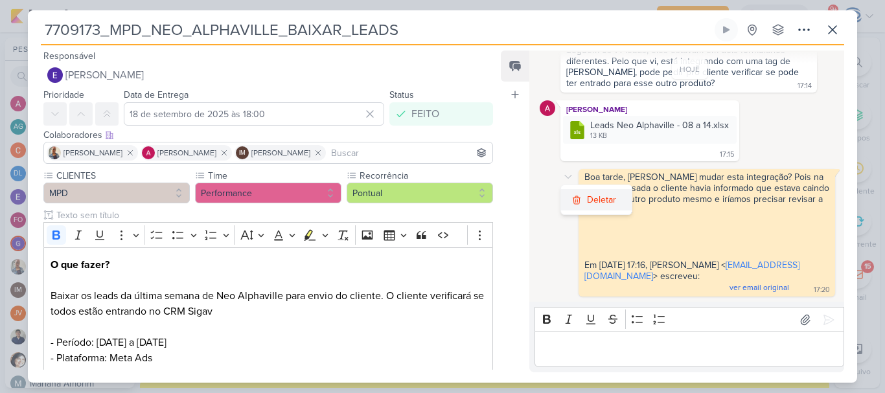
click at [582, 205] on button "Deletar" at bounding box center [596, 199] width 71 height 21
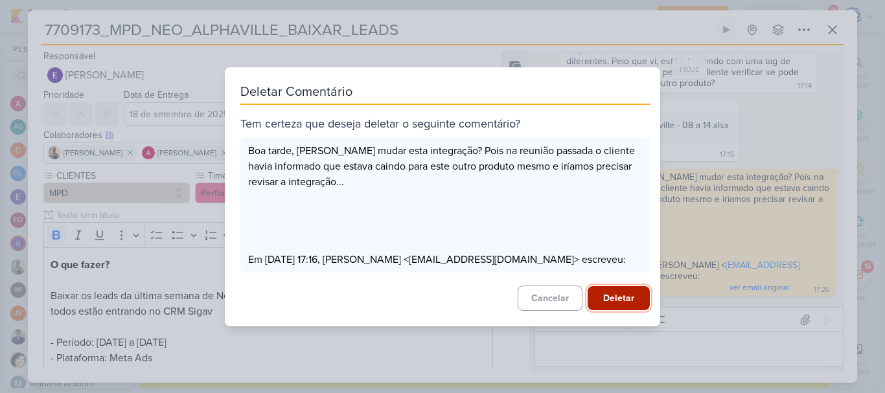
click at [601, 310] on button "Deletar" at bounding box center [619, 298] width 62 height 24
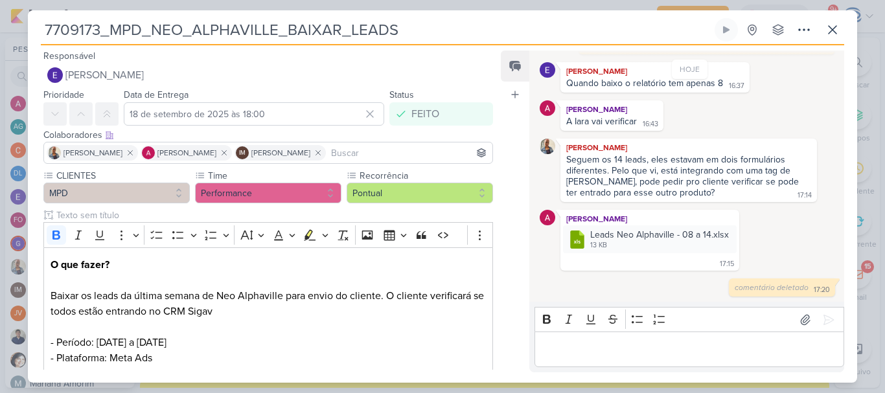
scroll to position [251, 0]
click at [608, 352] on p "Editor editing area: main" at bounding box center [689, 350] width 296 height 16
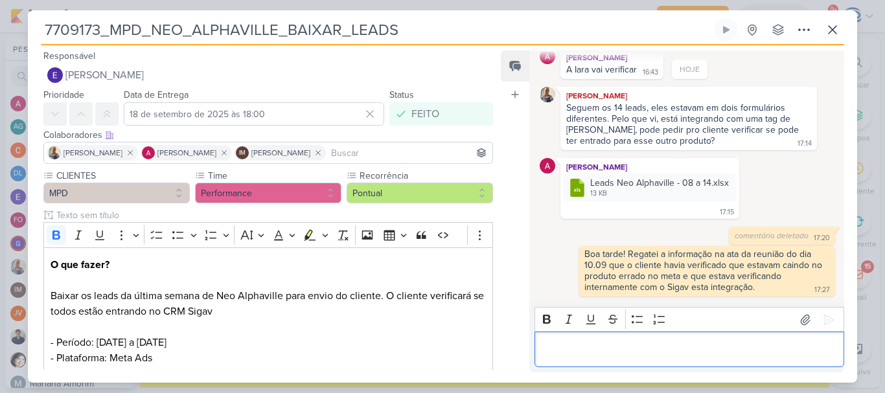
scroll to position [303, 0]
click at [727, 183] on icon at bounding box center [726, 184] width 10 height 10
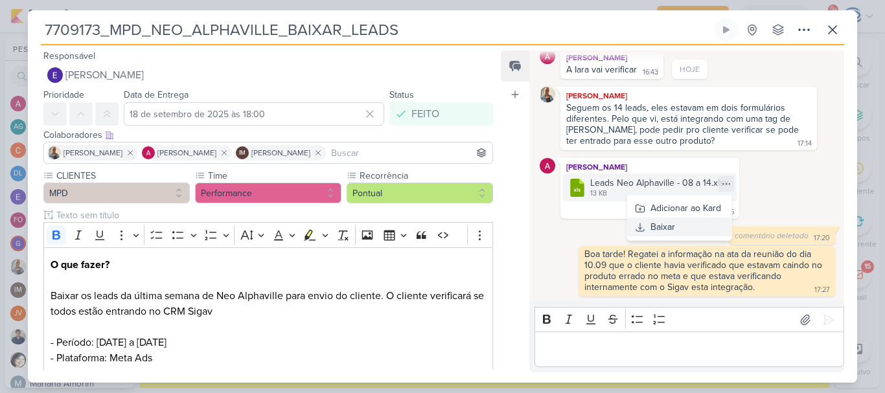
click at [652, 226] on div "Baixar" at bounding box center [662, 227] width 25 height 14
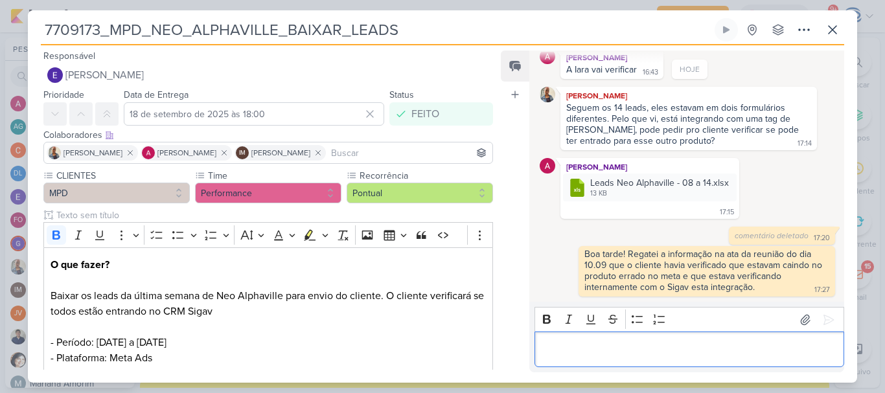
click at [587, 354] on p "Editor editing area: main" at bounding box center [689, 350] width 296 height 16
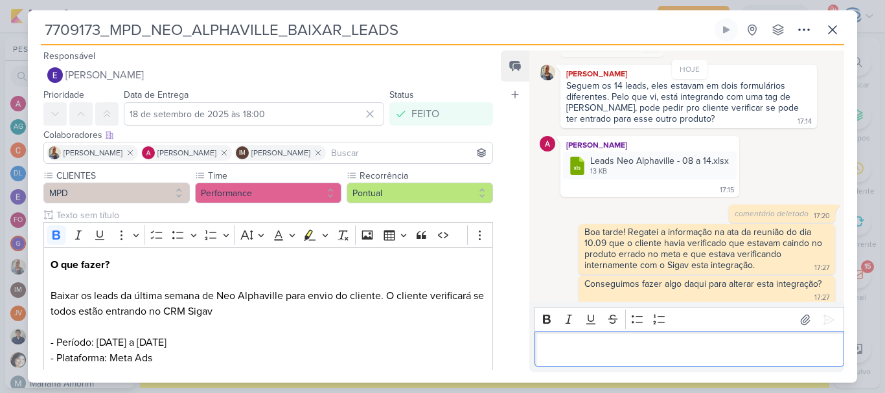
scroll to position [333, 0]
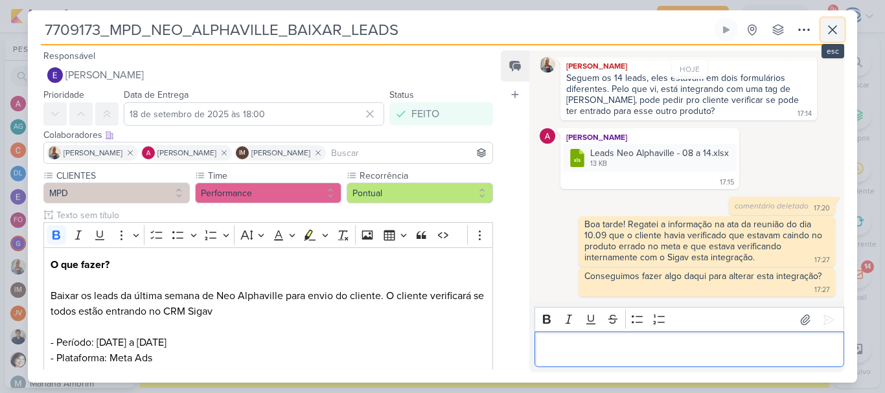
click at [826, 32] on icon at bounding box center [833, 30] width 16 height 16
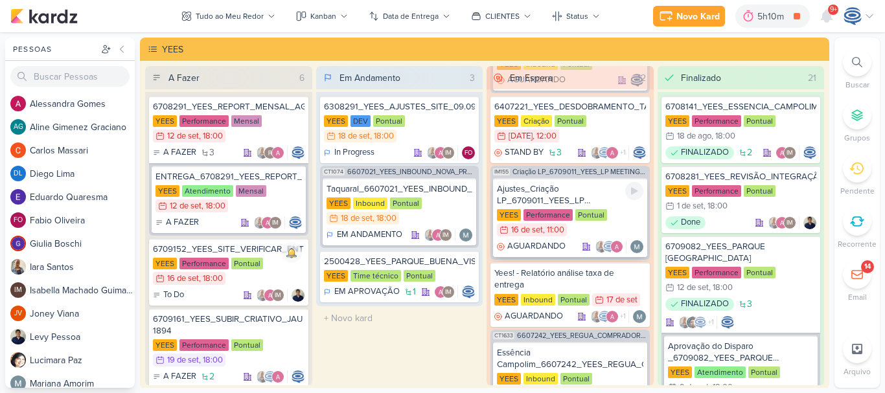
scroll to position [562, 0]
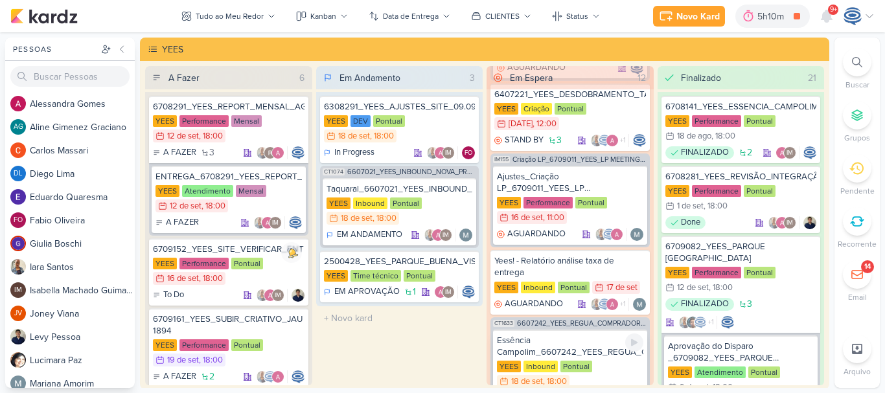
click at [593, 343] on div "Essência Campolim_6607242_YEES_REGUA_COMPRADORES_CAMPINAS_SOROCABA" at bounding box center [570, 346] width 146 height 23
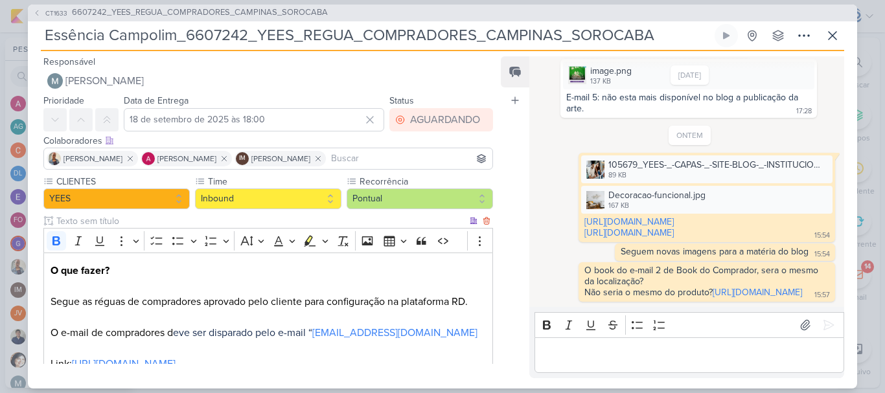
scroll to position [167, 0]
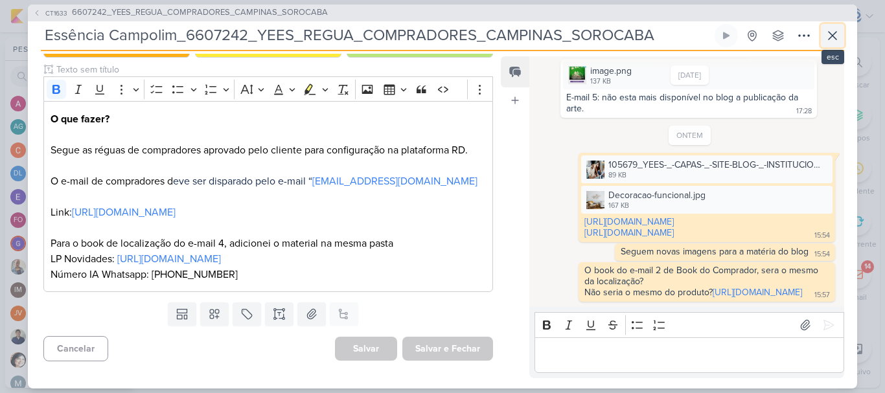
click at [826, 40] on icon at bounding box center [833, 36] width 16 height 16
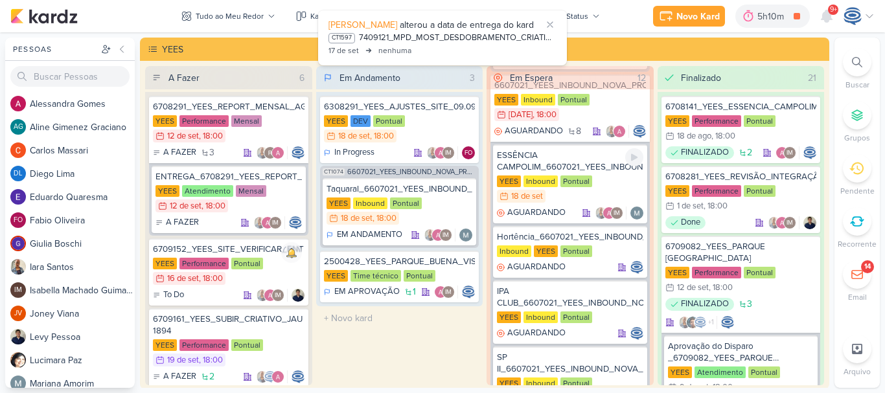
scroll to position [229, 0]
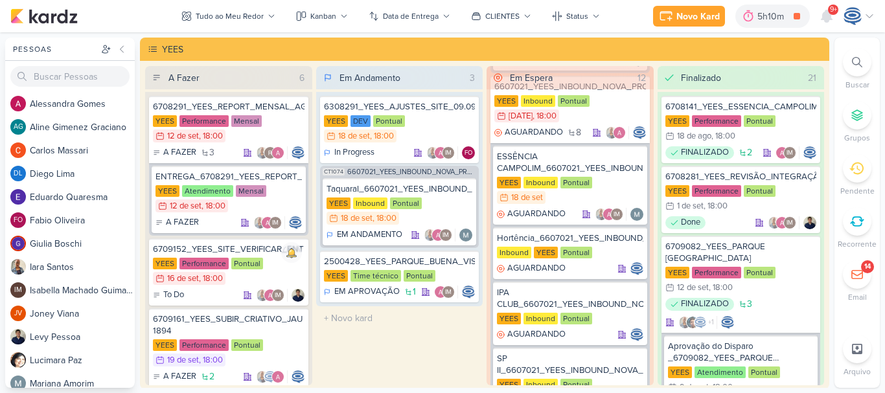
click at [444, 40] on div "YEES" at bounding box center [484, 49] width 689 height 23
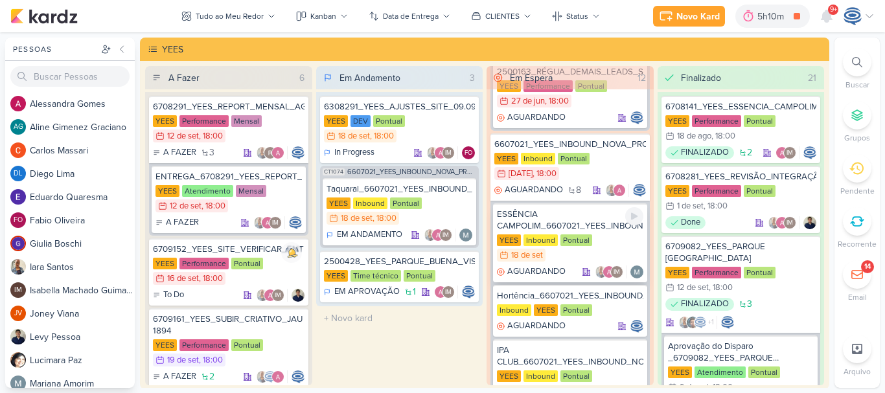
scroll to position [192, 0]
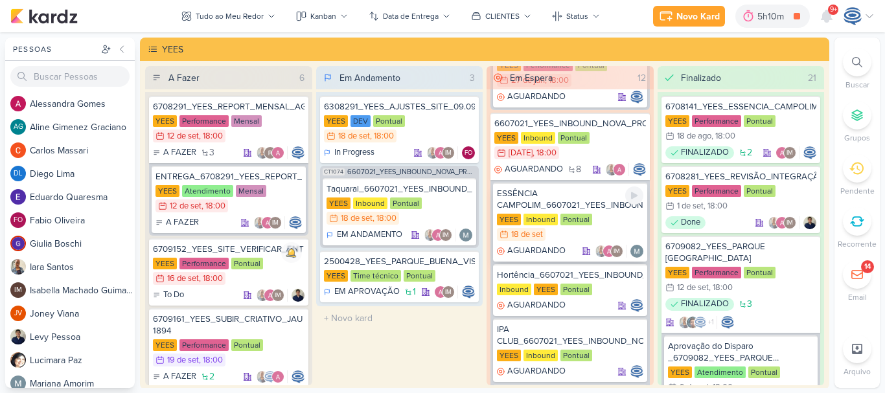
click at [579, 201] on div "ESSÊNCIA CAMPOLIM_6607021_YEES_INBOUND_NOVA_PROPOSTA_RÉGUA_NOVOS_LEADS" at bounding box center [570, 199] width 146 height 23
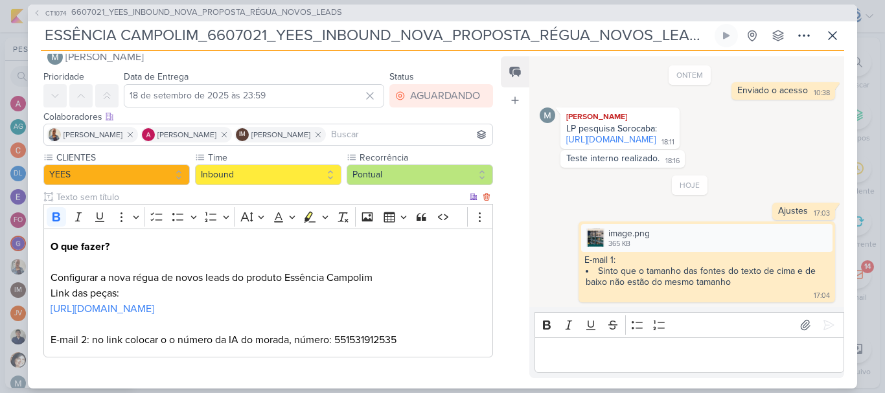
scroll to position [89, 0]
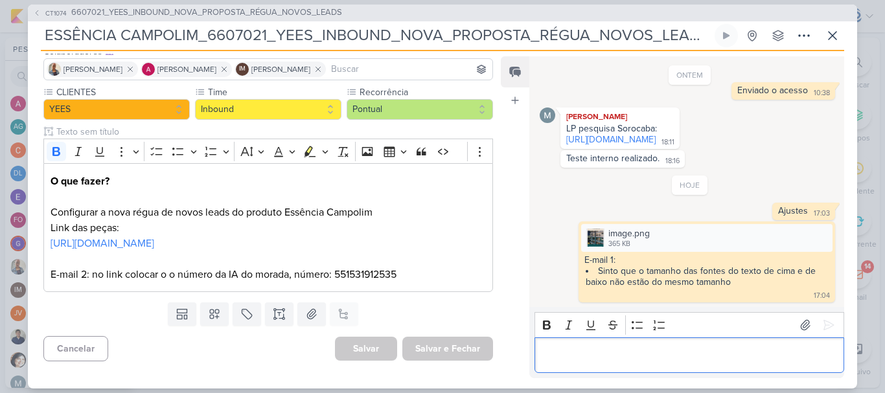
click at [568, 356] on p "Editor editing area: main" at bounding box center [689, 355] width 296 height 16
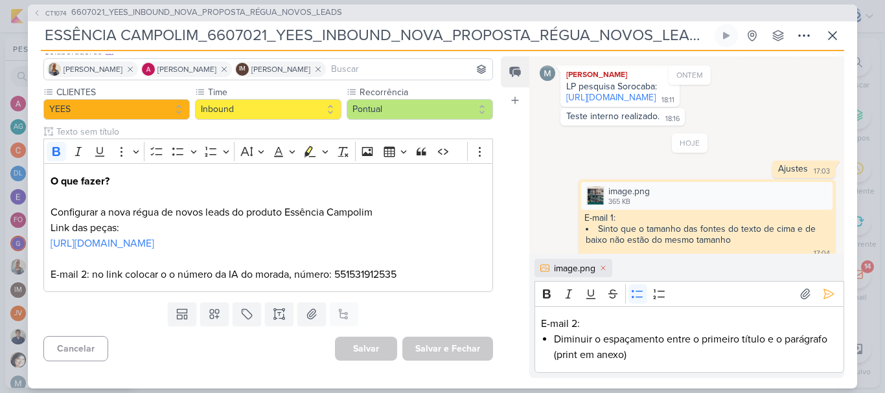
scroll to position [225, 0]
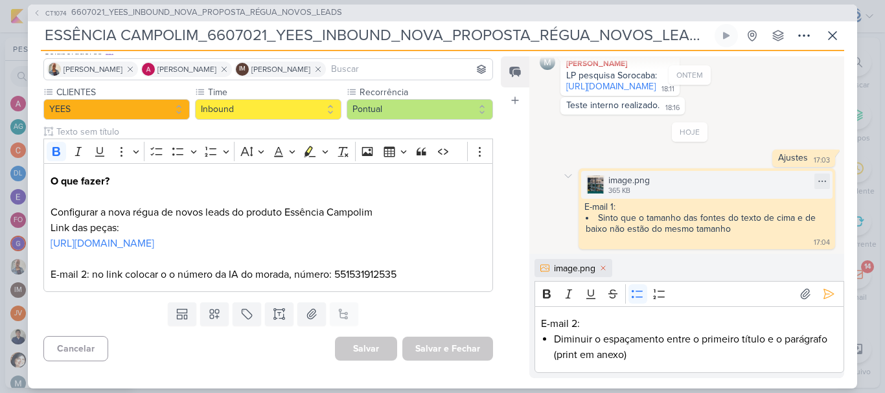
click at [605, 187] on div "image.png 365 KB" at bounding box center [706, 185] width 251 height 28
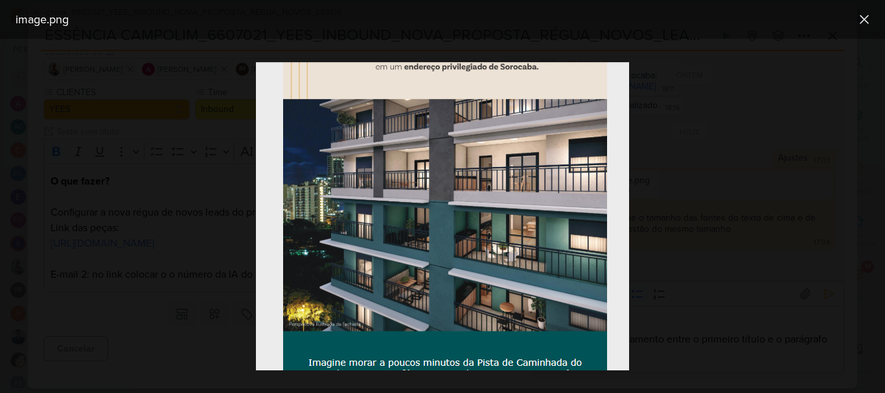
click at [712, 78] on div at bounding box center [442, 216] width 885 height 354
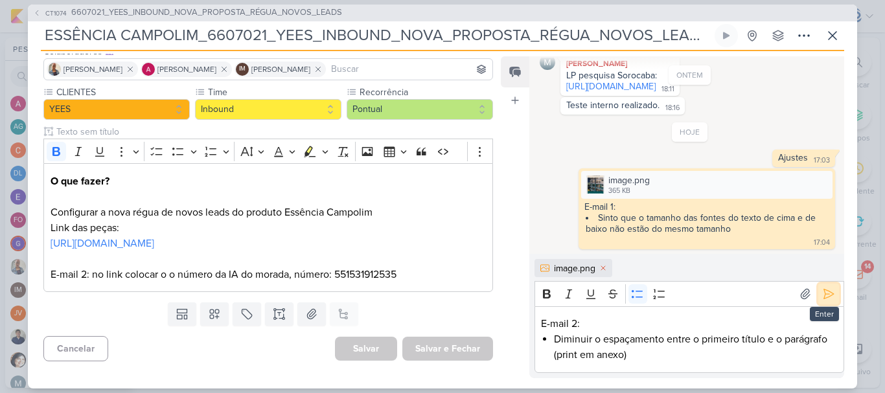
click at [822, 301] on icon at bounding box center [828, 294] width 13 height 13
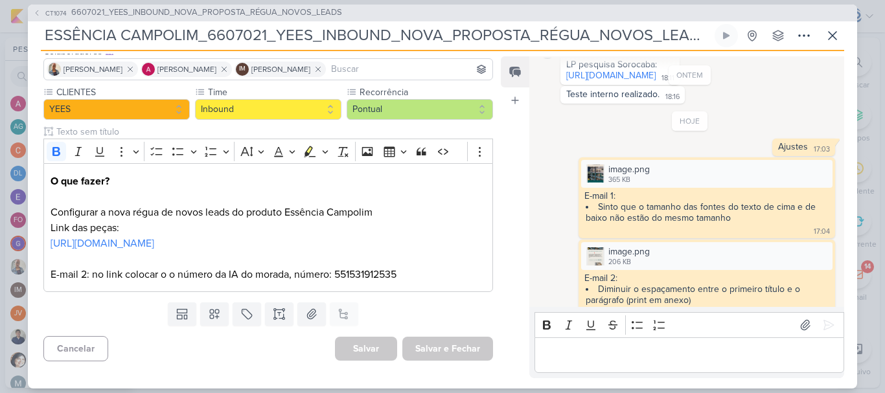
scroll to position [254, 0]
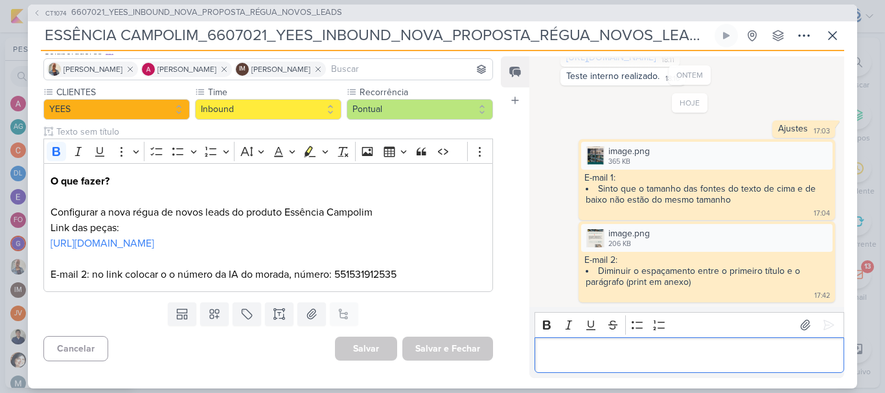
click at [612, 352] on p "Editor editing area: main" at bounding box center [689, 355] width 296 height 16
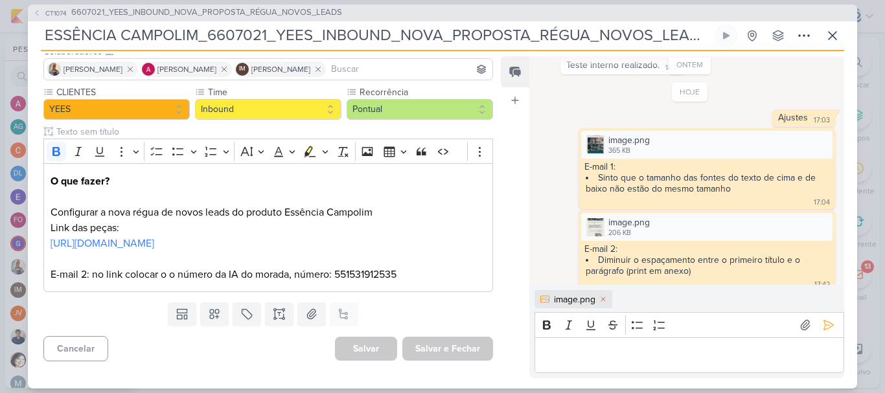
scroll to position [276, 0]
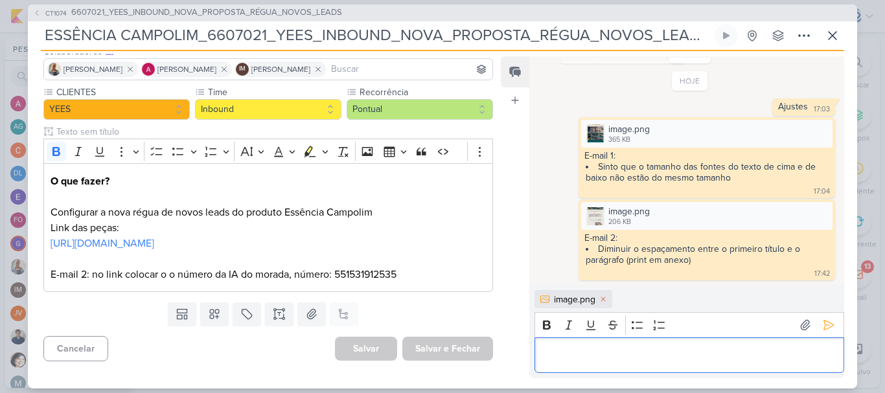
click at [612, 352] on p "Editor editing area: main" at bounding box center [689, 355] width 296 height 16
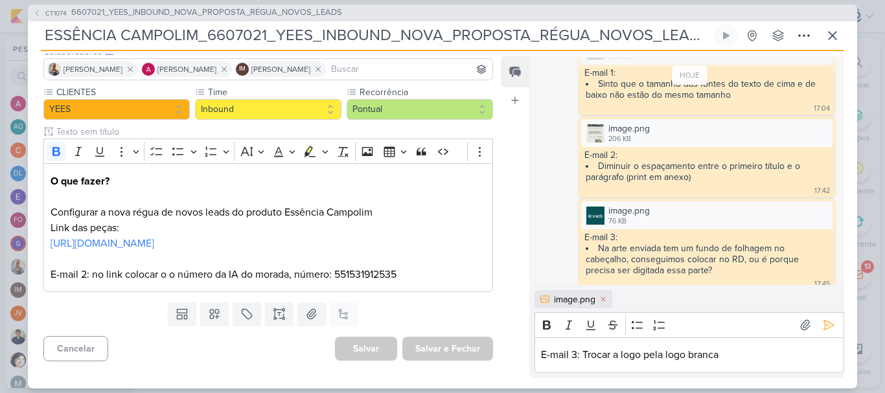
scroll to position [370, 0]
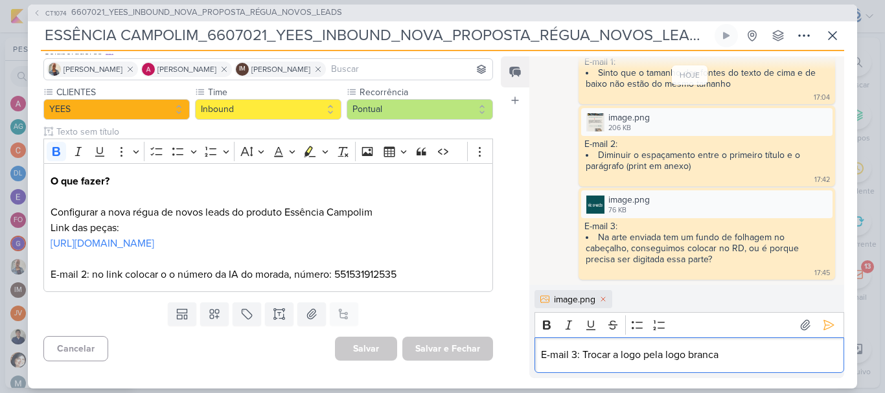
click at [735, 356] on p "E-mail 3: Trocar a logo pela logo branca" at bounding box center [689, 355] width 296 height 16
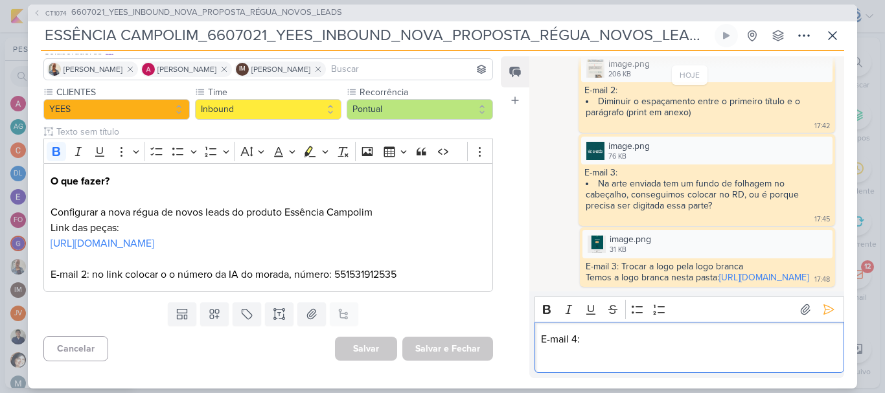
scroll to position [432, 0]
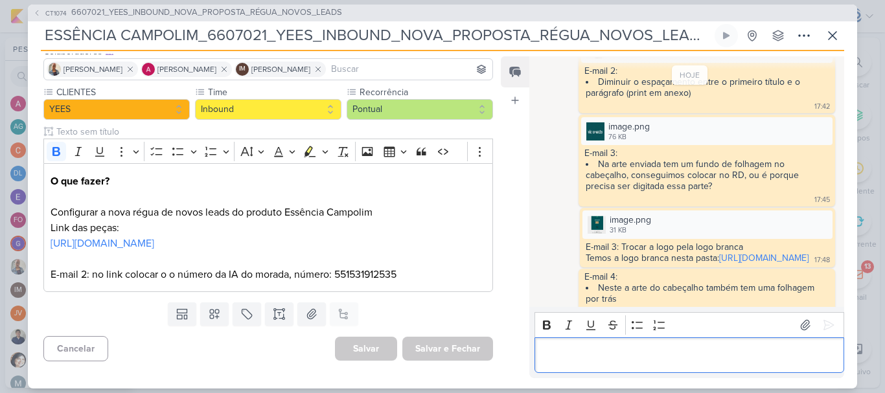
click at [545, 359] on p "Editor editing area: main" at bounding box center [689, 355] width 296 height 16
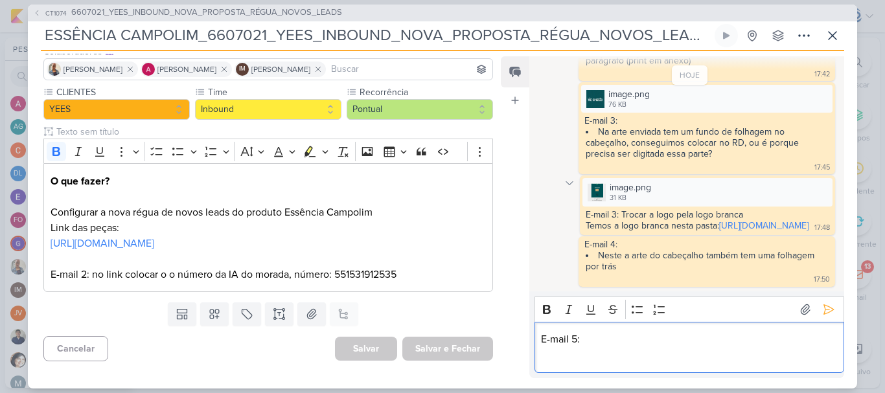
scroll to position [513, 0]
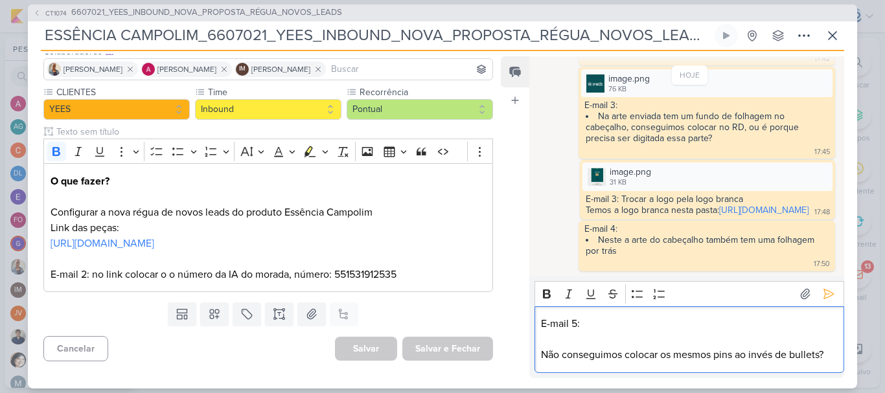
click at [540, 353] on div "E-mail 5: Não conseguimos colocar os mesmos pins ao invés de bullets?" at bounding box center [689, 339] width 310 height 67
click at [628, 355] on li "Não conseguimos colocar os mesmos pins ao invés de bullets?" at bounding box center [695, 355] width 283 height 16
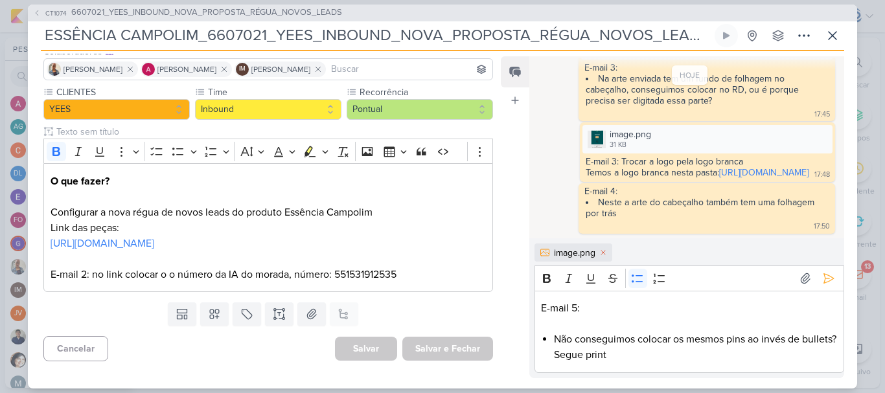
scroll to position [551, 0]
click at [598, 371] on div "E-mail 5: Não conseguimos colocar os mesmos pins ao invés de bullets? Segue pri…" at bounding box center [689, 332] width 310 height 82
click at [825, 280] on icon at bounding box center [828, 278] width 13 height 13
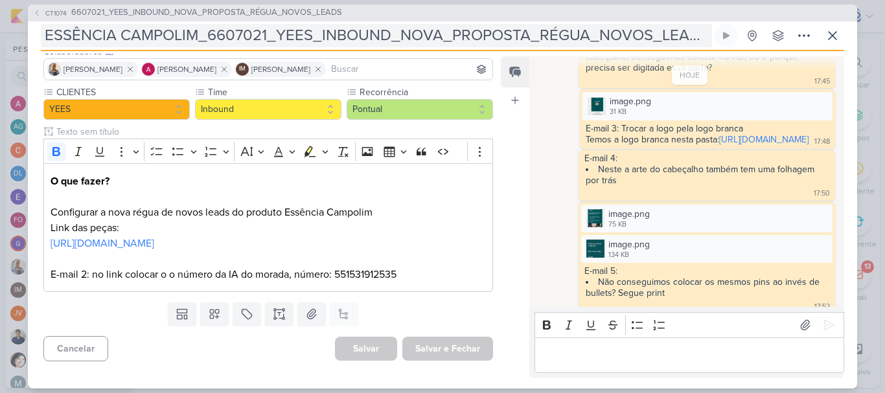
scroll to position [595, 0]
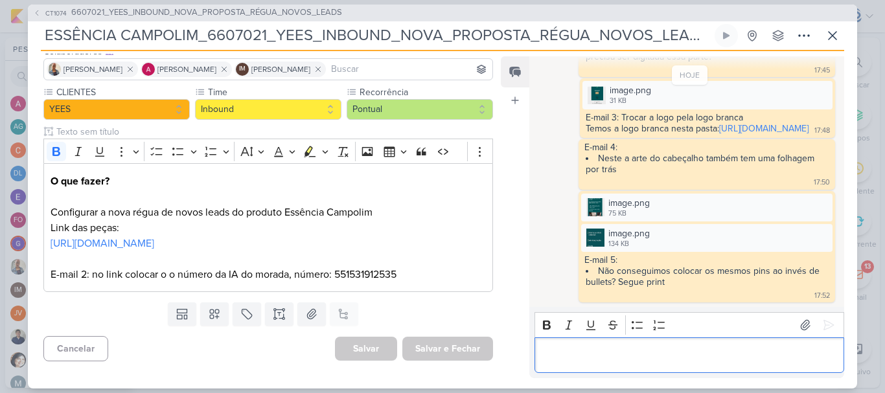
click at [561, 358] on p "Editor editing area: main" at bounding box center [689, 355] width 296 height 16
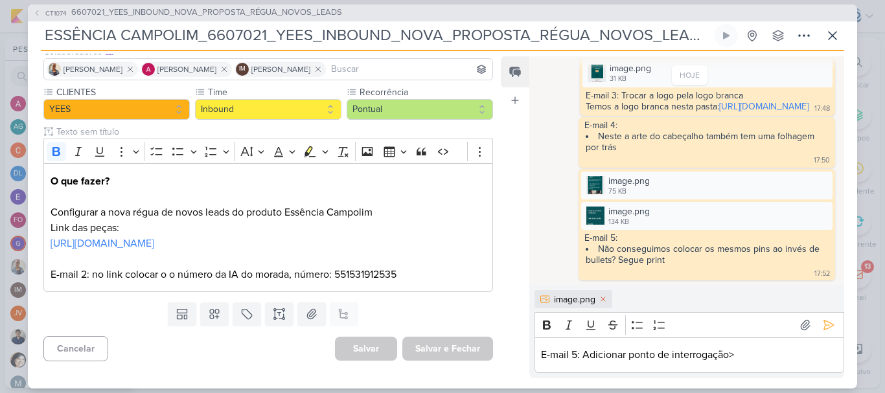
scroll to position [617, 0]
click at [762, 354] on p "E-mail 5: Adicionar ponto de interrogação>" at bounding box center [689, 355] width 296 height 16
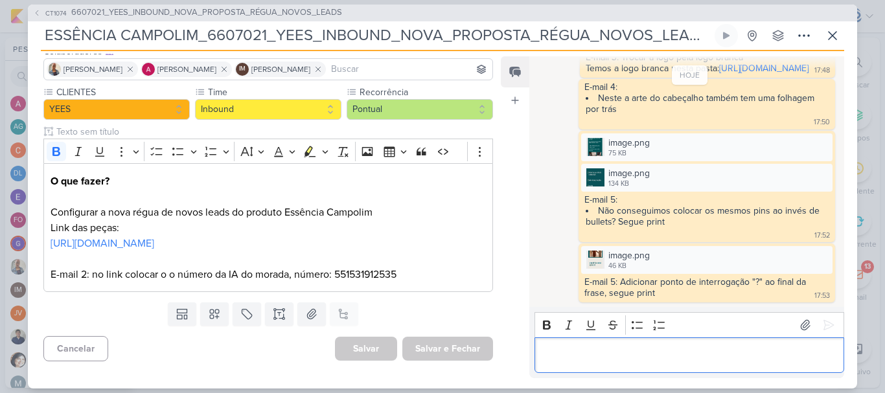
scroll to position [655, 0]
click at [587, 358] on p "Editor editing area: main" at bounding box center [689, 355] width 296 height 16
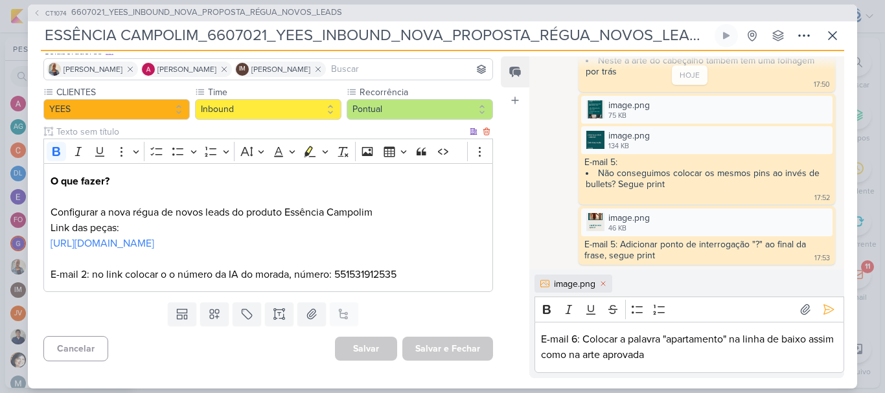
scroll to position [693, 0]
click at [740, 361] on p "E-mail 6: Colocar a palavra "apartamento" na linha de baixo assim como na arte …" at bounding box center [689, 347] width 296 height 31
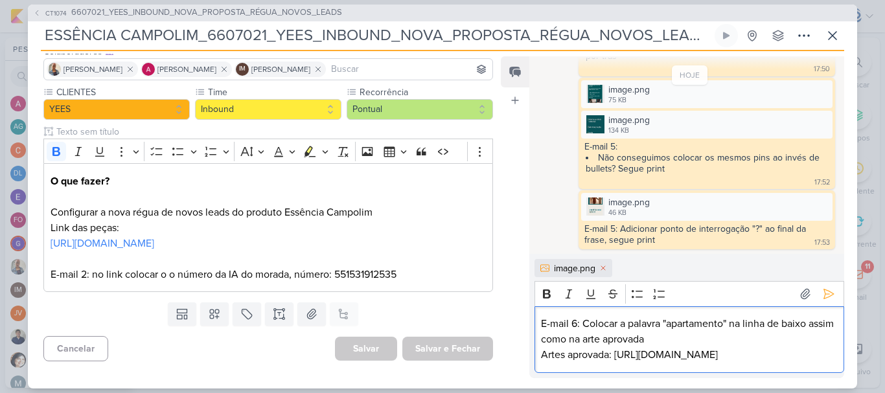
scroll to position [739, 0]
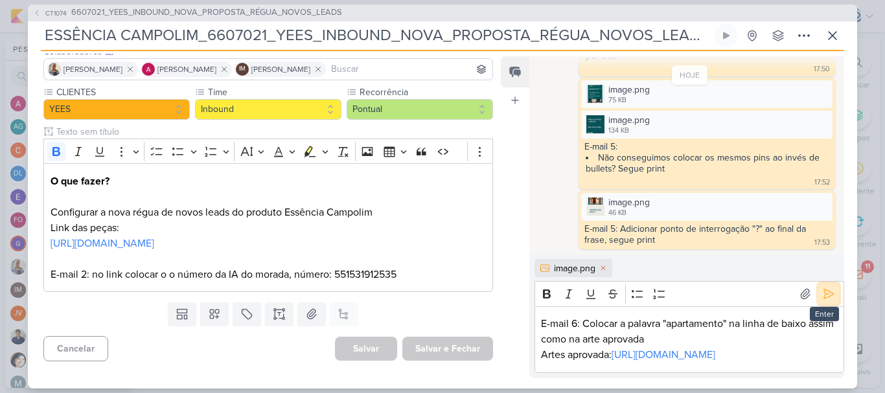
click at [822, 288] on icon at bounding box center [828, 294] width 13 height 13
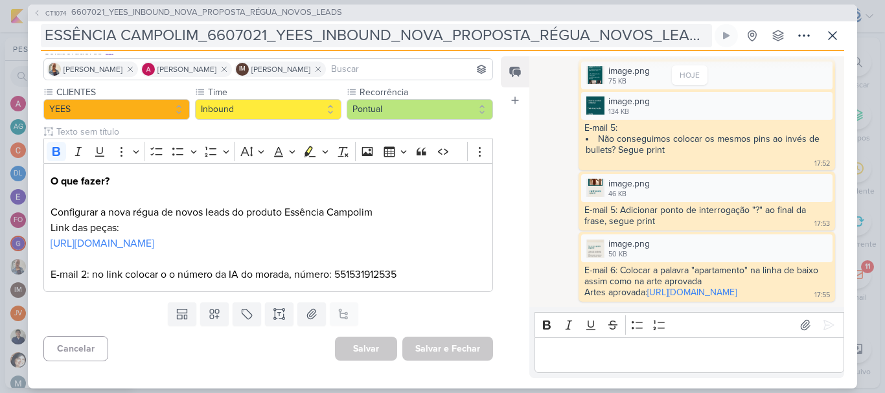
scroll to position [749, 0]
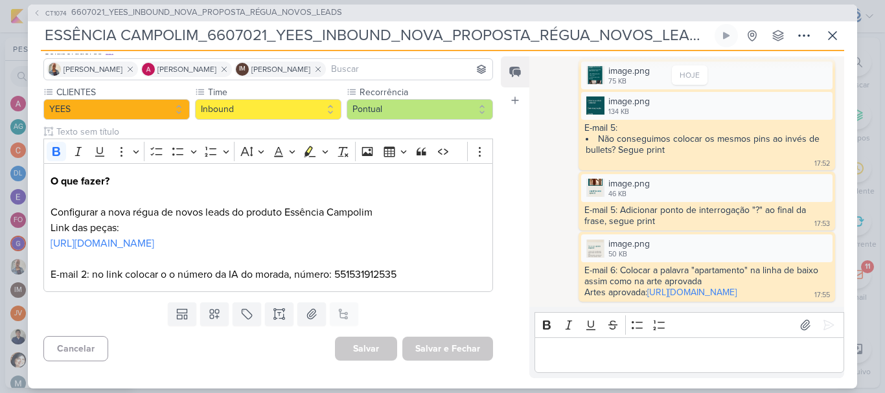
click at [598, 368] on div "Editor editing area: main" at bounding box center [689, 356] width 310 height 36
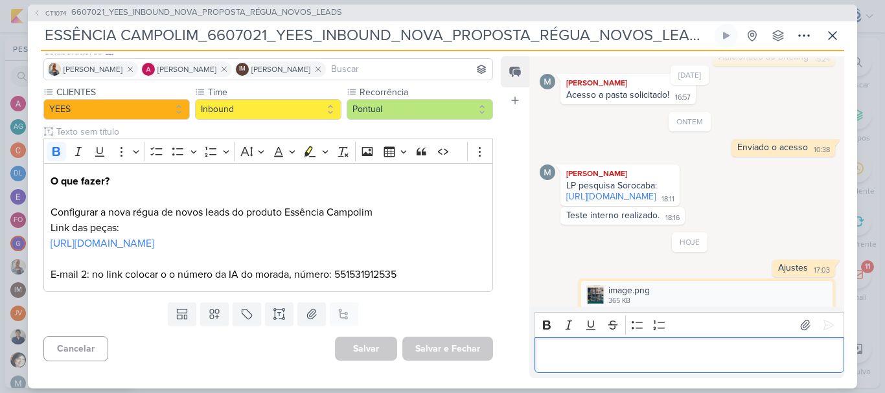
scroll to position [54, 0]
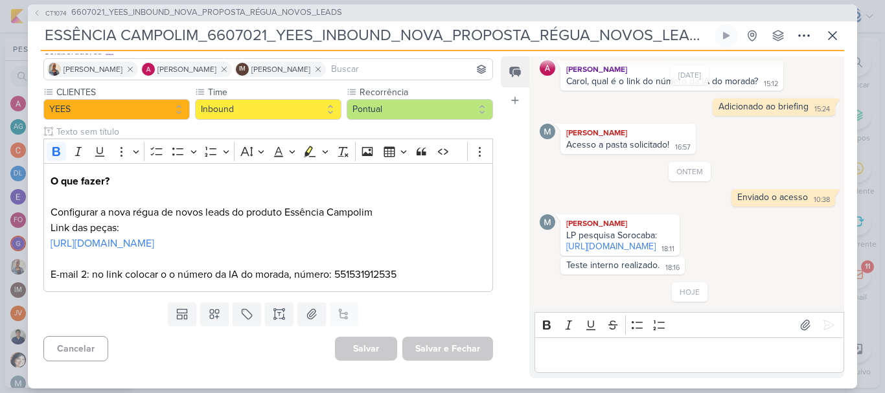
drag, startPoint x: 708, startPoint y: 40, endPoint x: 40, endPoint y: 46, distance: 667.9
click at [40, 46] on div "CT1074 6607021_YEES_INBOUND_NOVA_PROPOSTA_RÉGUA_NOVOS_LEADS ESSÊNCIA CAMPOLIM_6…" at bounding box center [442, 197] width 829 height 384
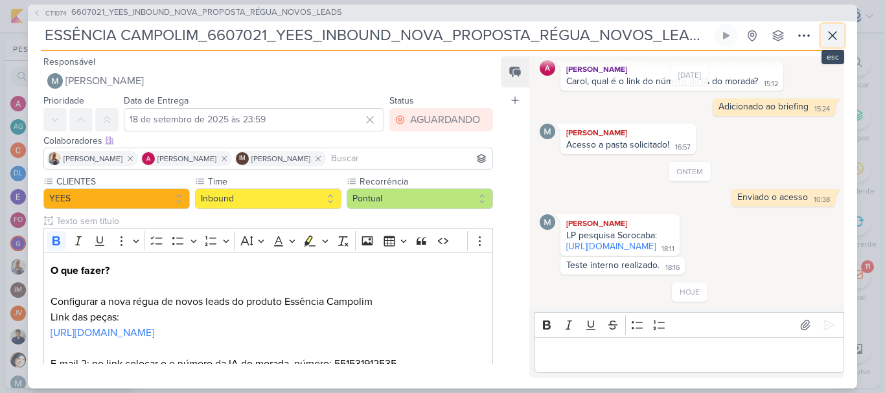
click at [834, 36] on icon at bounding box center [833, 36] width 16 height 16
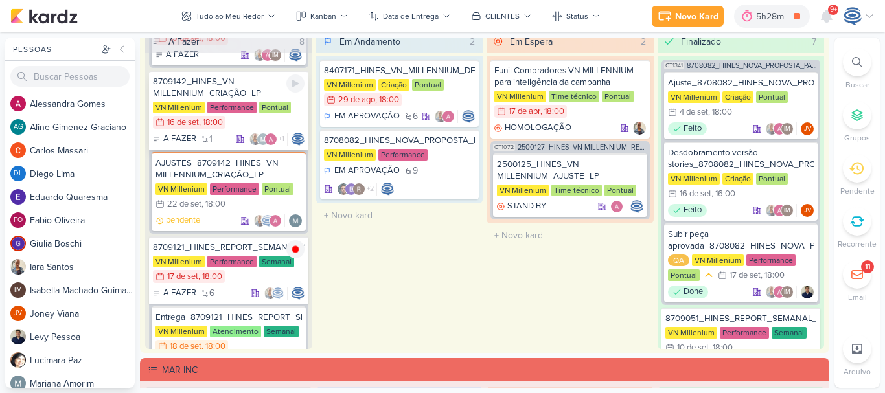
scroll to position [241, 0]
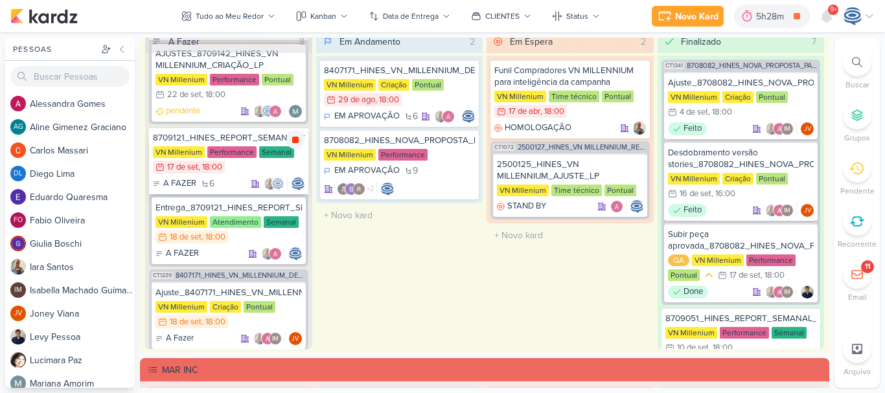
click at [293, 139] on icon at bounding box center [295, 140] width 6 height 6
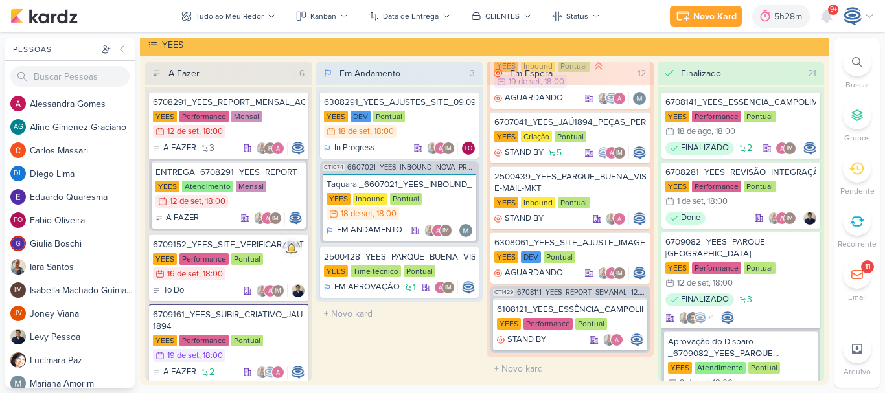
scroll to position [1, 0]
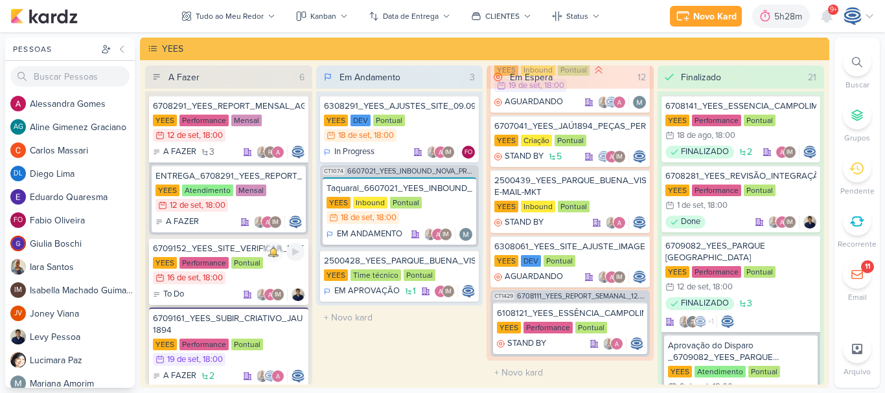
click at [257, 250] on div "6709152_YEES_SITE_VERIFICAR_ENTRADA_DE_LEADS" at bounding box center [229, 249] width 152 height 12
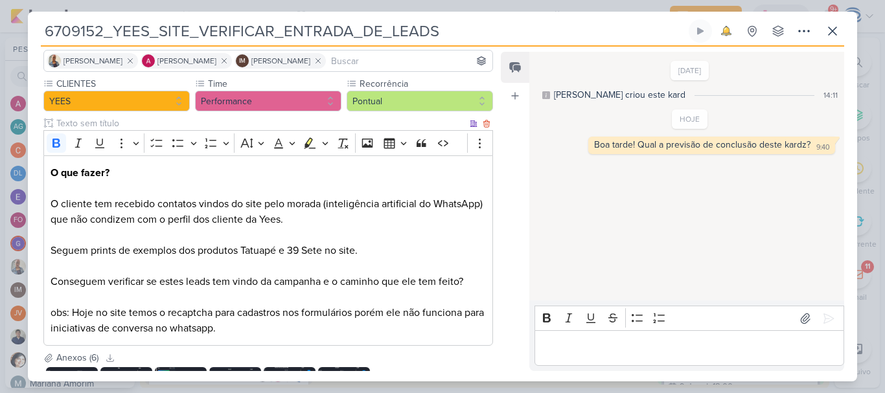
scroll to position [94, 0]
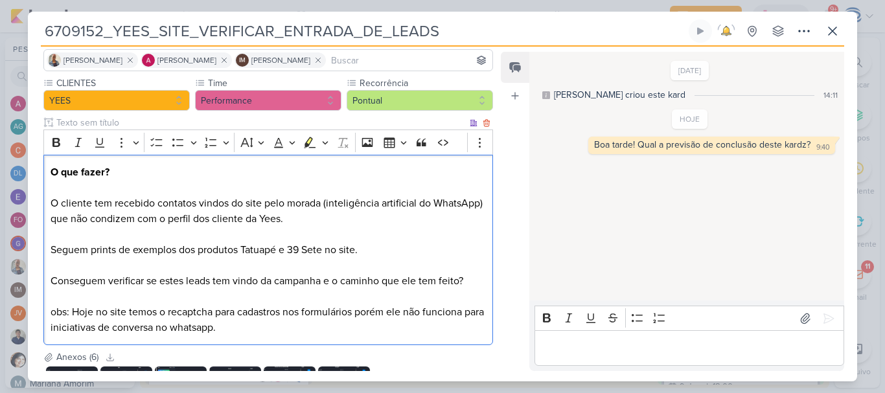
click at [469, 283] on p "O que fazer? O cliente tem recebido contatos vindos do site pelo morada (inteli…" at bounding box center [268, 250] width 435 height 171
click at [49, 278] on div "O que fazer? O cliente tem recebido contatos vindos do site pelo morada (inteli…" at bounding box center [268, 250] width 450 height 191
click at [483, 284] on div "O que fazer? O cliente tem recebido contatos vindos do site pelo morada (inteli…" at bounding box center [268, 250] width 450 height 191
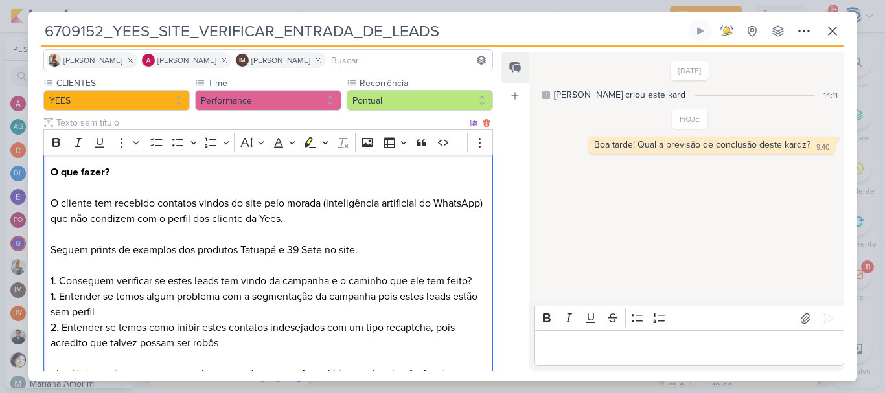
click at [55, 295] on p "O que fazer? O cliente tem recebido contatos vindos do site pelo morada (inteli…" at bounding box center [268, 281] width 435 height 233
click at [56, 326] on p "O que fazer? O cliente tem recebido contatos vindos do site pelo morada (inteli…" at bounding box center [268, 281] width 435 height 233
click at [281, 350] on p "O que fazer? O cliente tem recebido contatos vindos do site pelo morada (inteli…" at bounding box center [268, 281] width 435 height 233
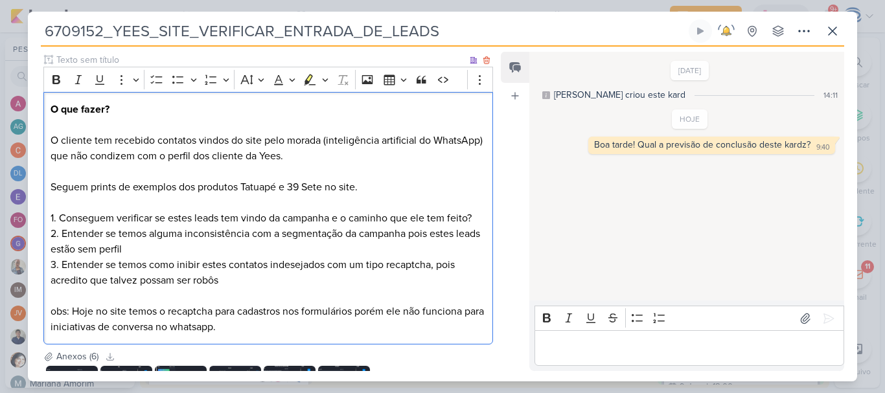
scroll to position [157, 0]
click at [431, 267] on p "O que fazer? O cliente tem recebido contatos vindos do site pelo morada (inteli…" at bounding box center [268, 217] width 435 height 233
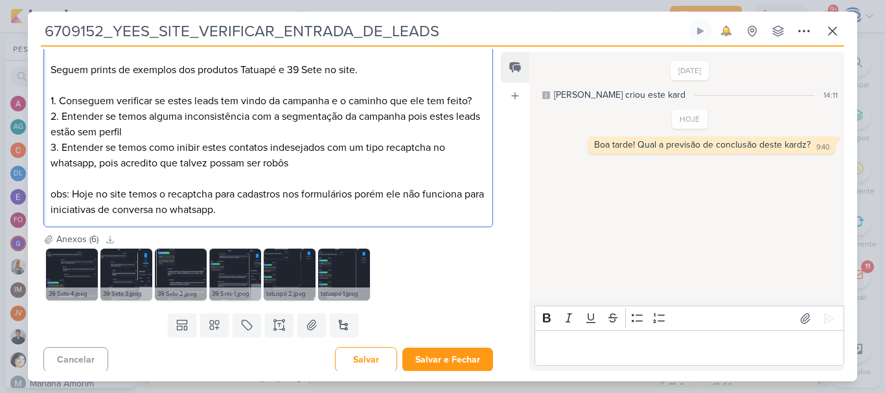
scroll to position [275, 0]
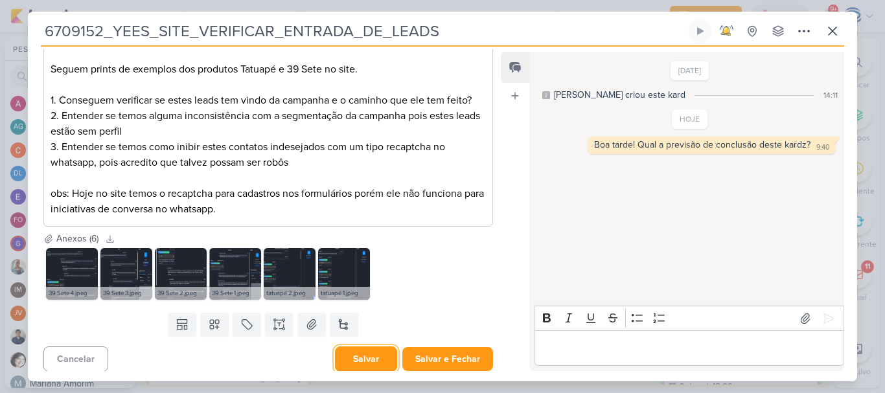
click at [346, 356] on button "Salvar" at bounding box center [366, 359] width 62 height 25
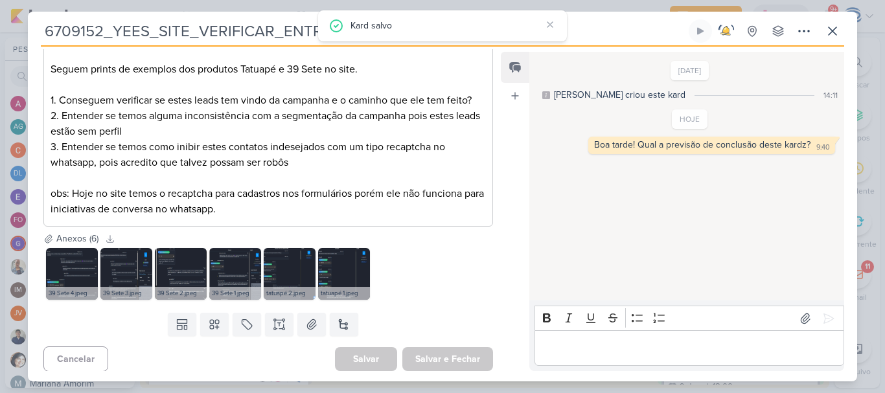
scroll to position [0, 0]
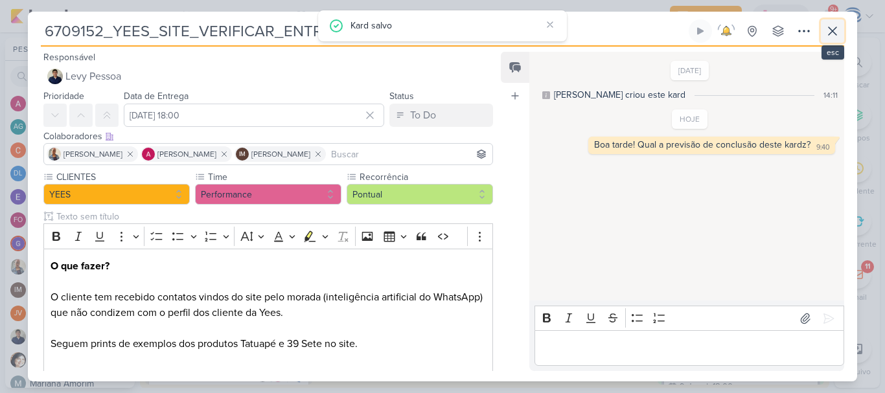
click at [838, 32] on icon at bounding box center [833, 31] width 16 height 16
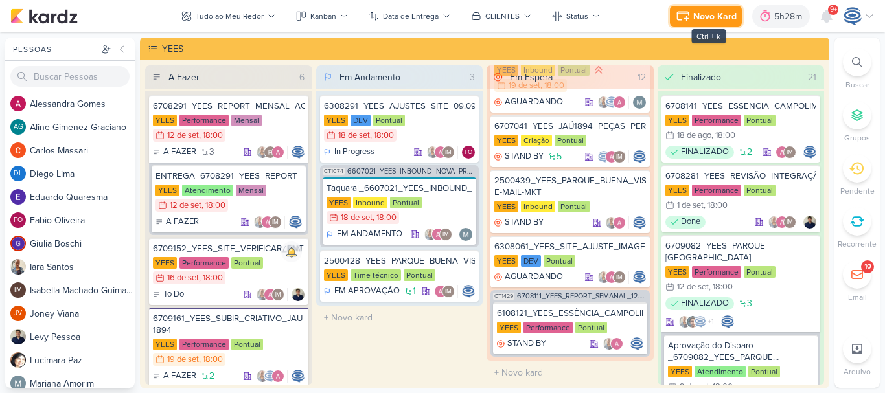
click at [704, 21] on div "Novo Kard" at bounding box center [714, 17] width 43 height 14
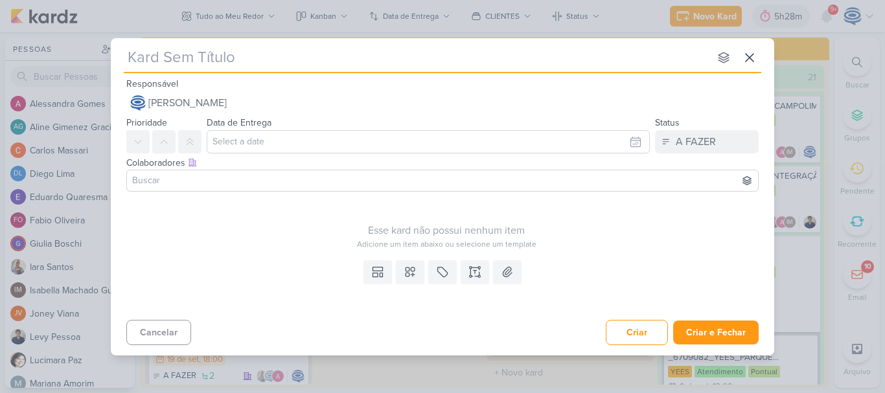
type input "6709181_YEES_SP II_SUBIR_CRIATIVO_META ADS"
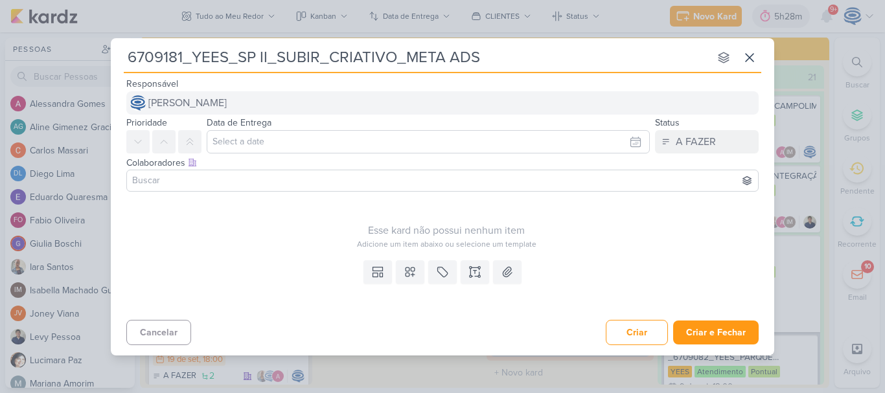
type input "6709181_YEES_SP II_SUBIR_CRIATIVO_META ADS"
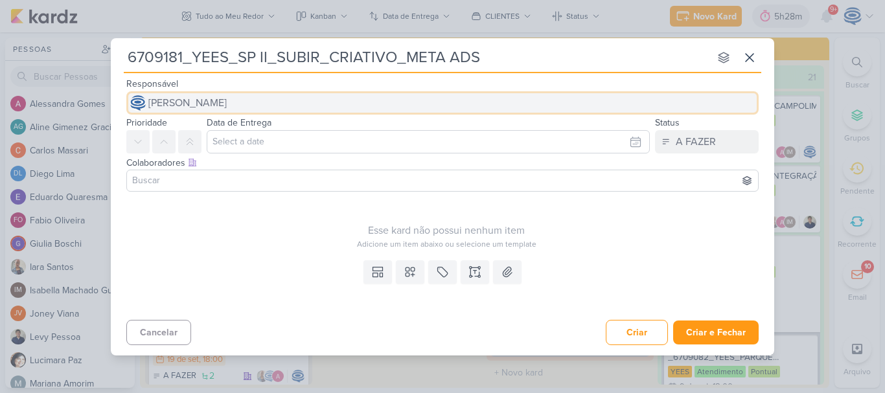
click at [339, 109] on button "[PERSON_NAME]" at bounding box center [442, 102] width 632 height 23
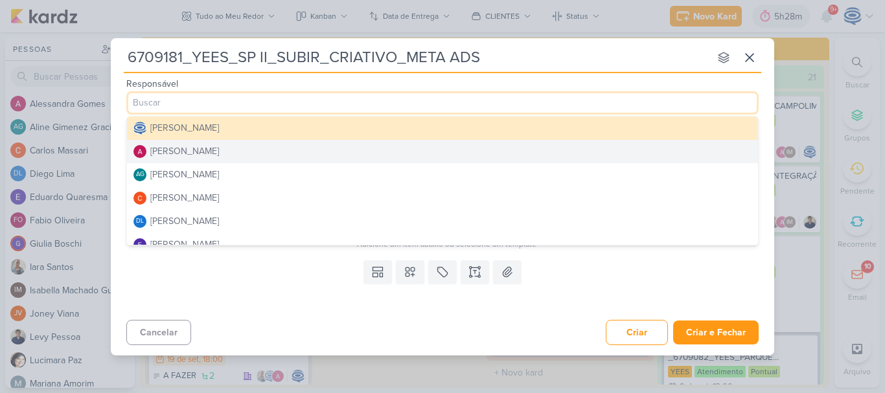
click at [237, 148] on button "[PERSON_NAME]" at bounding box center [442, 151] width 631 height 23
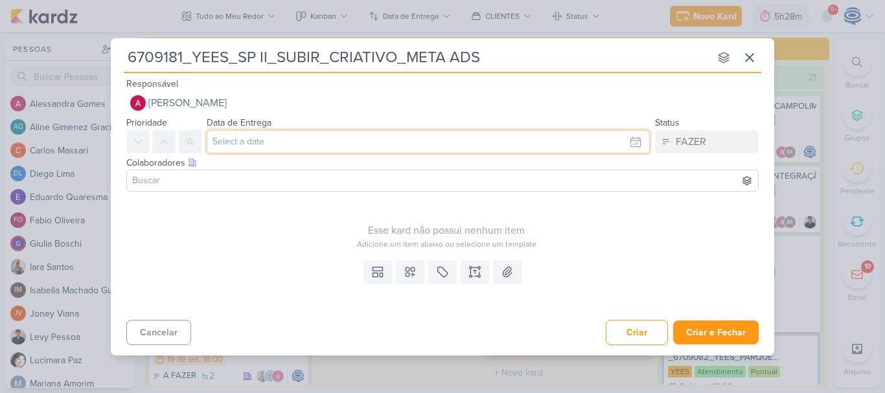
click at [267, 139] on input "text" at bounding box center [428, 141] width 443 height 23
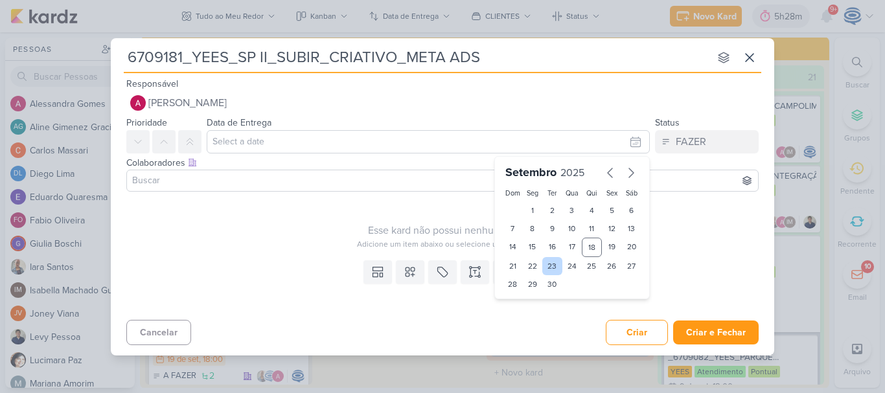
click at [544, 271] on div "23" at bounding box center [552, 266] width 20 height 18
type input "23 de setembro de 2025 às 23:59"
click at [532, 303] on select "00 01 02 03 04 05 06 07 08 09 10 11 12 13 14 15 16 17 18 19 20 21 22 23" at bounding box center [532, 307] width 18 height 16
select select "18"
click at [523, 299] on select "00 01 02 03 04 05 06 07 08 09 10 11 12 13 14 15 16 17 18 19 20 21 22 23" at bounding box center [532, 307] width 18 height 16
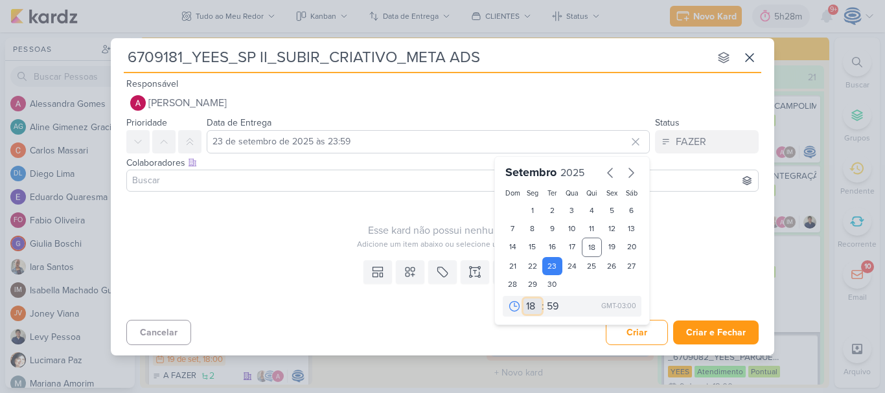
type input "23 de setembro de 2025 às 18:59"
click at [533, 299] on select "00 01 02 03 04 05 06 07 08 09 10 11 12 13 14 15 16 17 18 19 20 21 22 23" at bounding box center [532, 307] width 18 height 16
select select "16"
click at [523, 299] on select "00 01 02 03 04 05 06 07 08 09 10 11 12 13 14 15 16 17 18 19 20 21 22 23" at bounding box center [532, 307] width 18 height 16
type input "23 de setembro de 2025 às 16:59"
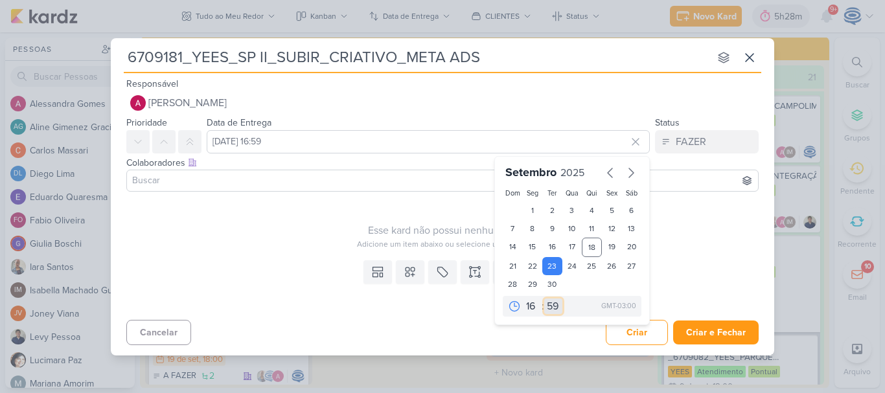
click at [558, 312] on select "00 05 10 15 20 25 30 35 40 45 50 55 59" at bounding box center [553, 307] width 18 height 16
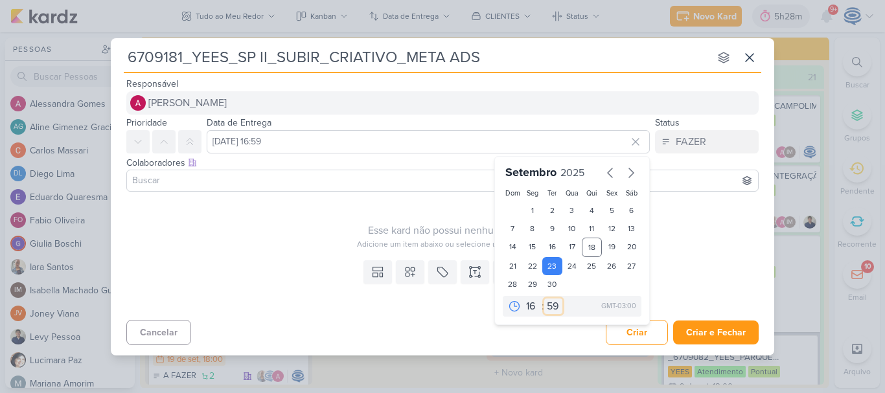
select select "0"
click at [544, 299] on select "00 05 10 15 20 25 30 35 40 45 50 55 59" at bounding box center [553, 307] width 18 height 16
type input "23 de setembro de 2025 às 16:00"
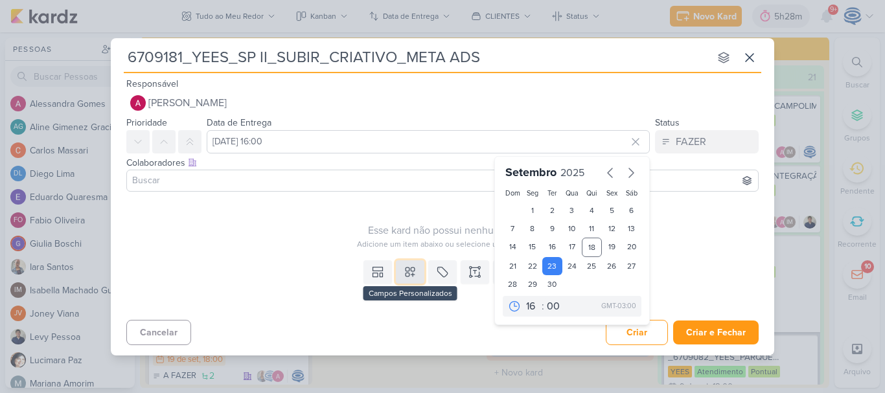
click at [411, 273] on icon at bounding box center [410, 272] width 13 height 13
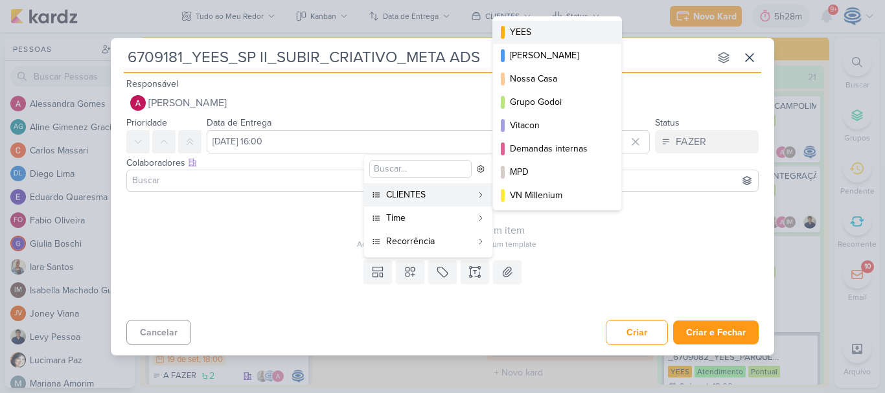
click at [516, 29] on div "YEES" at bounding box center [558, 32] width 96 height 14
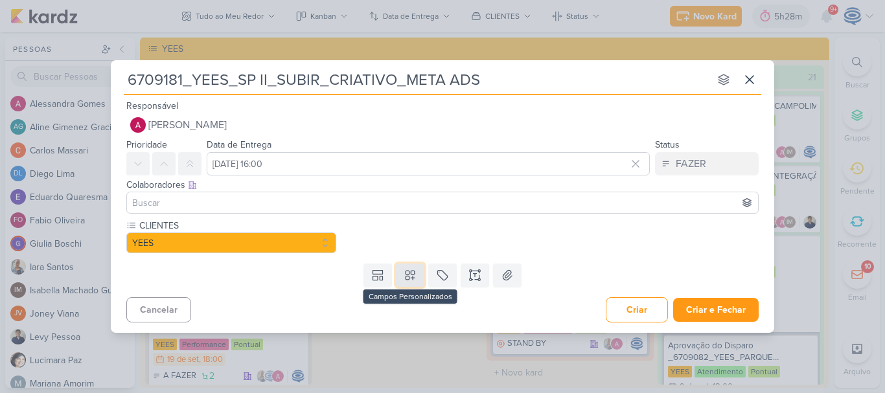
click at [411, 284] on button at bounding box center [410, 275] width 29 height 23
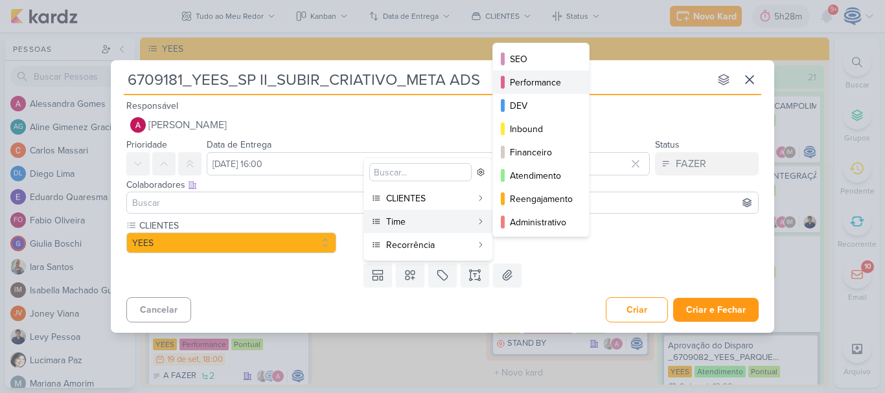
click at [553, 78] on div "Performance" at bounding box center [541, 83] width 63 height 14
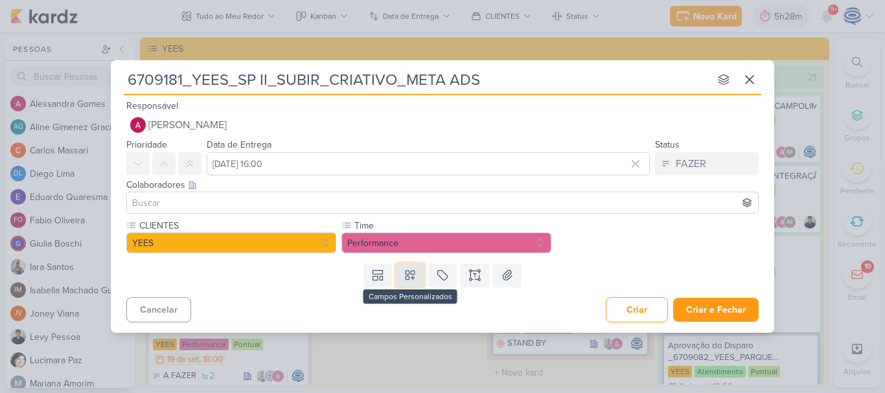
click at [412, 280] on icon at bounding box center [410, 275] width 13 height 13
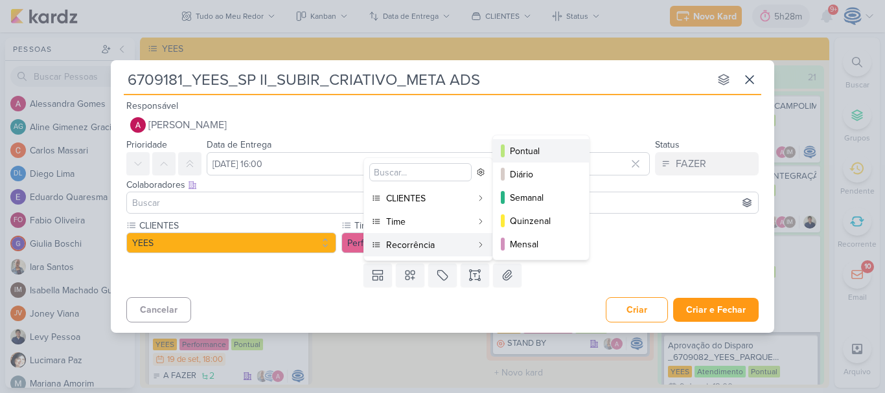
click at [545, 144] on div "Pontual" at bounding box center [541, 151] width 63 height 14
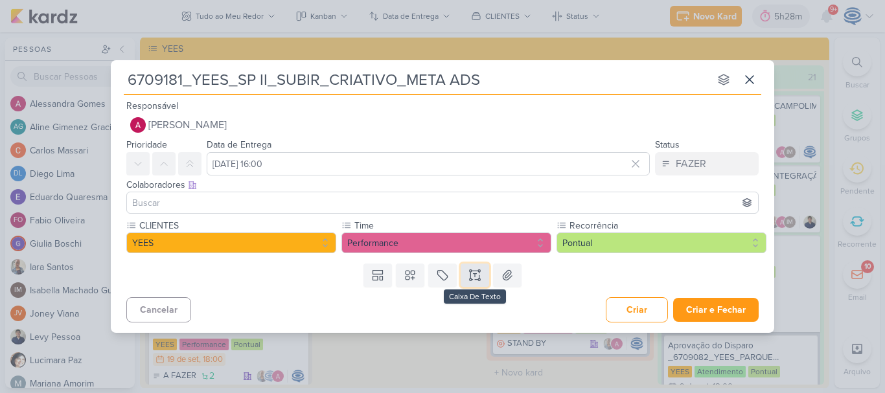
click at [470, 274] on icon at bounding box center [470, 275] width 0 height 6
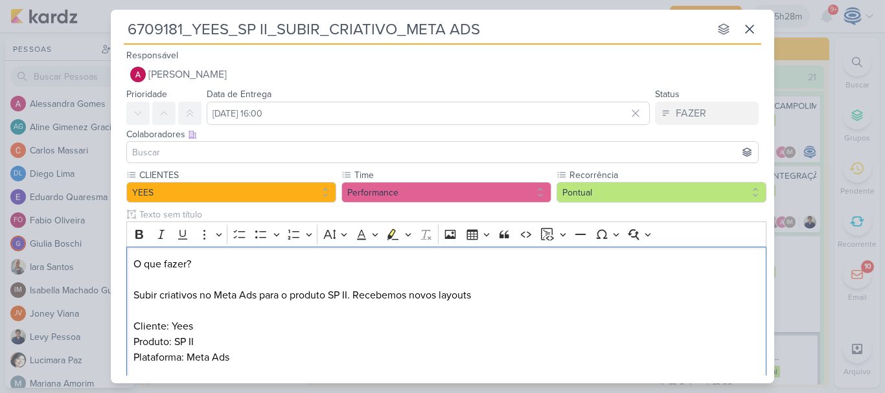
scroll to position [5, 0]
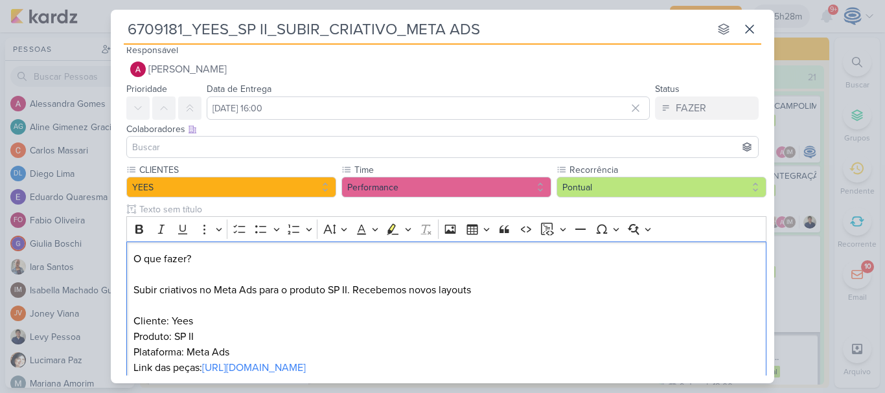
drag, startPoint x: 198, startPoint y: 265, endPoint x: 124, endPoint y: 244, distance: 76.7
click at [124, 244] on div "CLIENTES YEES Time" at bounding box center [442, 276] width 663 height 227
click at [139, 231] on icon "Editor toolbar" at bounding box center [139, 229] width 13 height 13
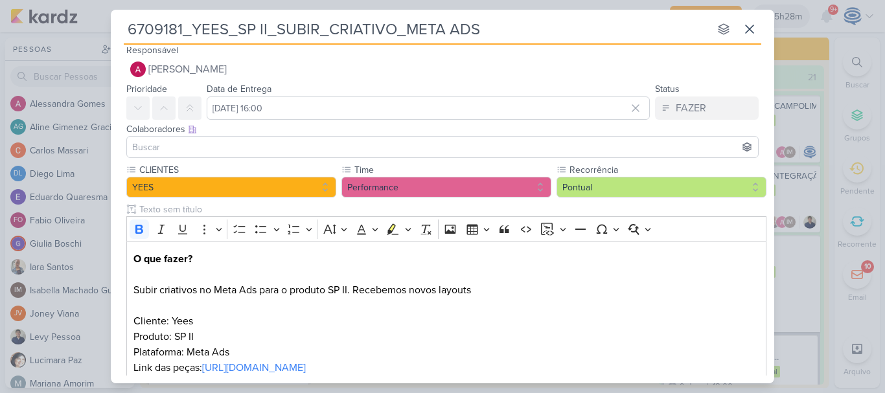
click at [225, 151] on input at bounding box center [443, 147] width 626 height 16
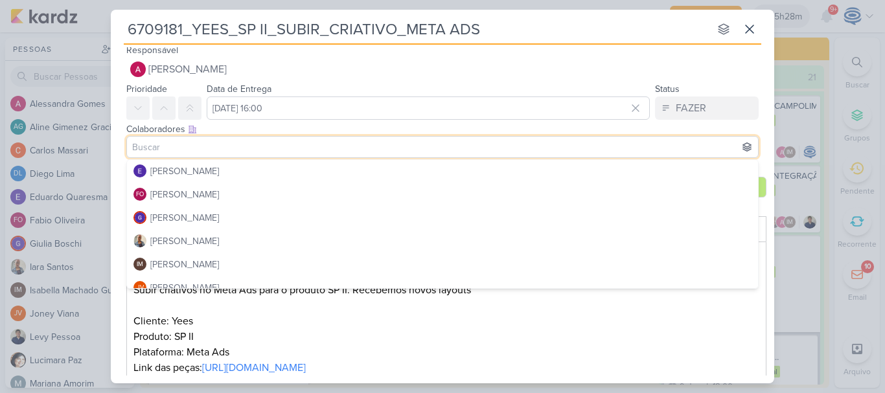
scroll to position [118, 0]
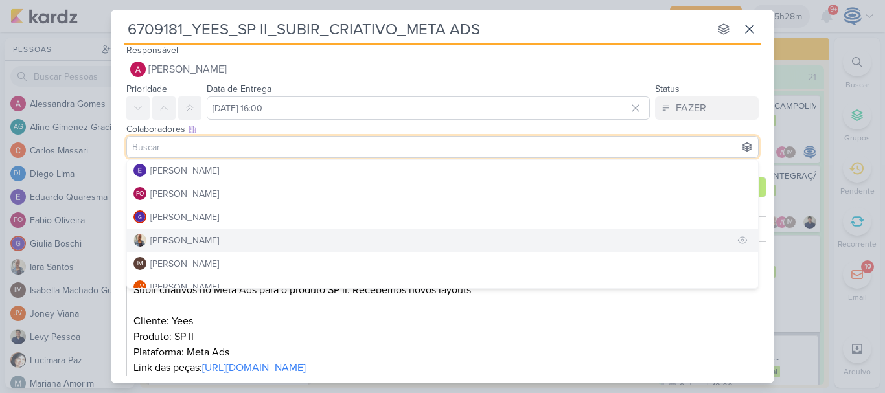
click at [232, 241] on button "[PERSON_NAME]" at bounding box center [442, 240] width 631 height 23
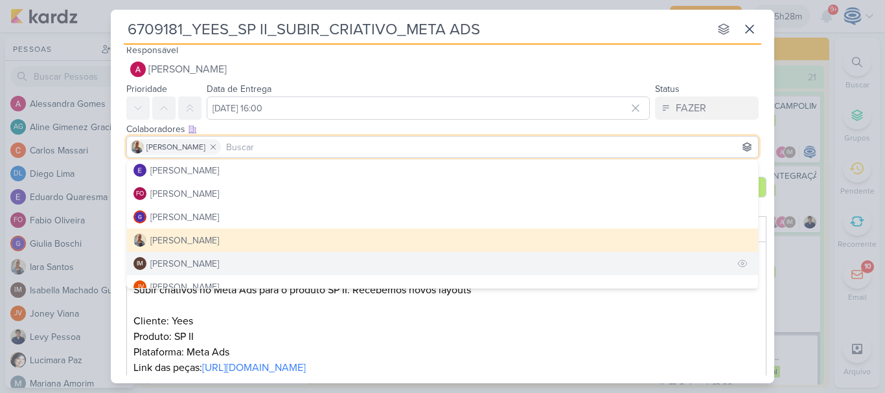
click at [219, 260] on div "Isabella Machado Guimarães" at bounding box center [184, 264] width 69 height 14
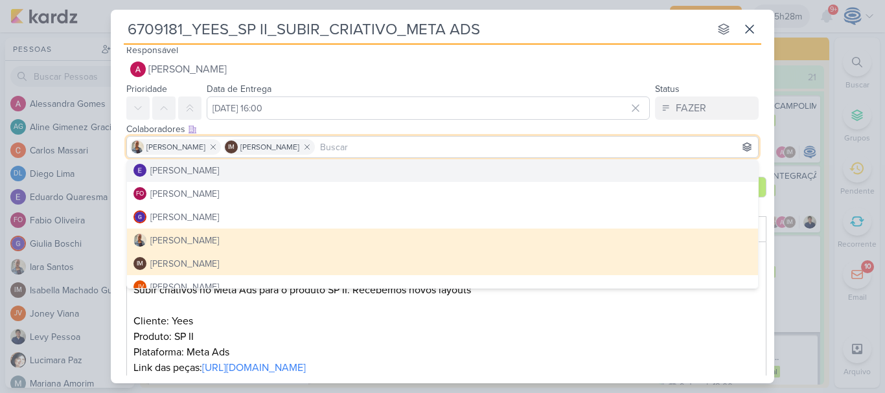
click at [719, 122] on div "Colaboradores Este kard pode ser visível a usuários da sua organização Este kar…" at bounding box center [442, 129] width 632 height 14
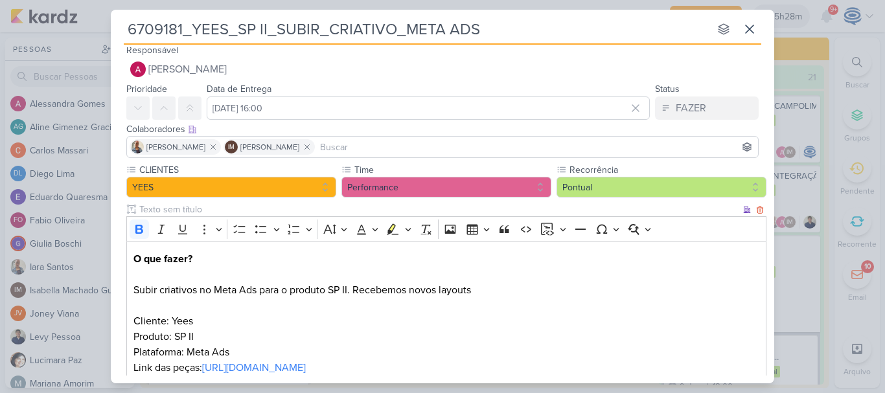
scroll to position [87, 0]
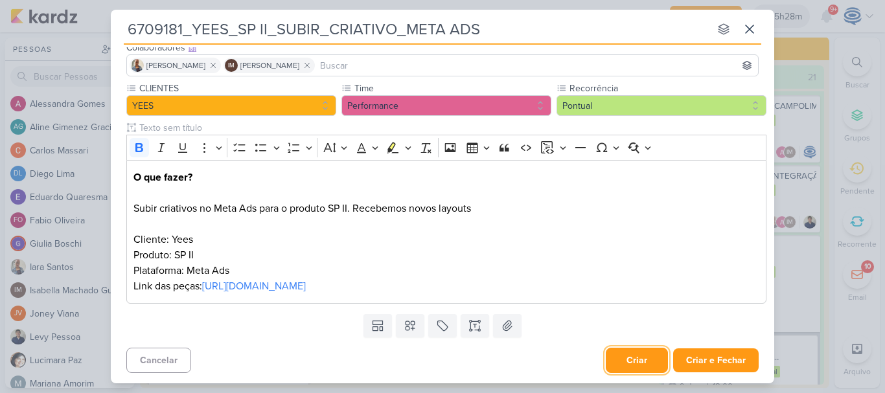
click at [643, 362] on button "Criar" at bounding box center [637, 360] width 62 height 25
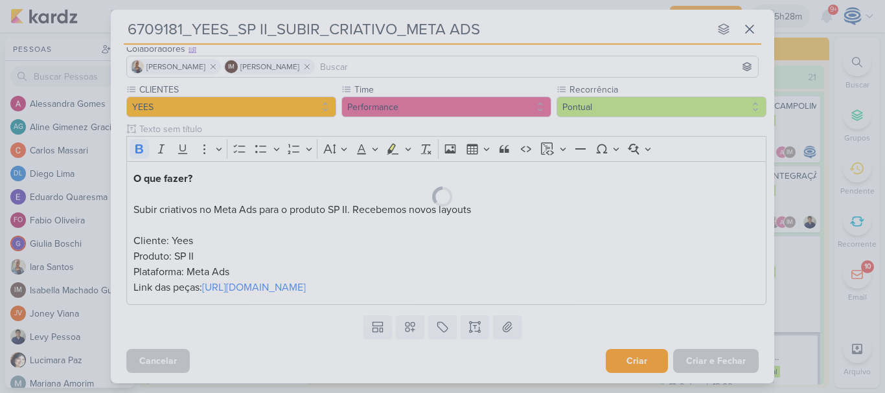
scroll to position [86, 0]
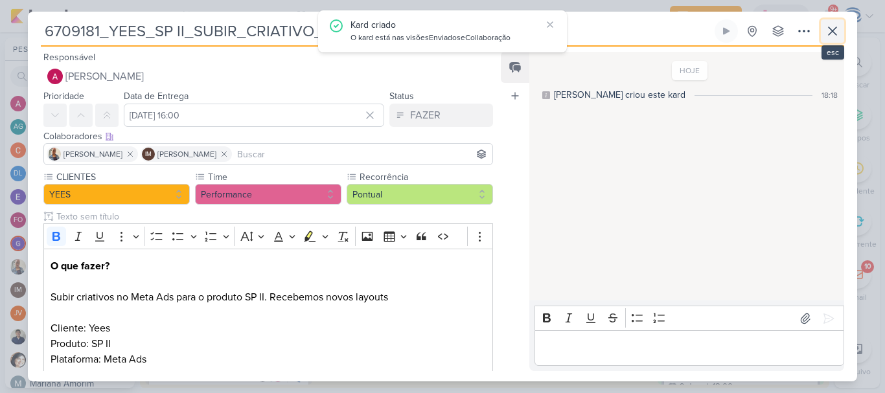
click at [832, 32] on icon at bounding box center [833, 31] width 8 height 8
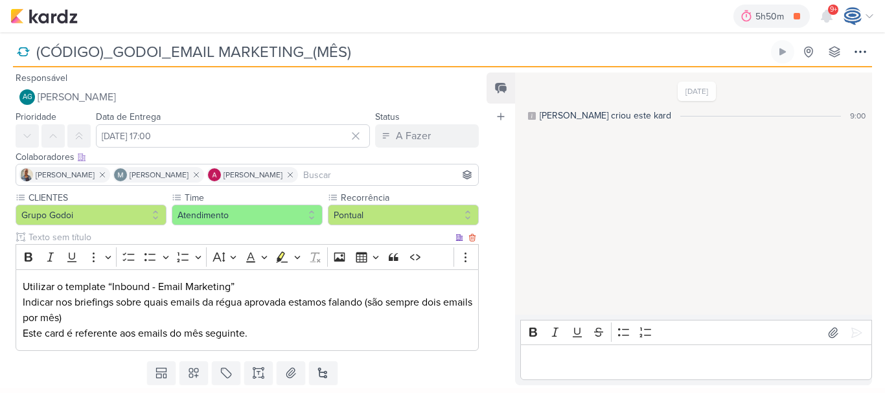
scroll to position [36, 0]
